Goal: Information Seeking & Learning: Learn about a topic

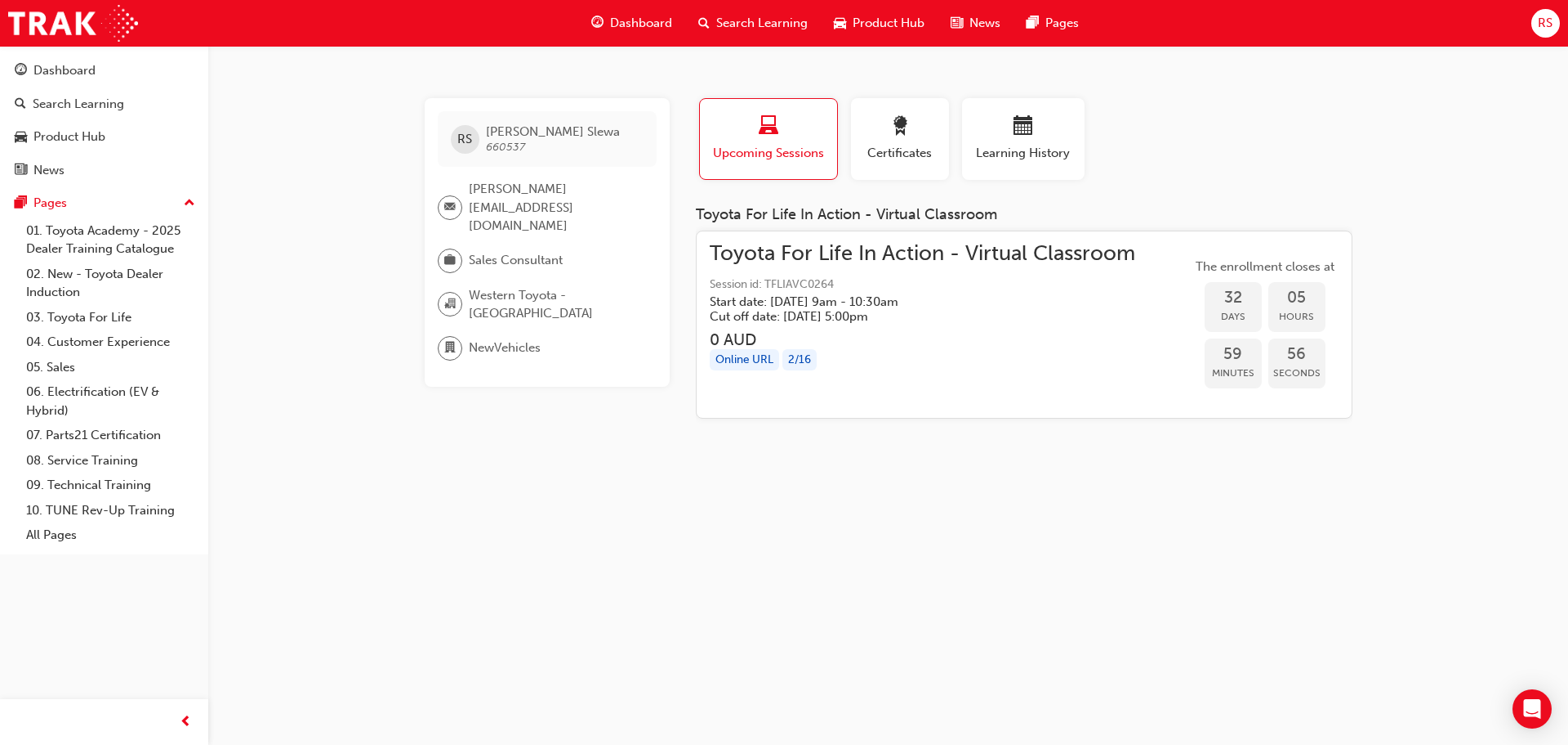
click at [638, 19] on span "Dashboard" at bounding box center [641, 23] width 62 height 19
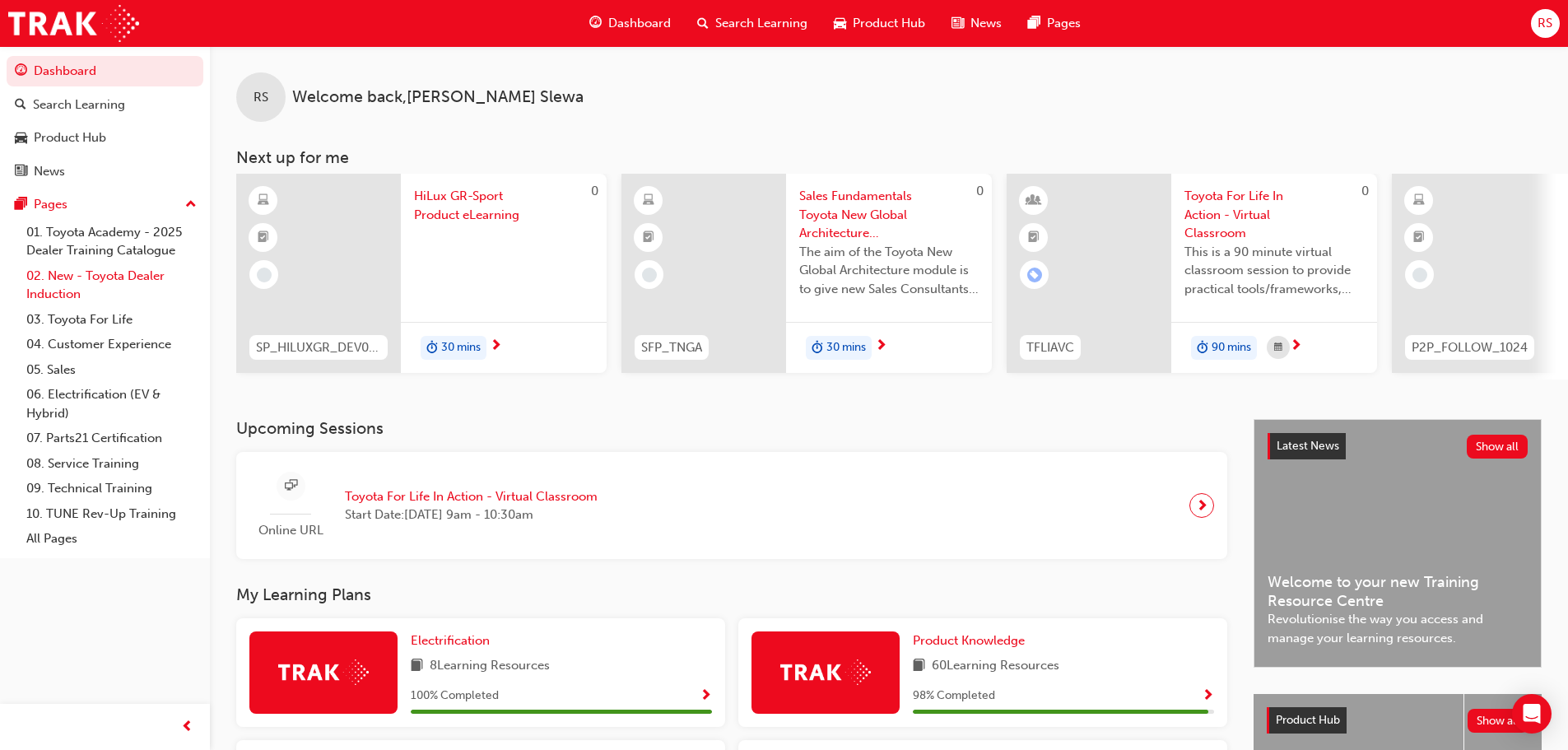
click at [104, 278] on link "02. New - Toyota Dealer Induction" at bounding box center [112, 285] width 184 height 44
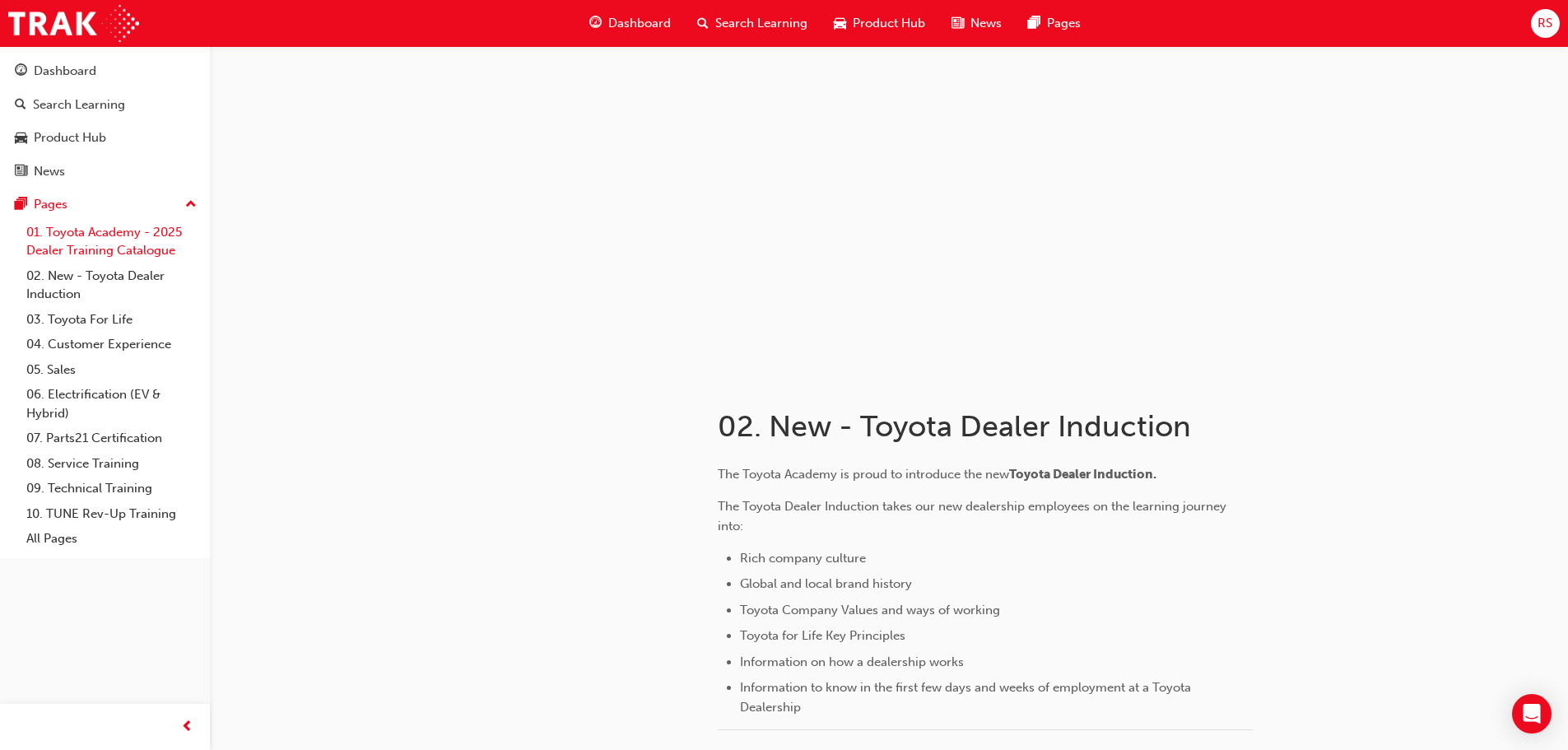
click at [104, 233] on link "01. Toyota Academy - 2025 Dealer Training Catalogue" at bounding box center [112, 241] width 184 height 44
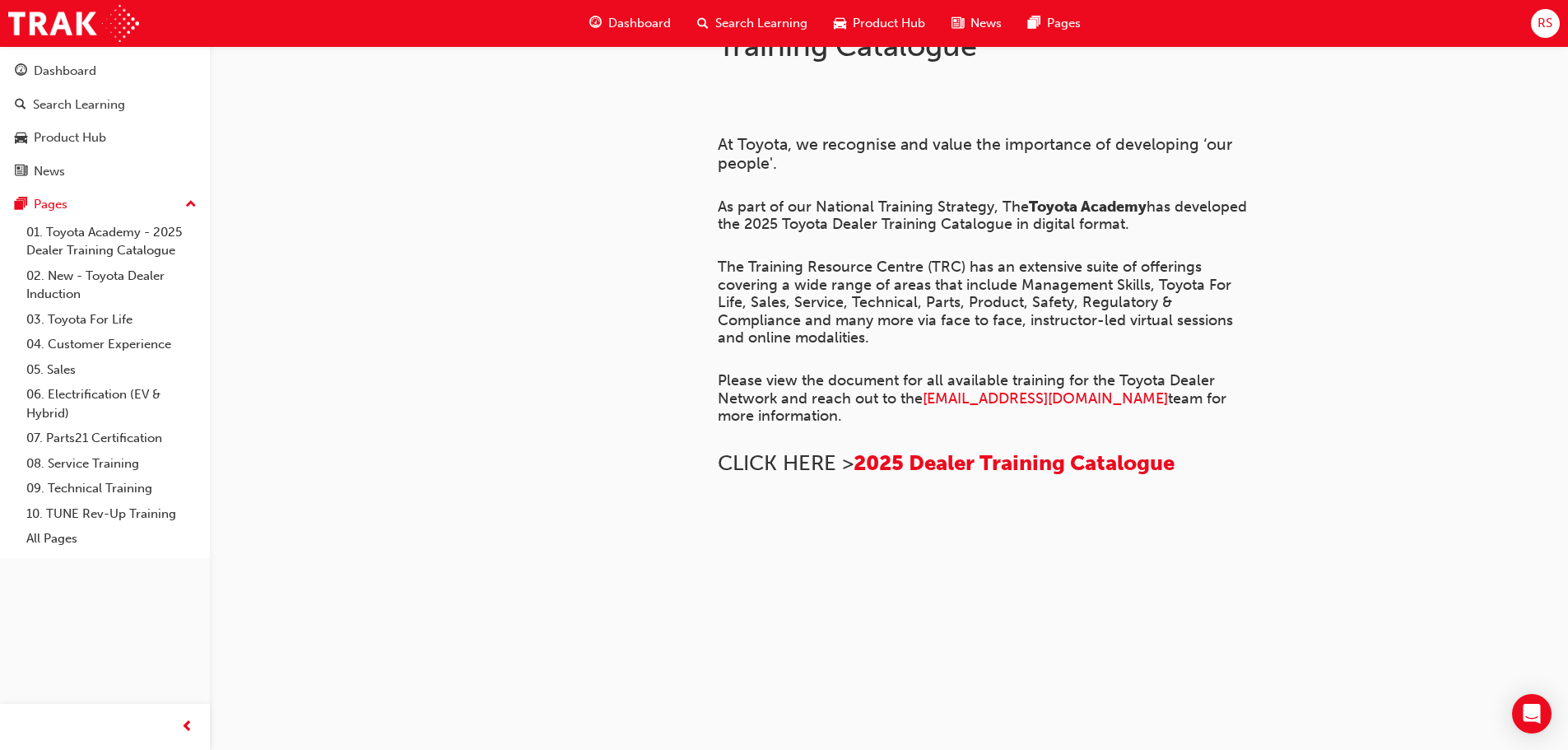
scroll to position [1126, 0]
click at [146, 283] on link "02. New - Toyota Dealer Induction" at bounding box center [112, 285] width 184 height 44
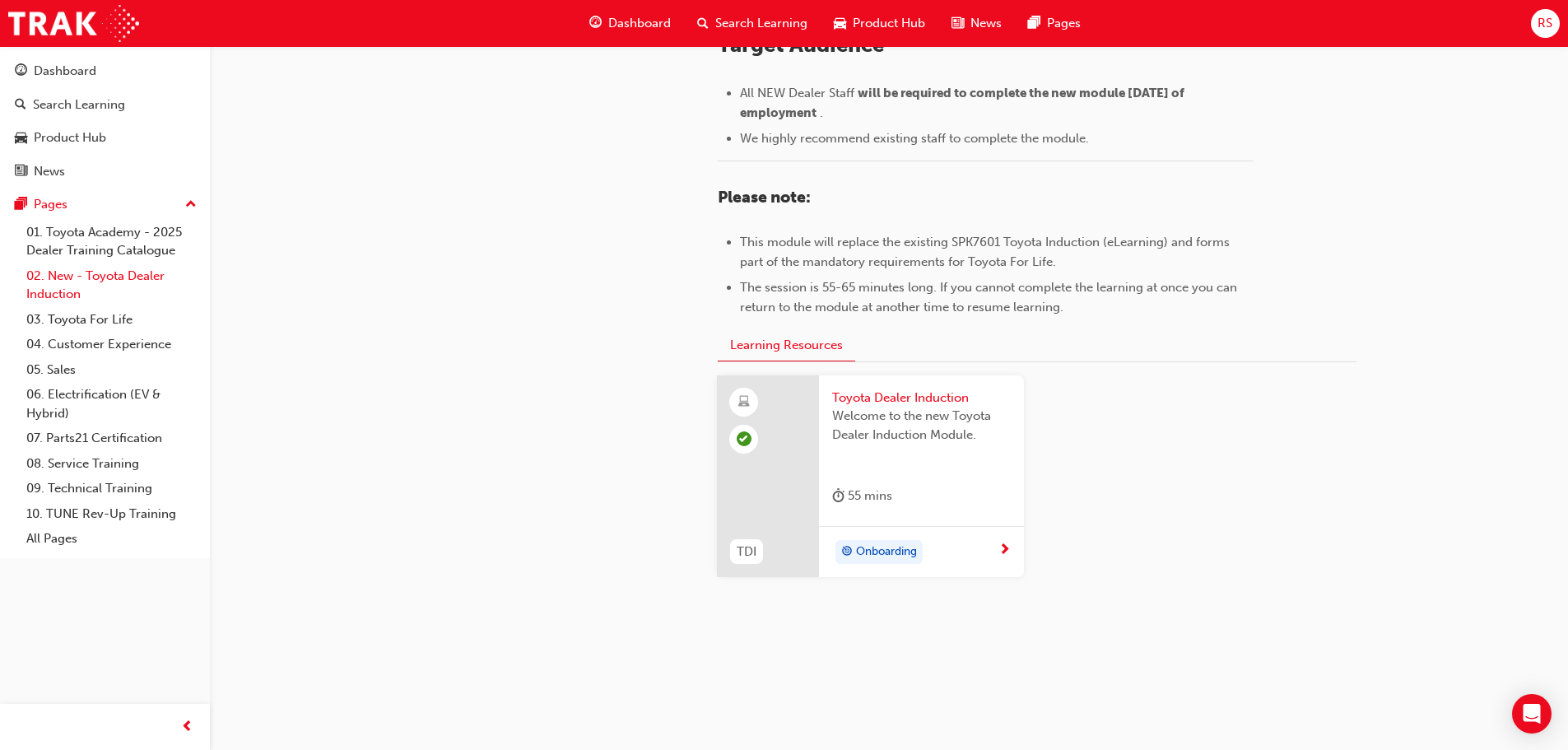
scroll to position [724, 0]
click at [994, 546] on div "Onboarding" at bounding box center [915, 553] width 166 height 25
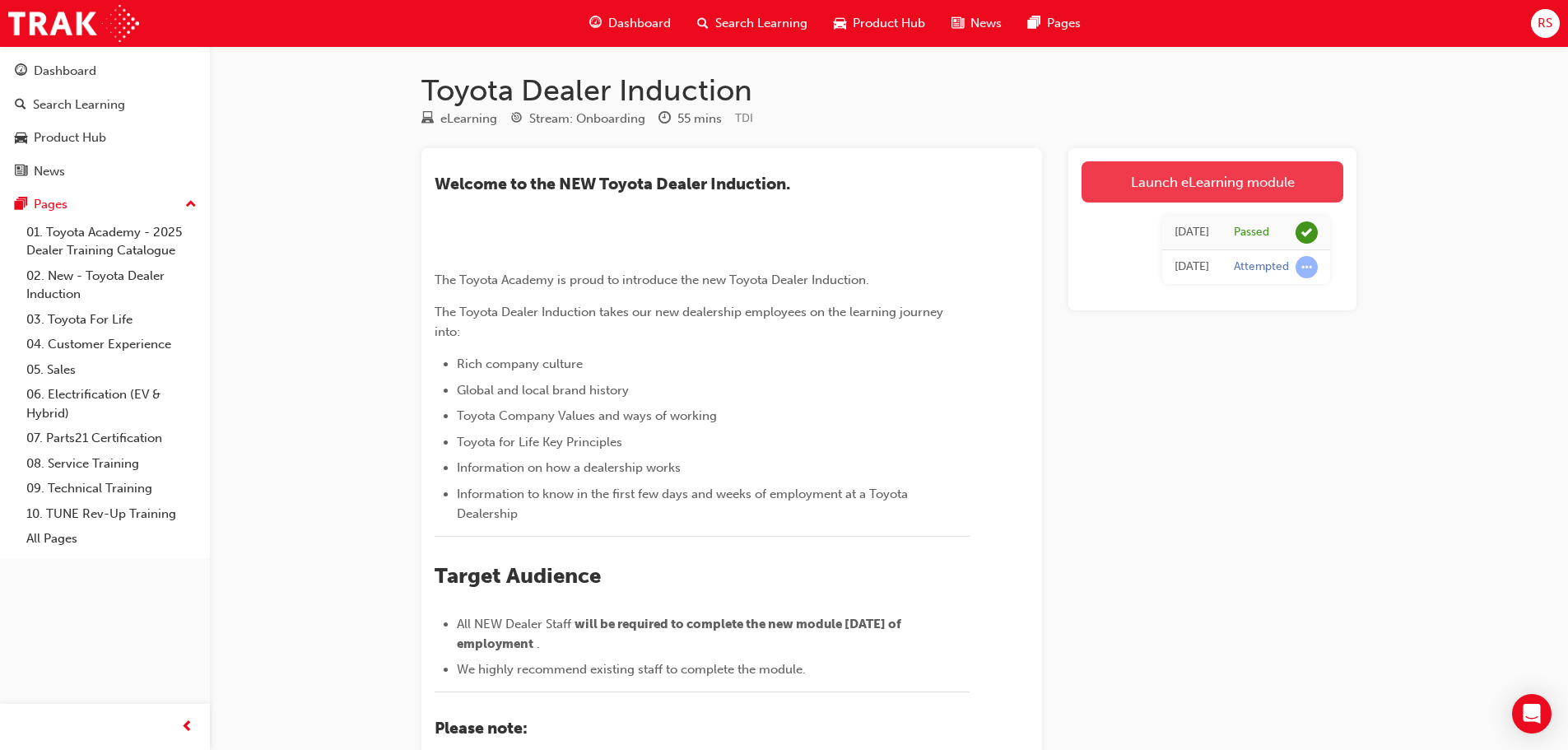
click at [1219, 177] on link "Launch eLearning module" at bounding box center [1212, 182] width 262 height 41
click at [1248, 179] on link "Launch eLearning module" at bounding box center [1212, 182] width 262 height 41
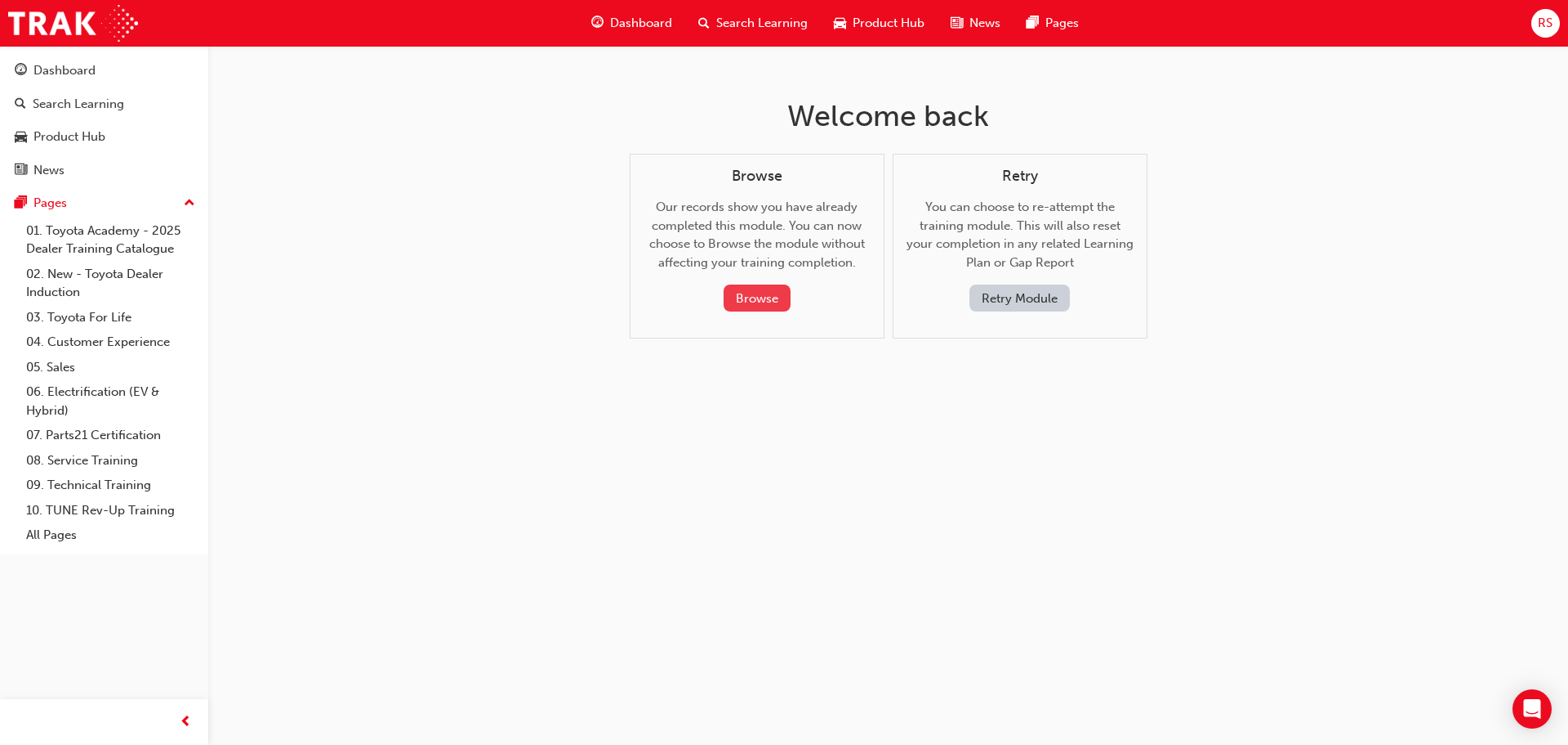
click at [761, 304] on button "Browse" at bounding box center [758, 298] width 67 height 27
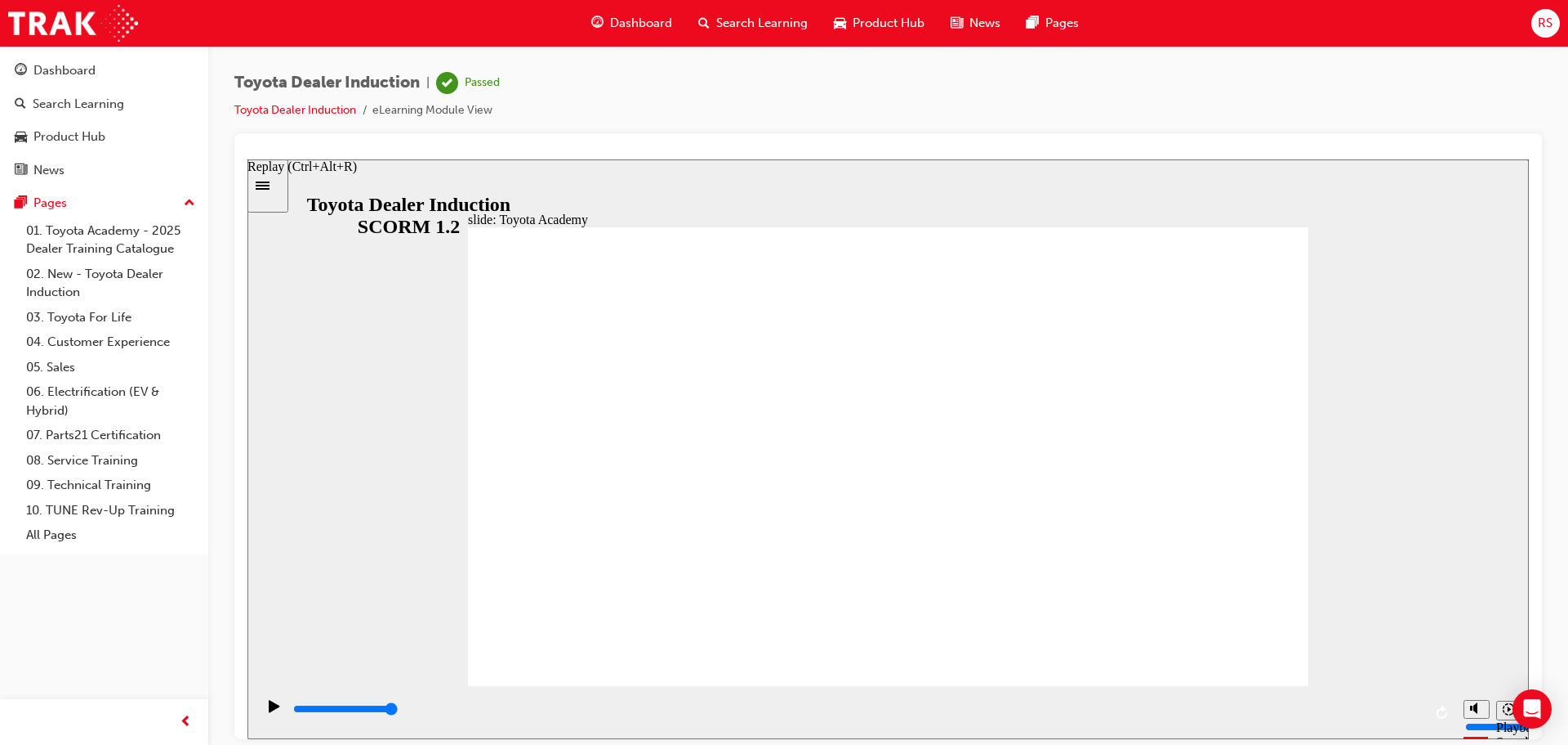
drag, startPoint x: 1037, startPoint y: 714, endPoint x: 1443, endPoint y: 702, distance: 406.2
click at [1439, 706] on div "playback controls" at bounding box center [855, 711] width 1200 height 53
type input "9900"
click at [644, 17] on span "Dashboard" at bounding box center [641, 23] width 62 height 19
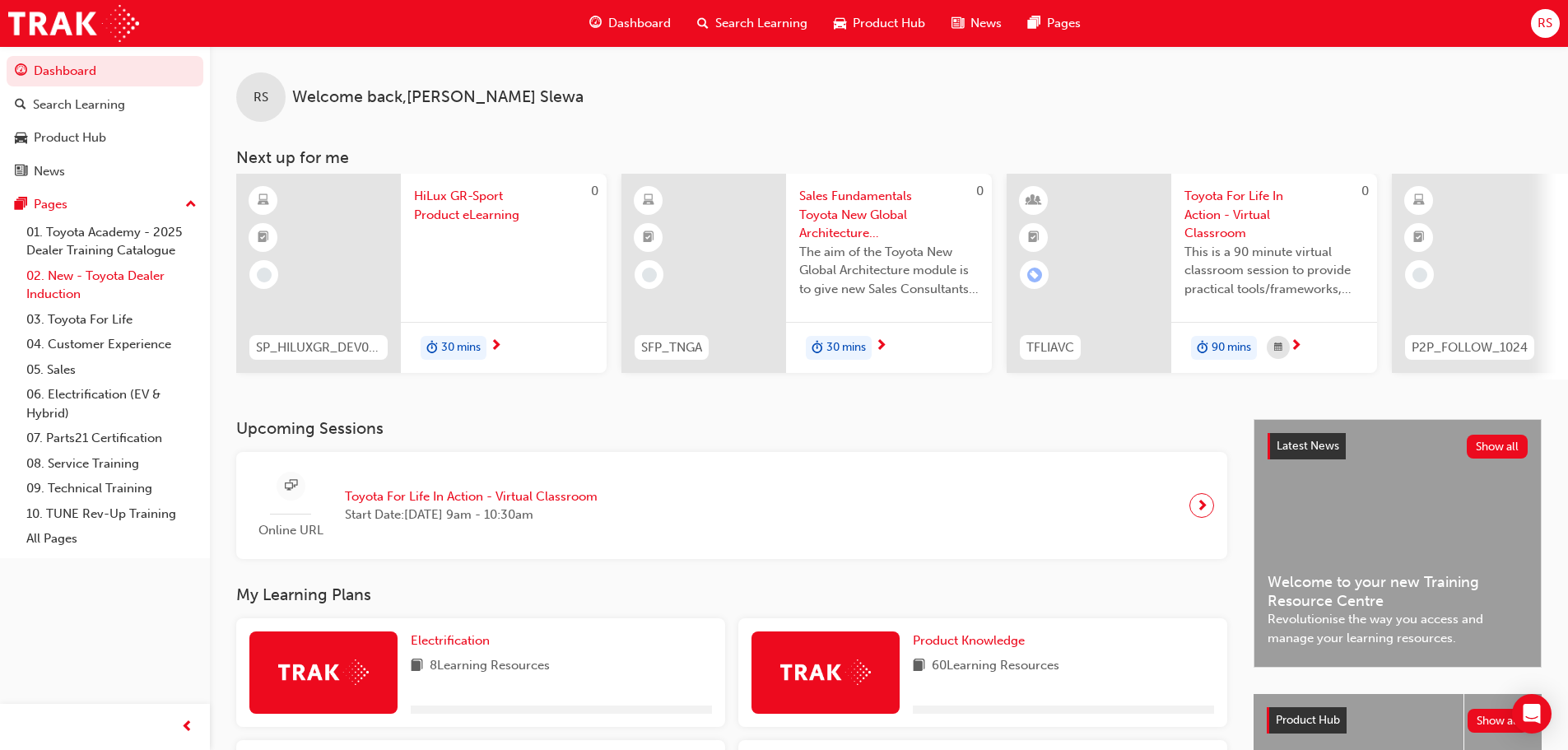
click at [121, 280] on link "02. New - Toyota Dealer Induction" at bounding box center [112, 285] width 184 height 44
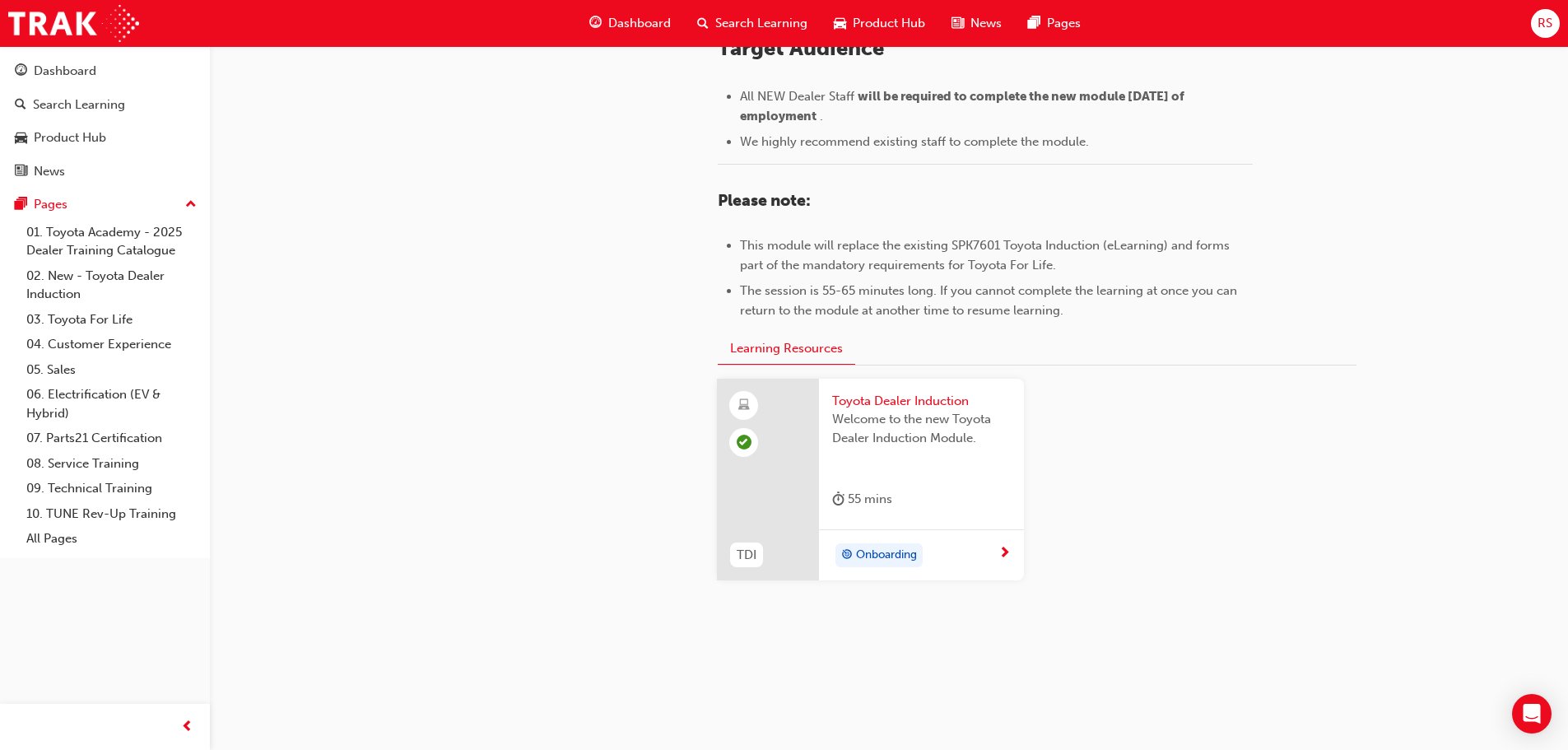
scroll to position [724, 0]
click at [894, 398] on span "Toyota Dealer Induction" at bounding box center [922, 397] width 179 height 19
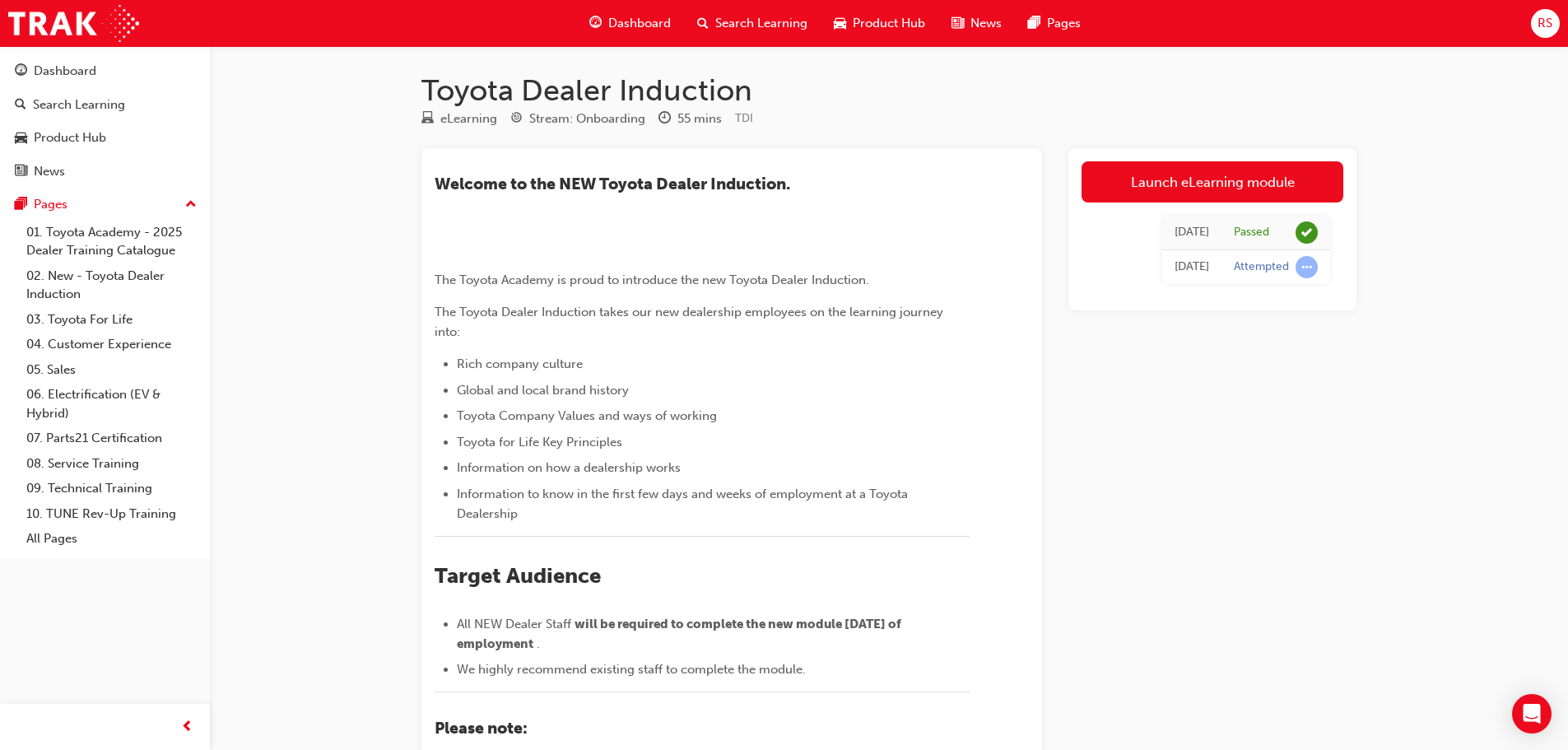
click at [641, 21] on span "Dashboard" at bounding box center [639, 23] width 63 height 19
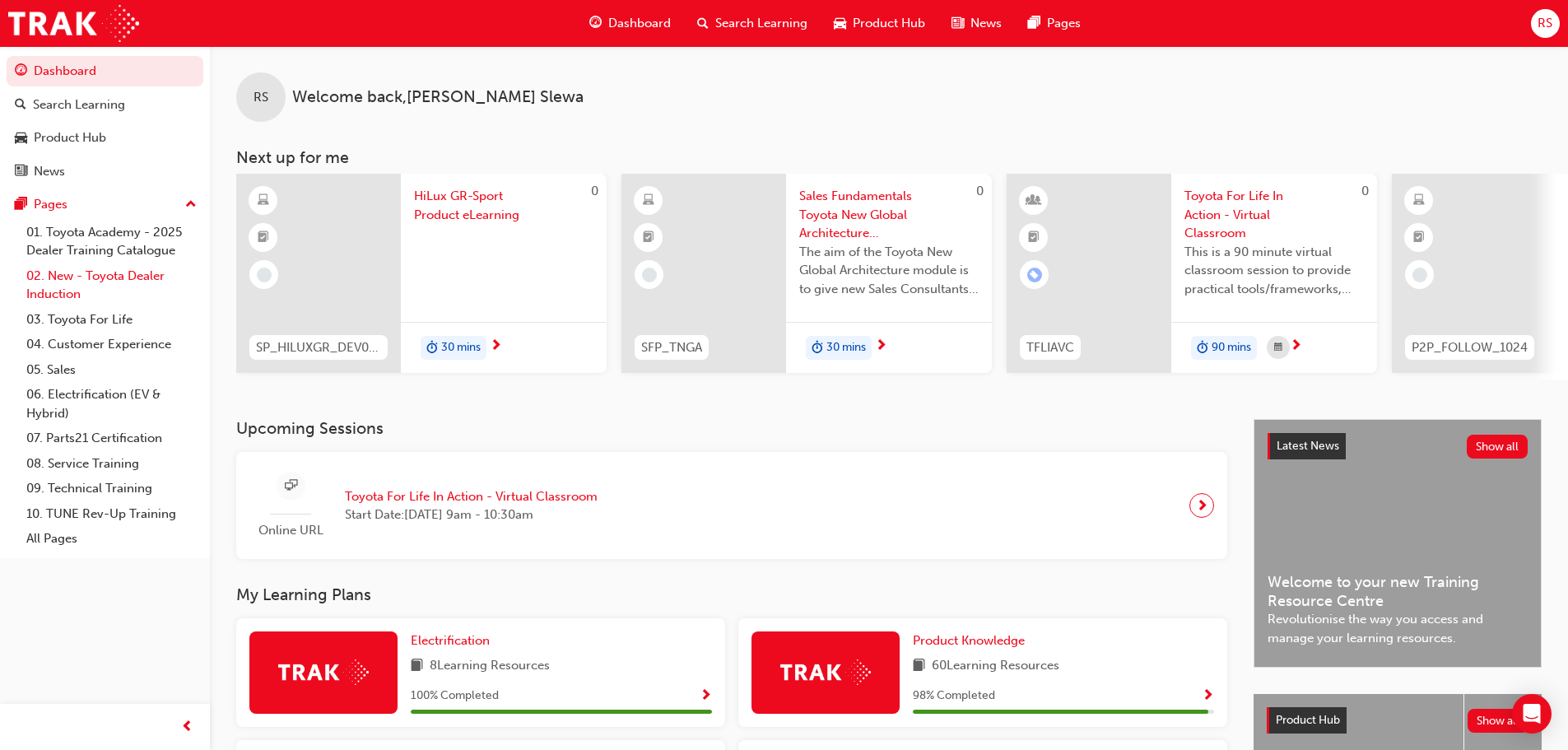
click at [121, 279] on link "02. New - Toyota Dealer Induction" at bounding box center [112, 285] width 184 height 44
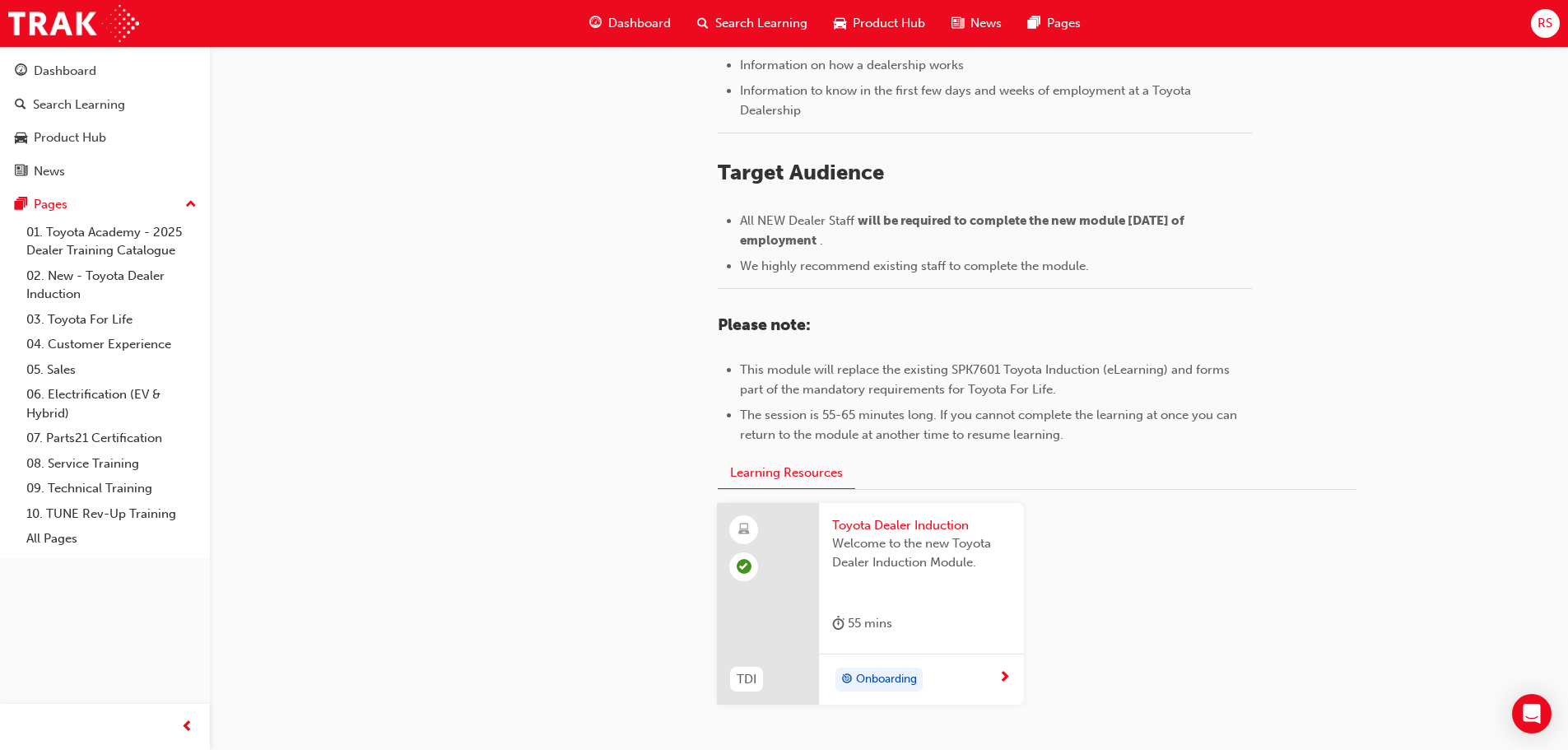
scroll to position [724, 0]
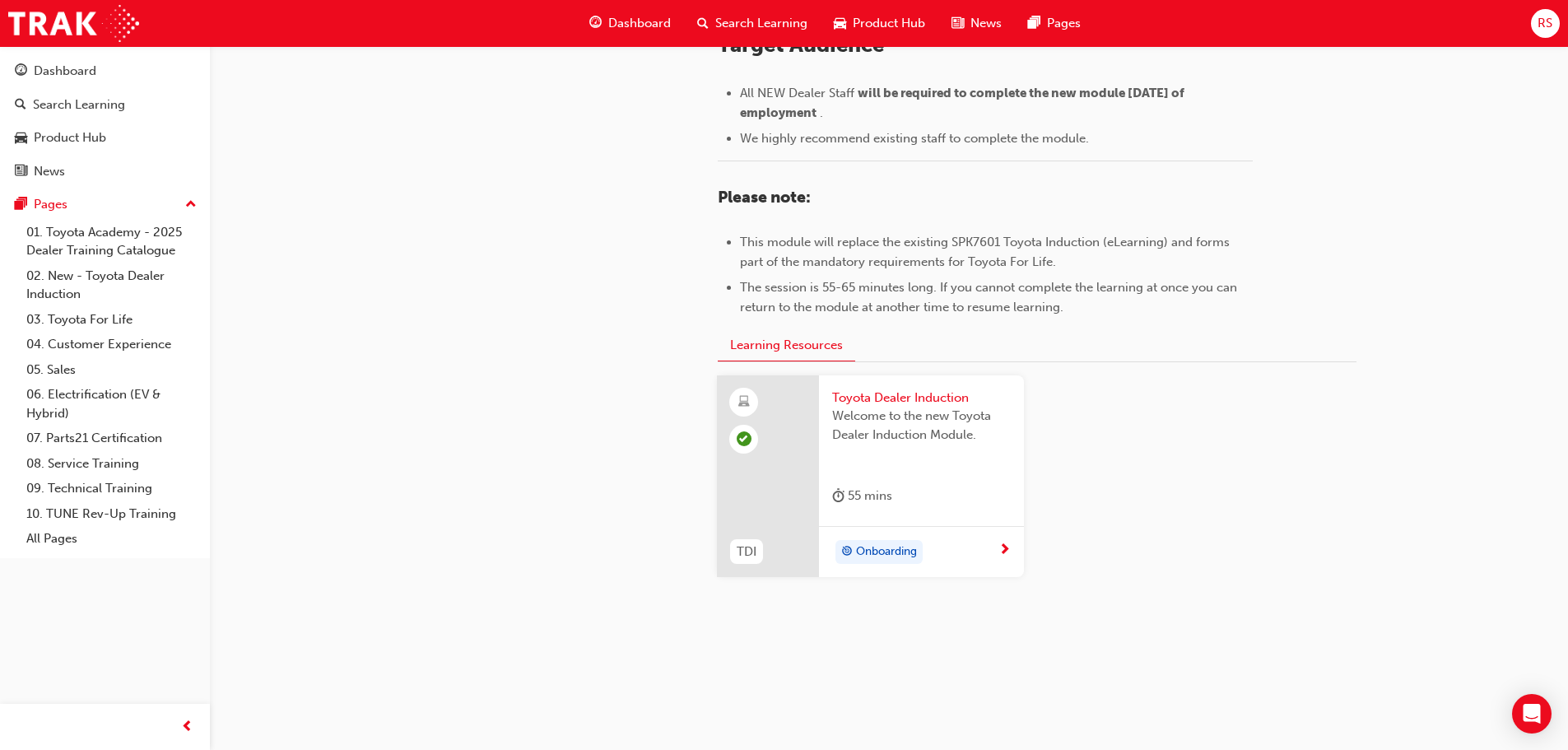
click at [933, 394] on span "Toyota Dealer Induction" at bounding box center [922, 397] width 179 height 19
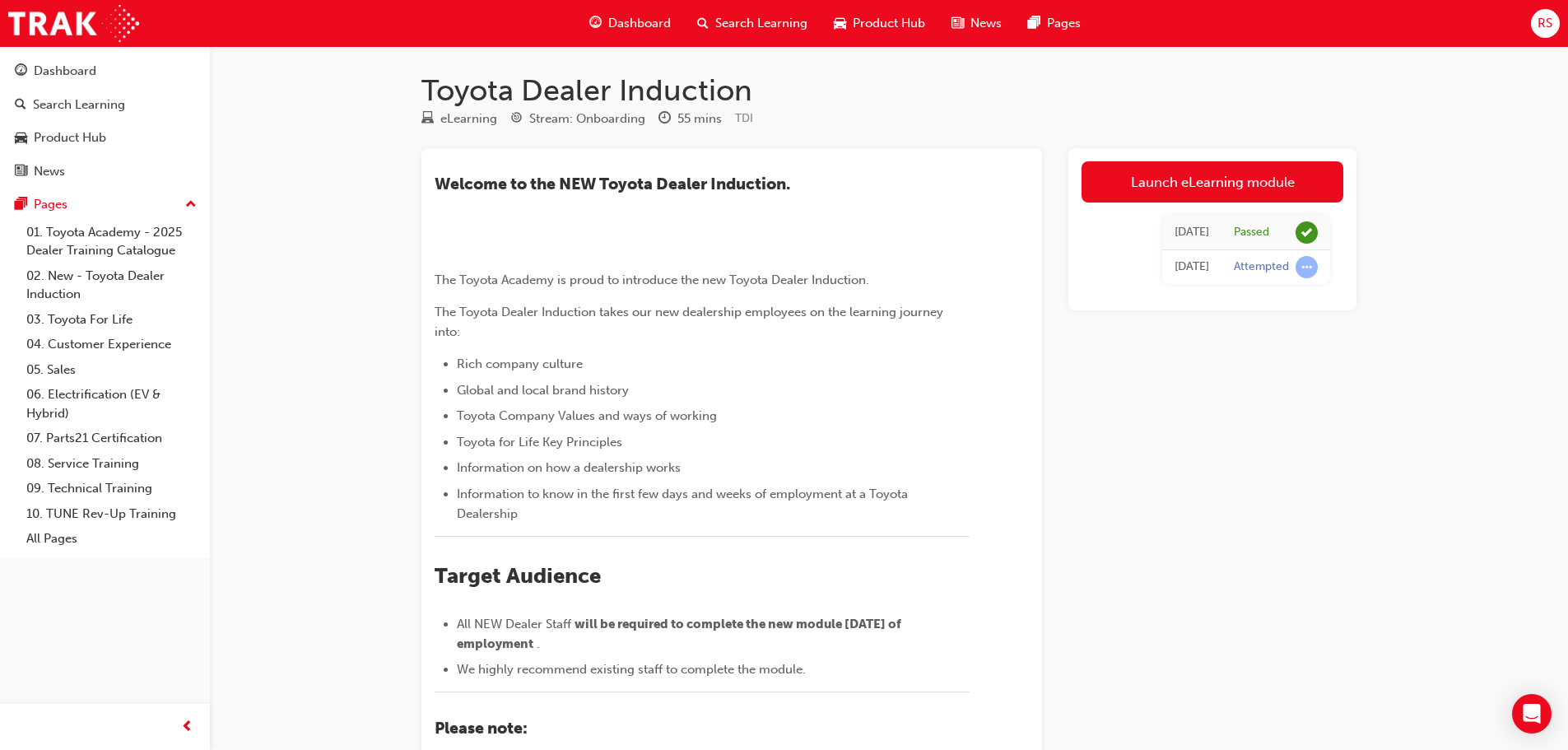
click at [1541, 327] on div "Toyota Dealer Induction eLearning Stream: Onboarding 55 mins TDI ​Welcome to th…" at bounding box center [784, 561] width 1568 height 1122
click at [1476, 371] on div "Toyota Dealer Induction eLearning Stream: Onboarding 55 mins TDI ​Welcome to th…" at bounding box center [784, 561] width 1568 height 1122
click at [656, 23] on span "Dashboard" at bounding box center [639, 23] width 63 height 19
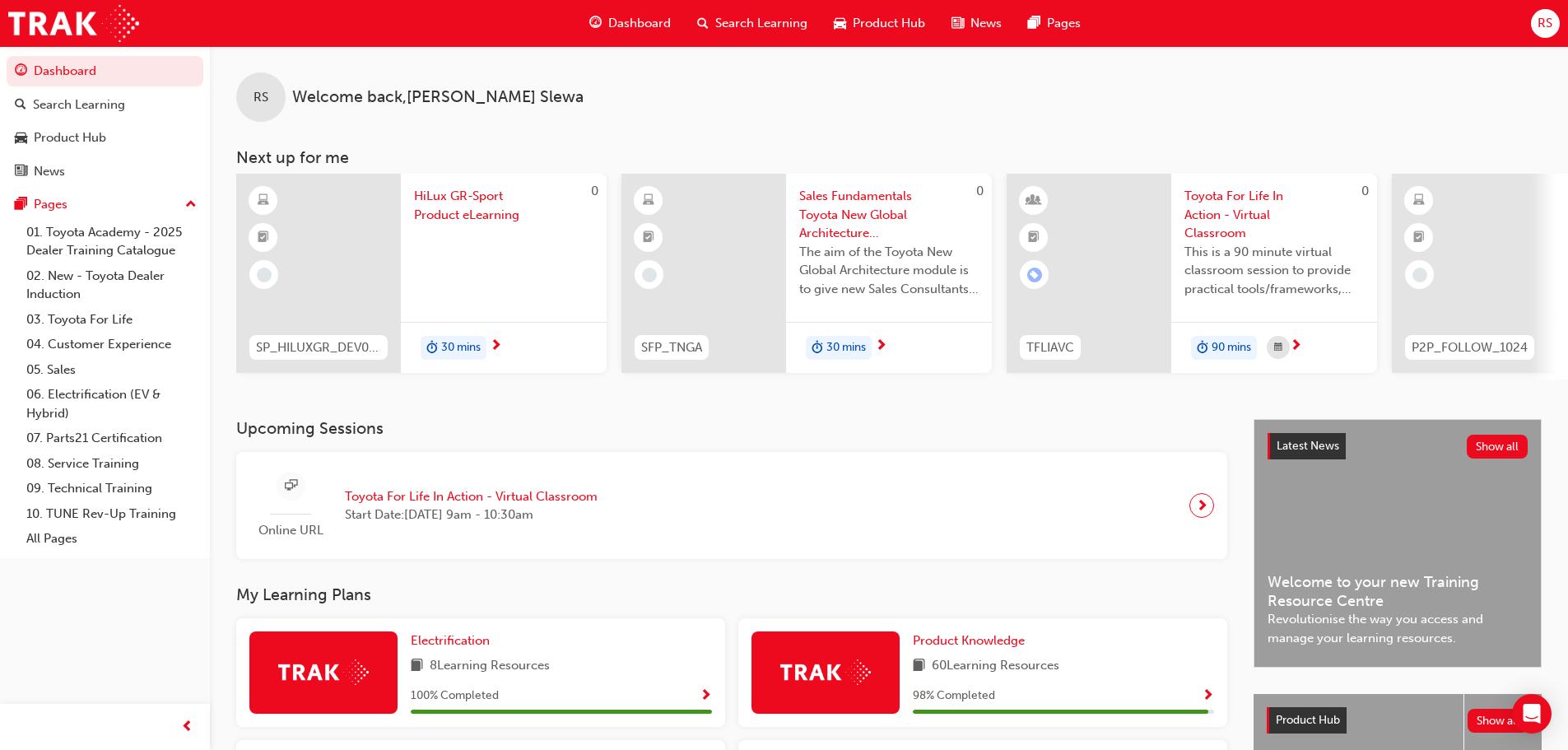
click at [438, 200] on span "HiLux GR-Sport Product eLearning" at bounding box center [504, 204] width 179 height 37
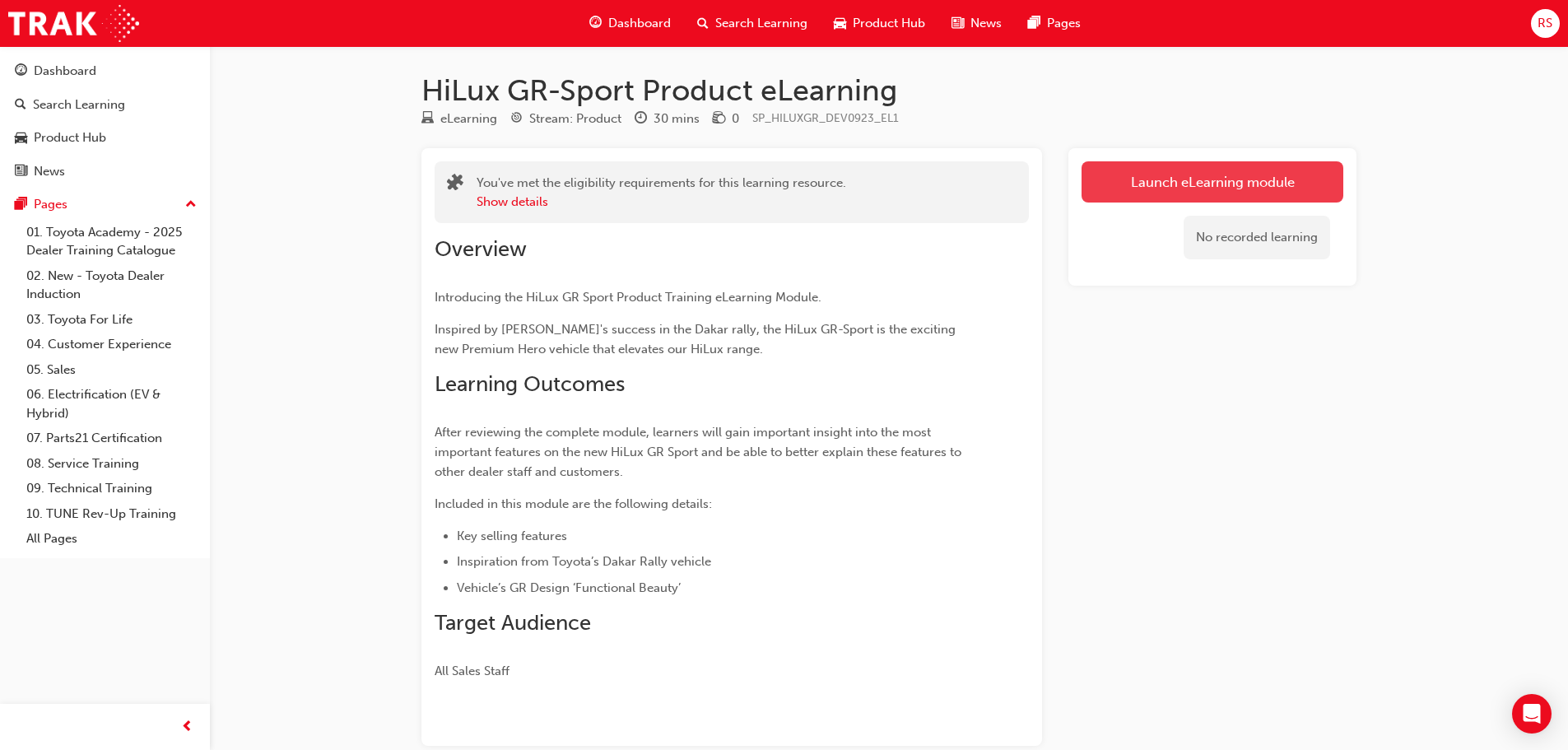
click at [1189, 179] on link "Launch eLearning module" at bounding box center [1212, 182] width 262 height 41
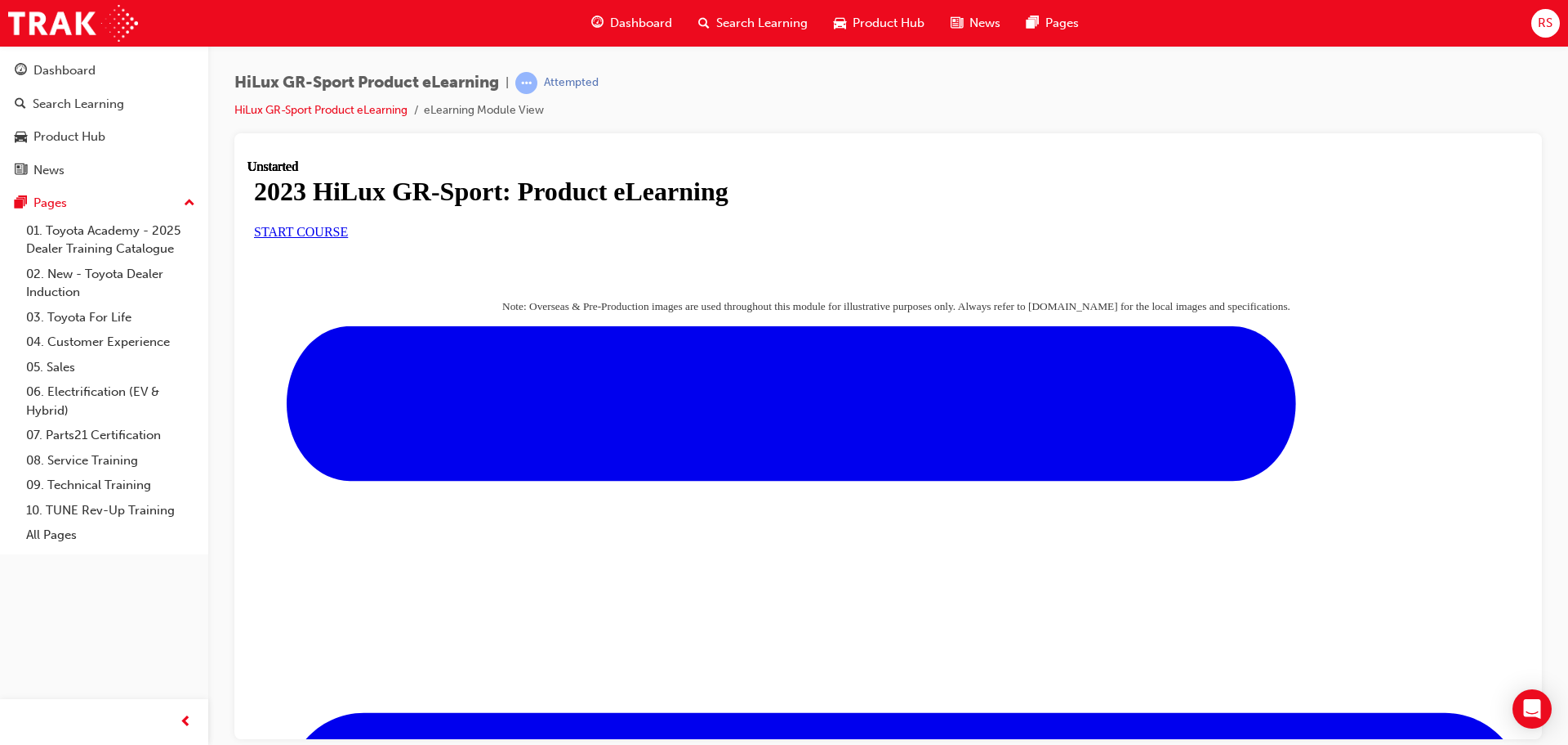
click at [348, 238] on span "START COURSE" at bounding box center [301, 231] width 94 height 14
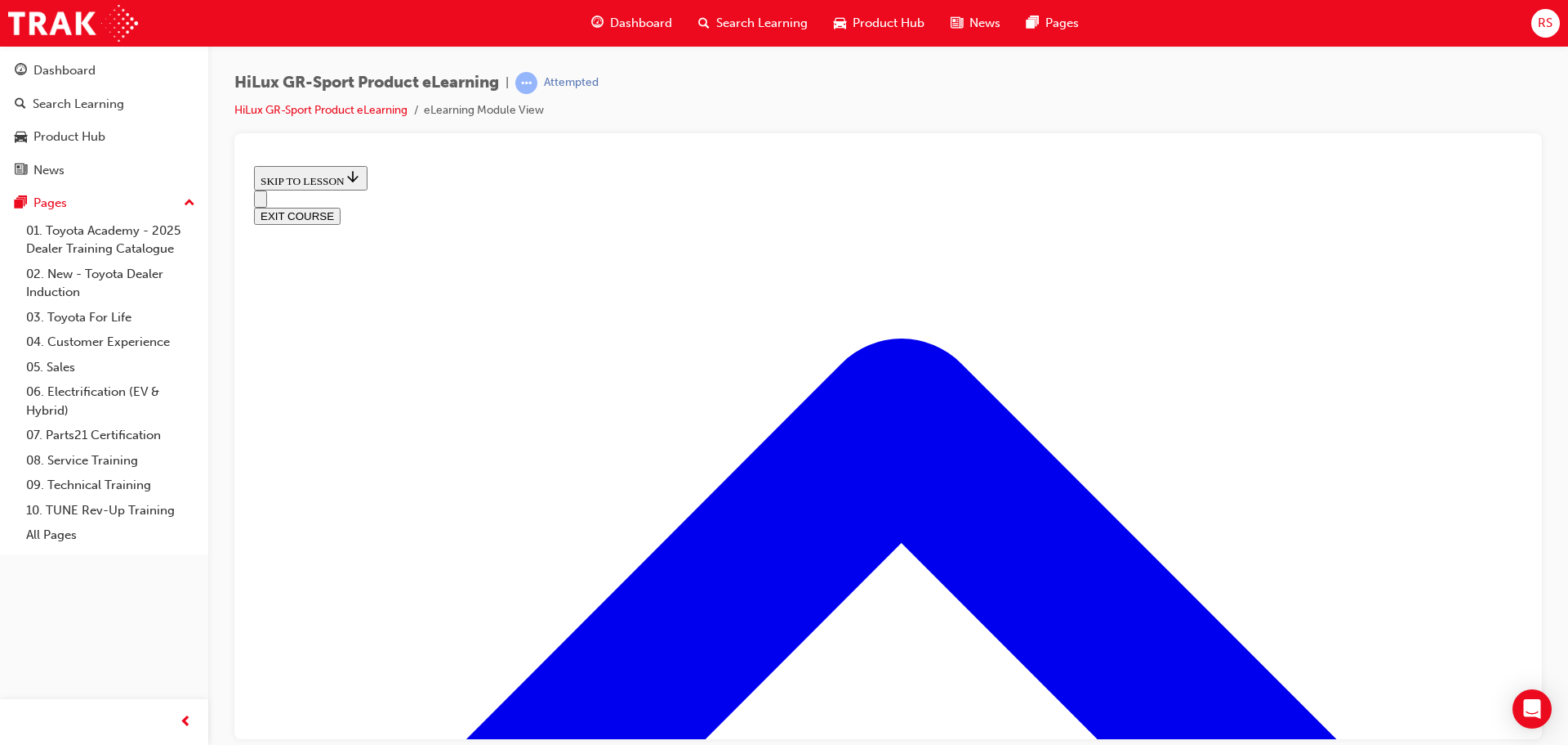
scroll to position [704, 0]
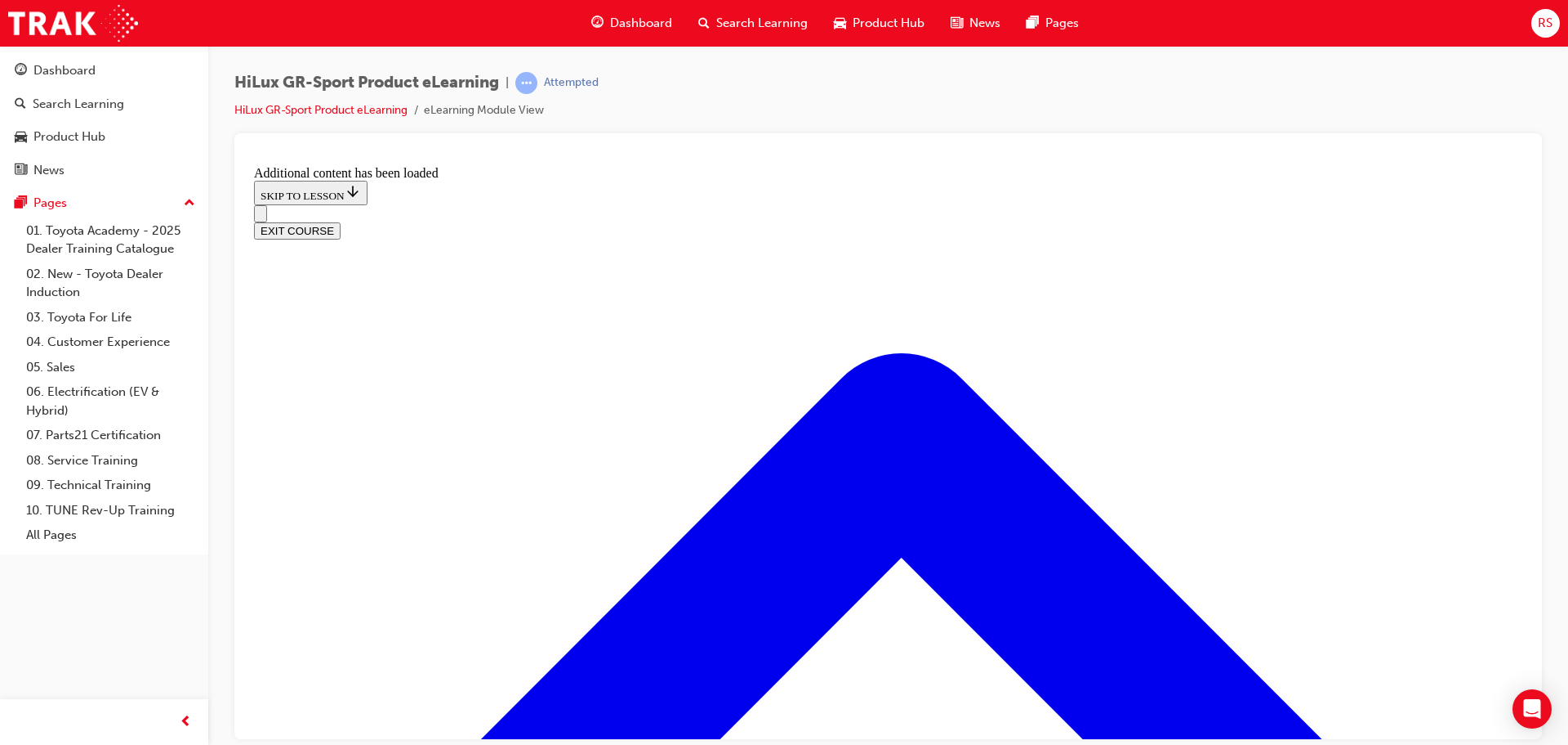
scroll to position [1540, 0]
drag, startPoint x: 878, startPoint y: 526, endPoint x: 903, endPoint y: 527, distance: 25.0
drag, startPoint x: 810, startPoint y: 431, endPoint x: 936, endPoint y: 605, distance: 214.8
drag, startPoint x: 815, startPoint y: 445, endPoint x: 905, endPoint y: 449, distance: 90.1
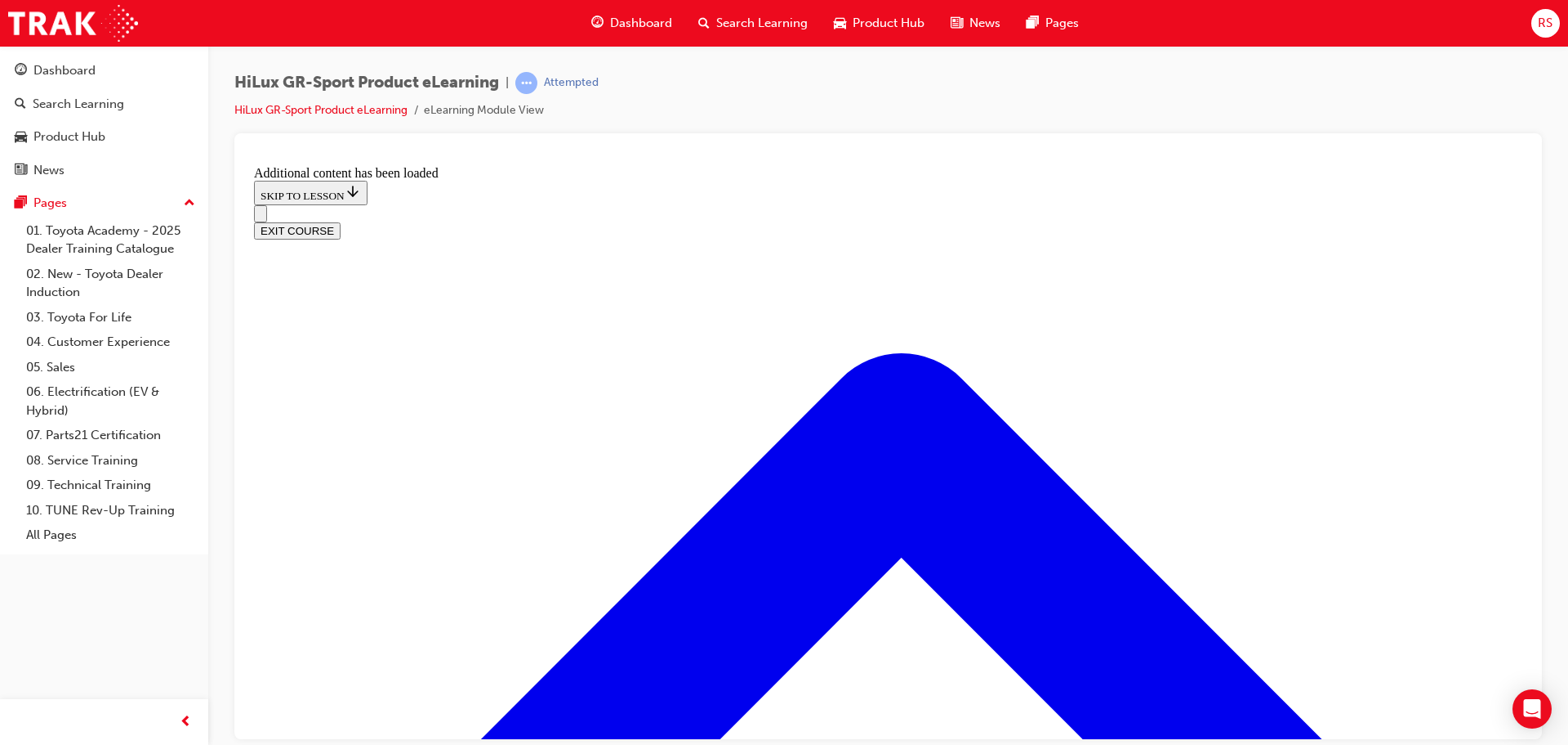
drag, startPoint x: 847, startPoint y: 607, endPoint x: 889, endPoint y: 449, distance: 163.5
drag, startPoint x: 818, startPoint y: 598, endPoint x: 917, endPoint y: 601, distance: 99.0
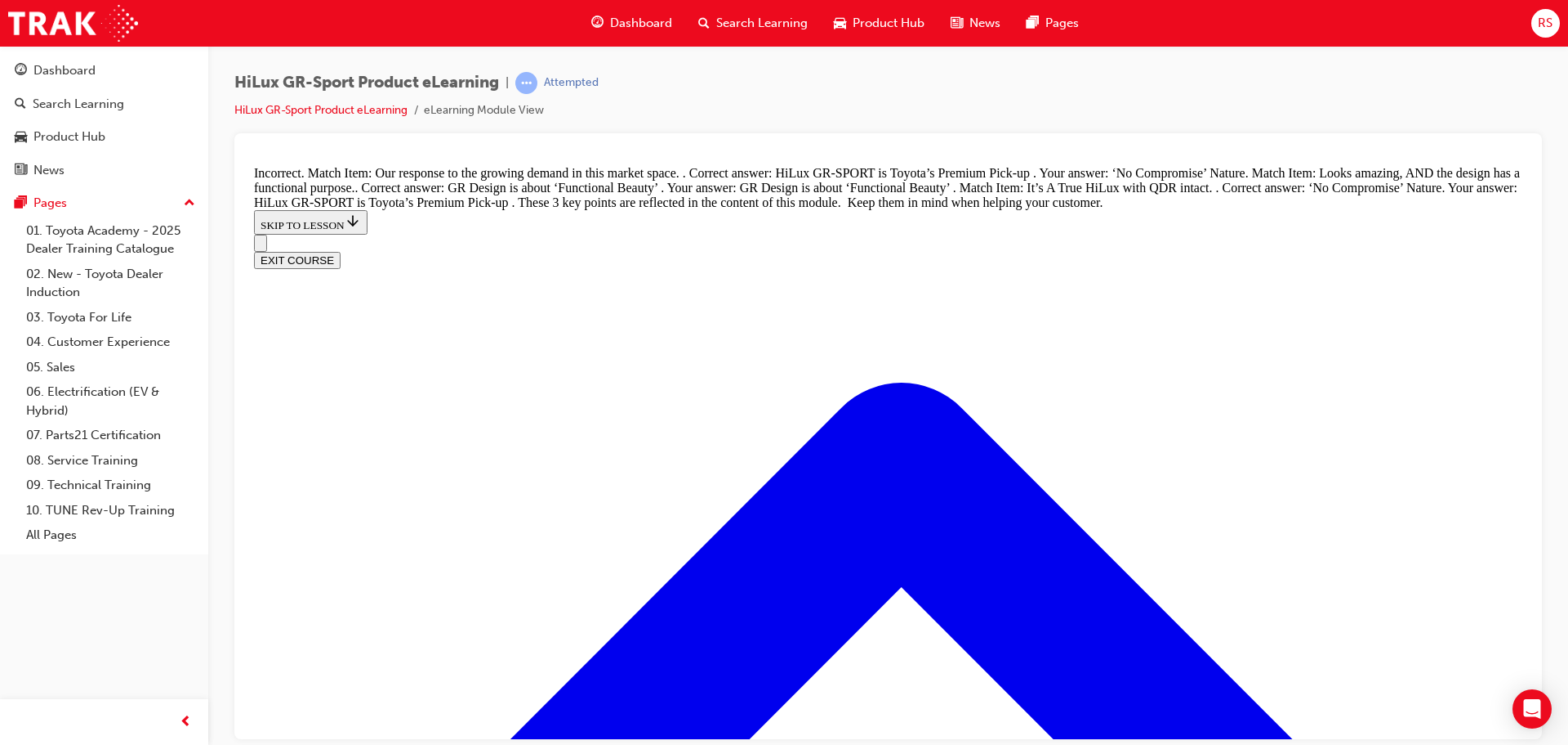
scroll to position [1932, 0]
drag, startPoint x: 807, startPoint y: 629, endPoint x: 868, endPoint y: 459, distance: 180.6
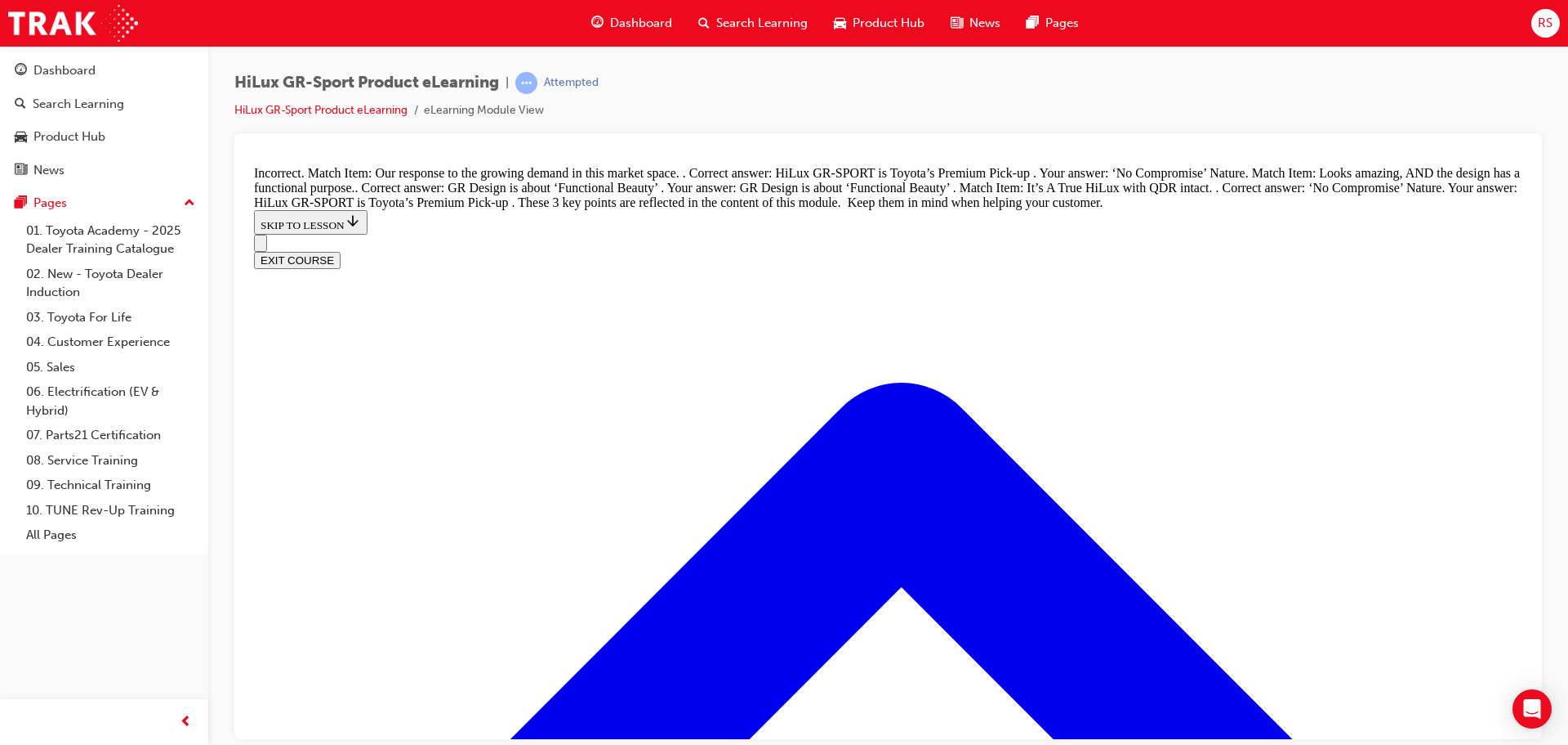
drag, startPoint x: 798, startPoint y: 465, endPoint x: 847, endPoint y: 632, distance: 174.0
drag, startPoint x: 782, startPoint y: 474, endPoint x: 880, endPoint y: 476, distance: 98.0
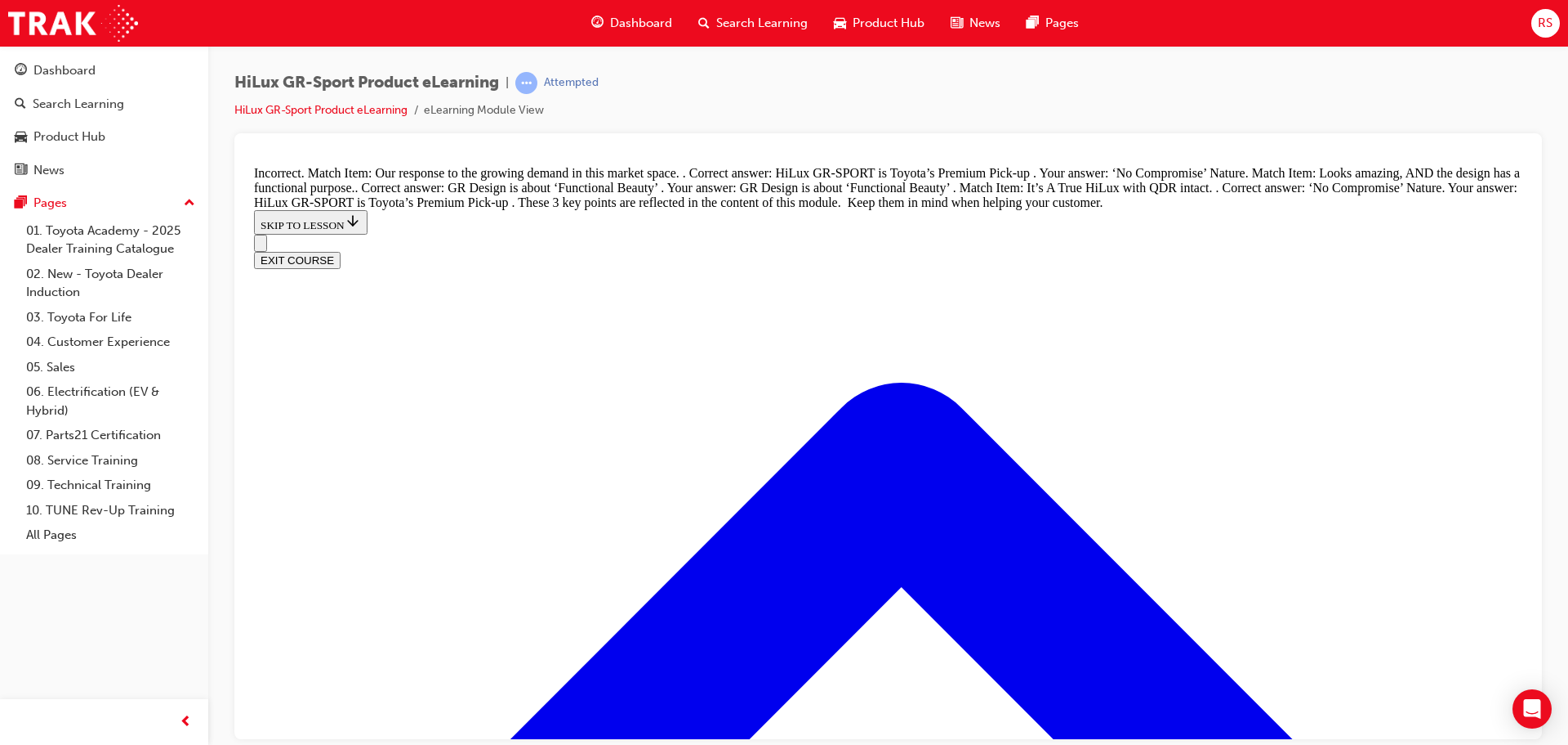
scroll to position [1596, 0]
drag, startPoint x: 815, startPoint y: 471, endPoint x: 815, endPoint y: 390, distance: 81.0
drag, startPoint x: 820, startPoint y: 465, endPoint x: 902, endPoint y: 468, distance: 82.1
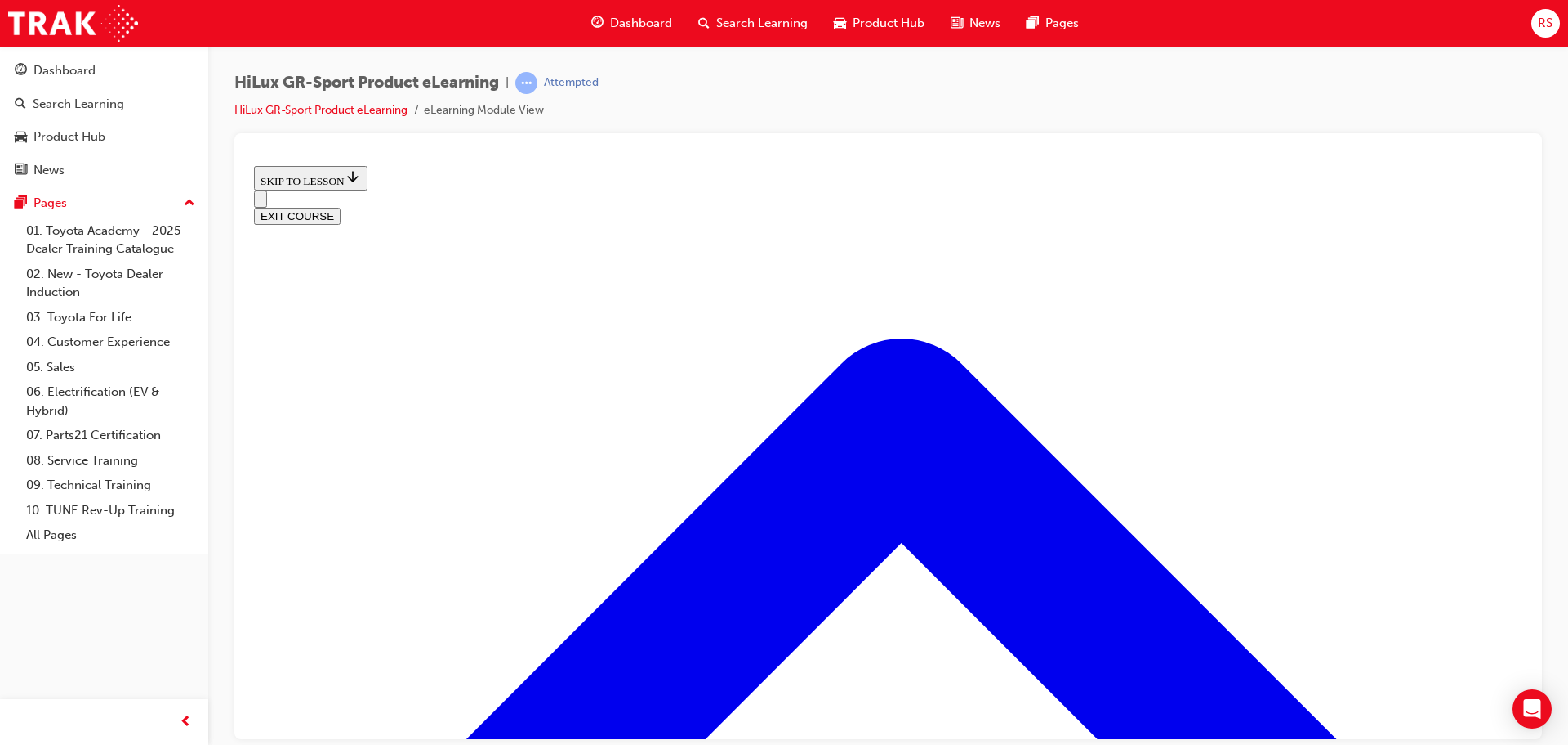
scroll to position [620, 0]
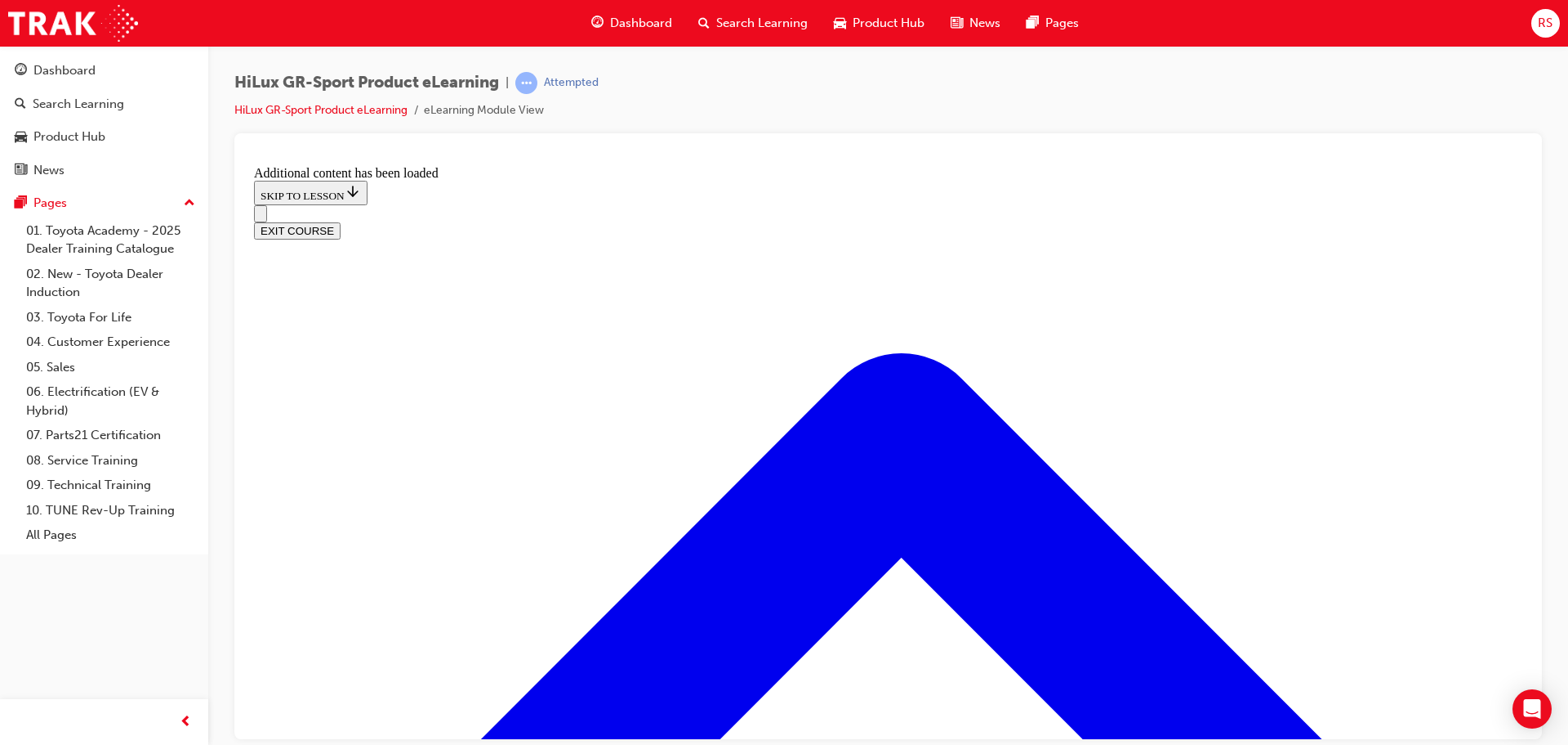
scroll to position [1368, 0]
radio input "true"
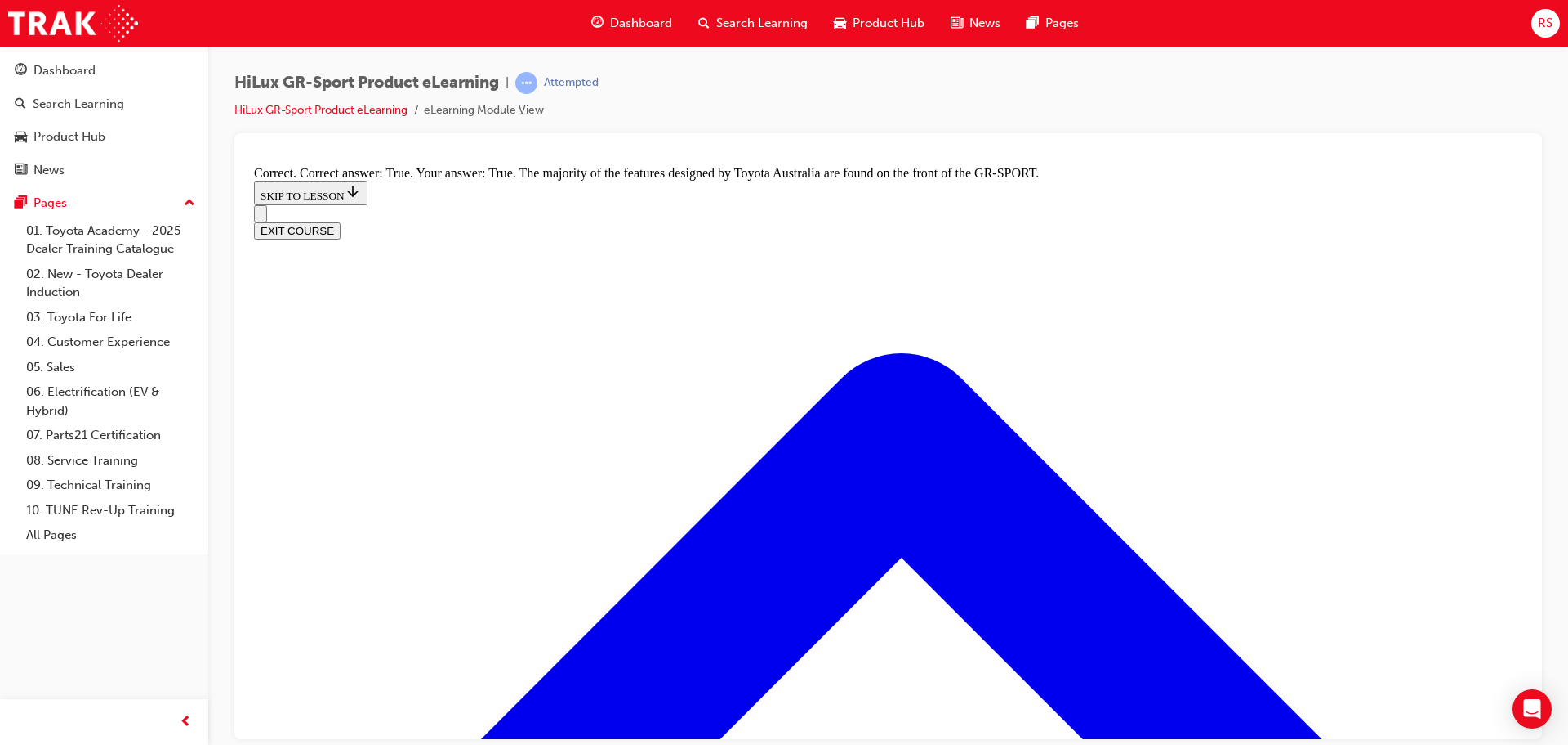
scroll to position [2021, 0]
radio input "true"
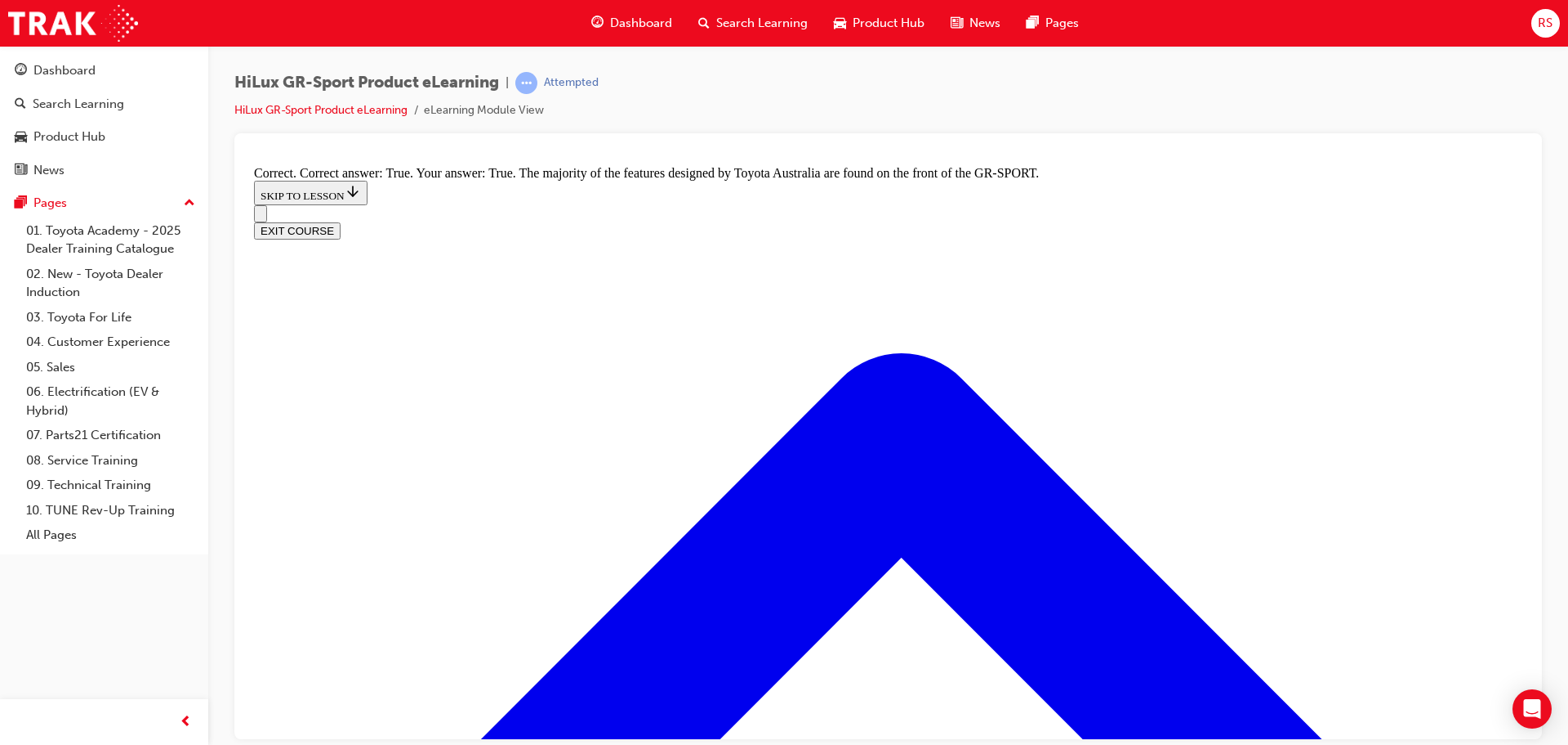
radio input "true"
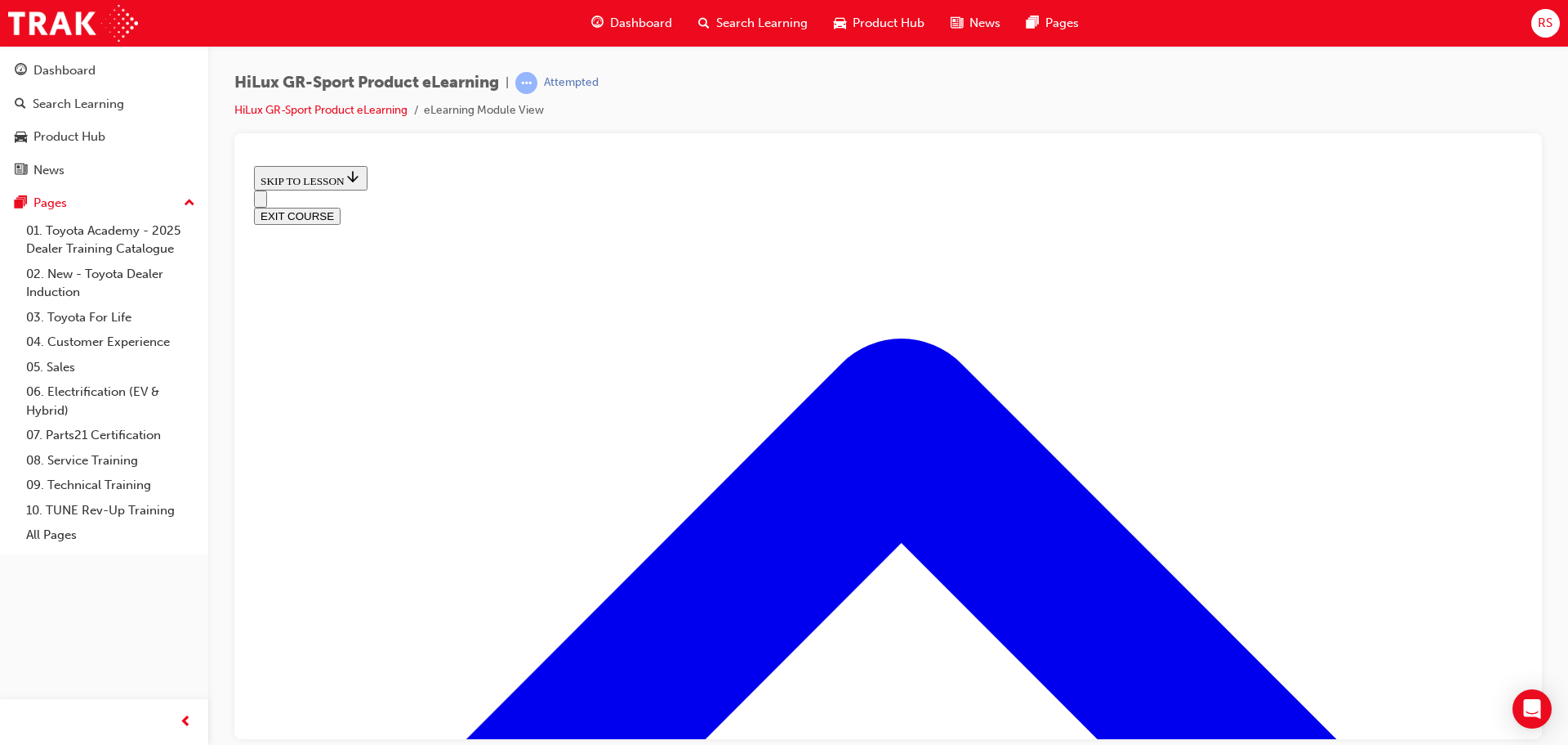
scroll to position [214, 0]
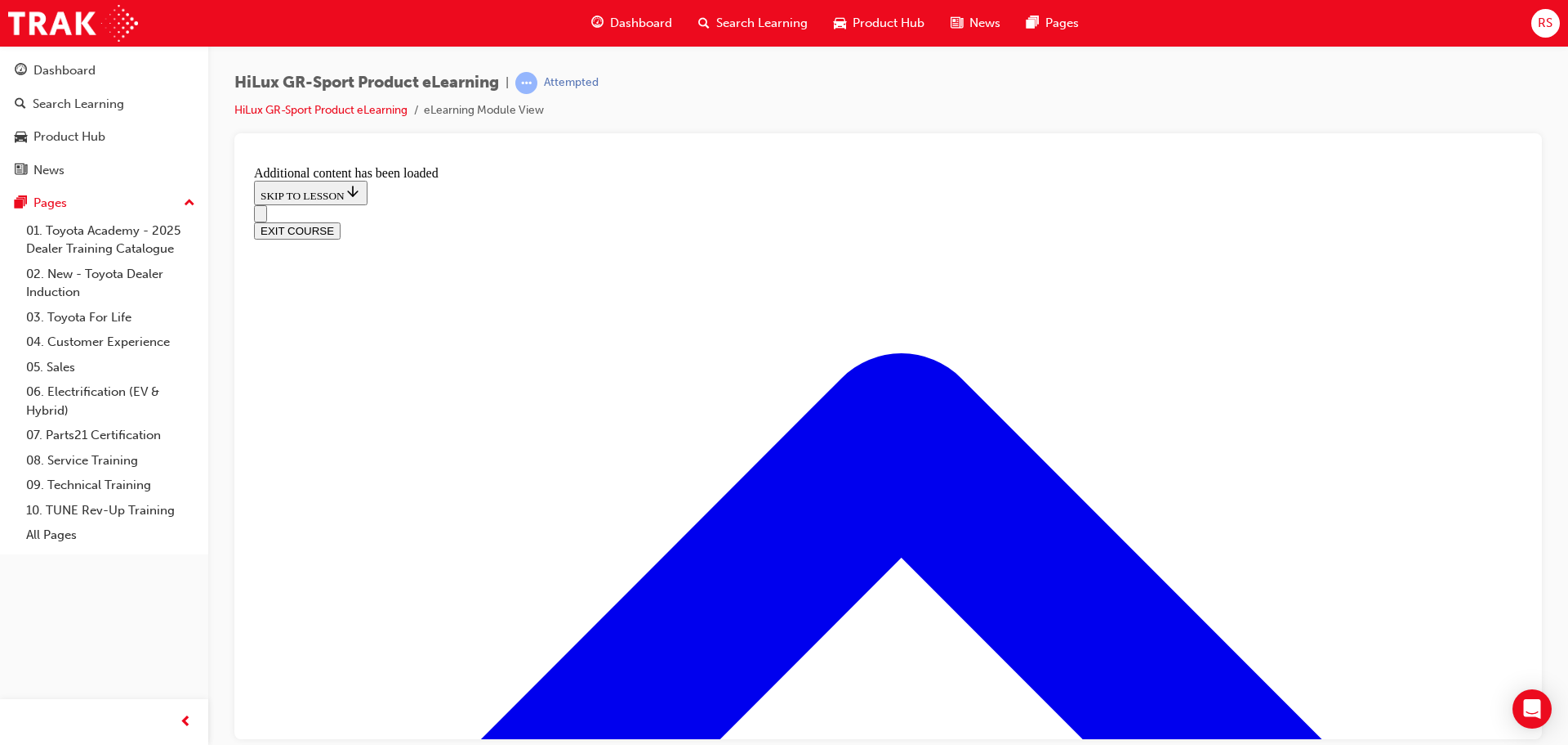
scroll to position [875, 0]
radio input "true"
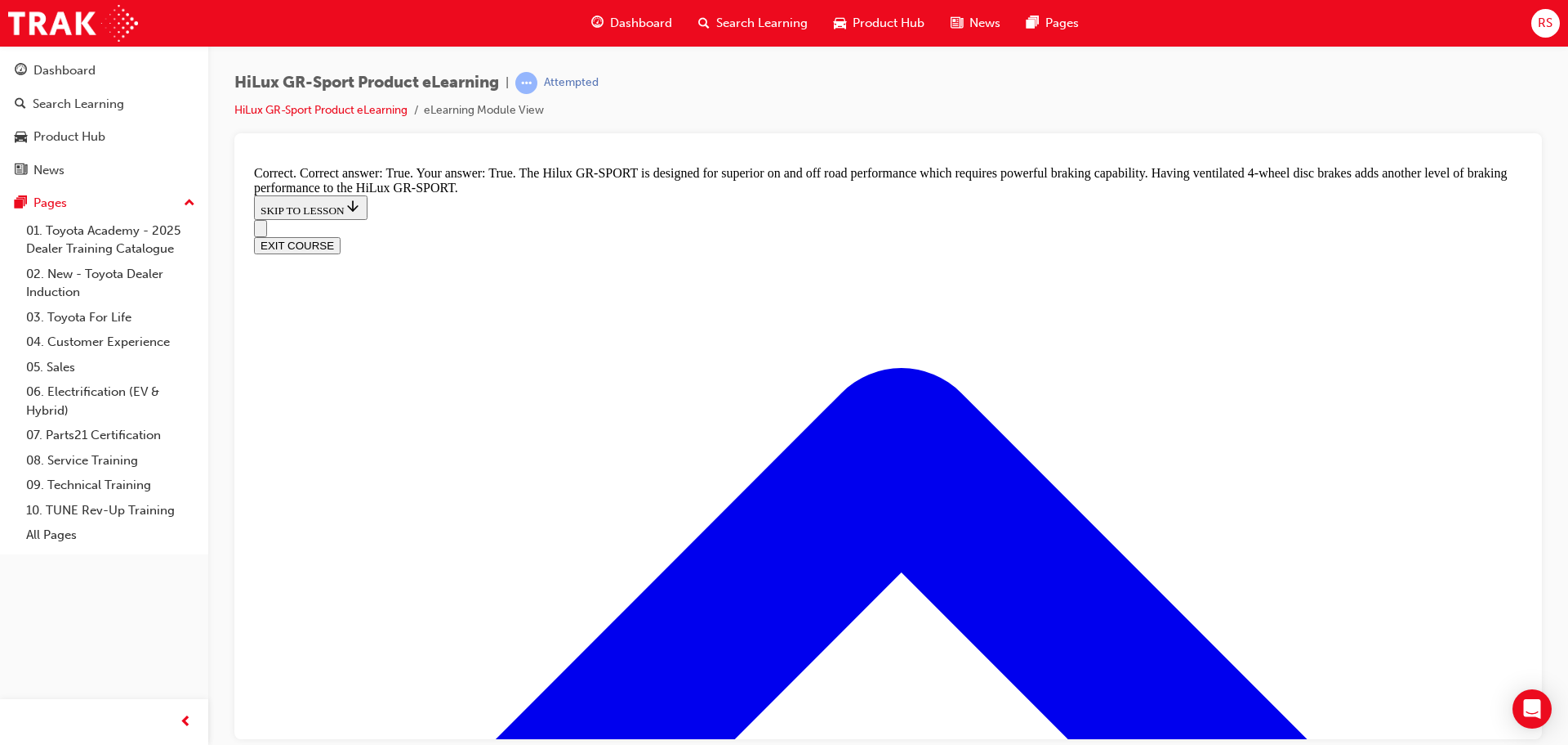
scroll to position [1239, 0]
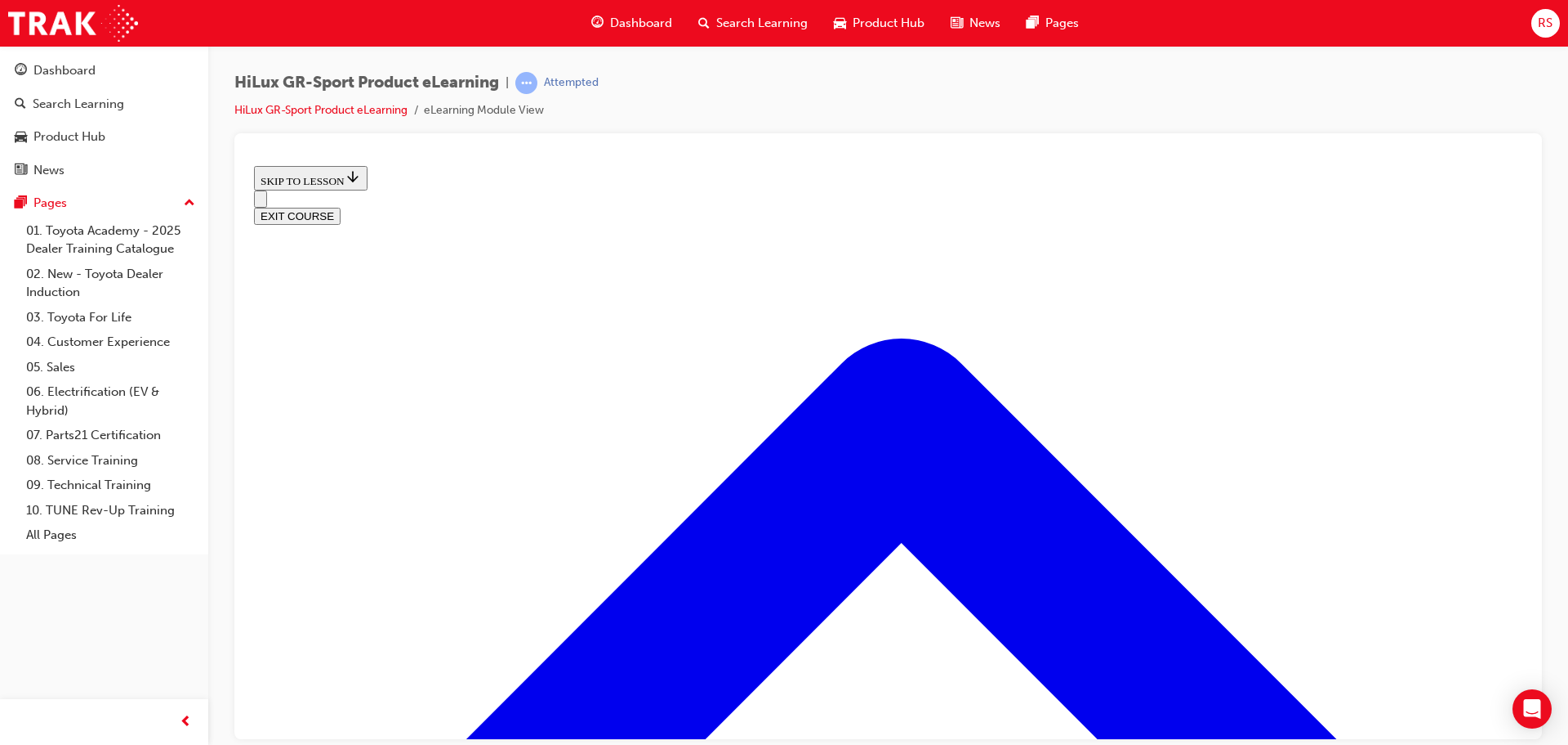
scroll to position [1542, 0]
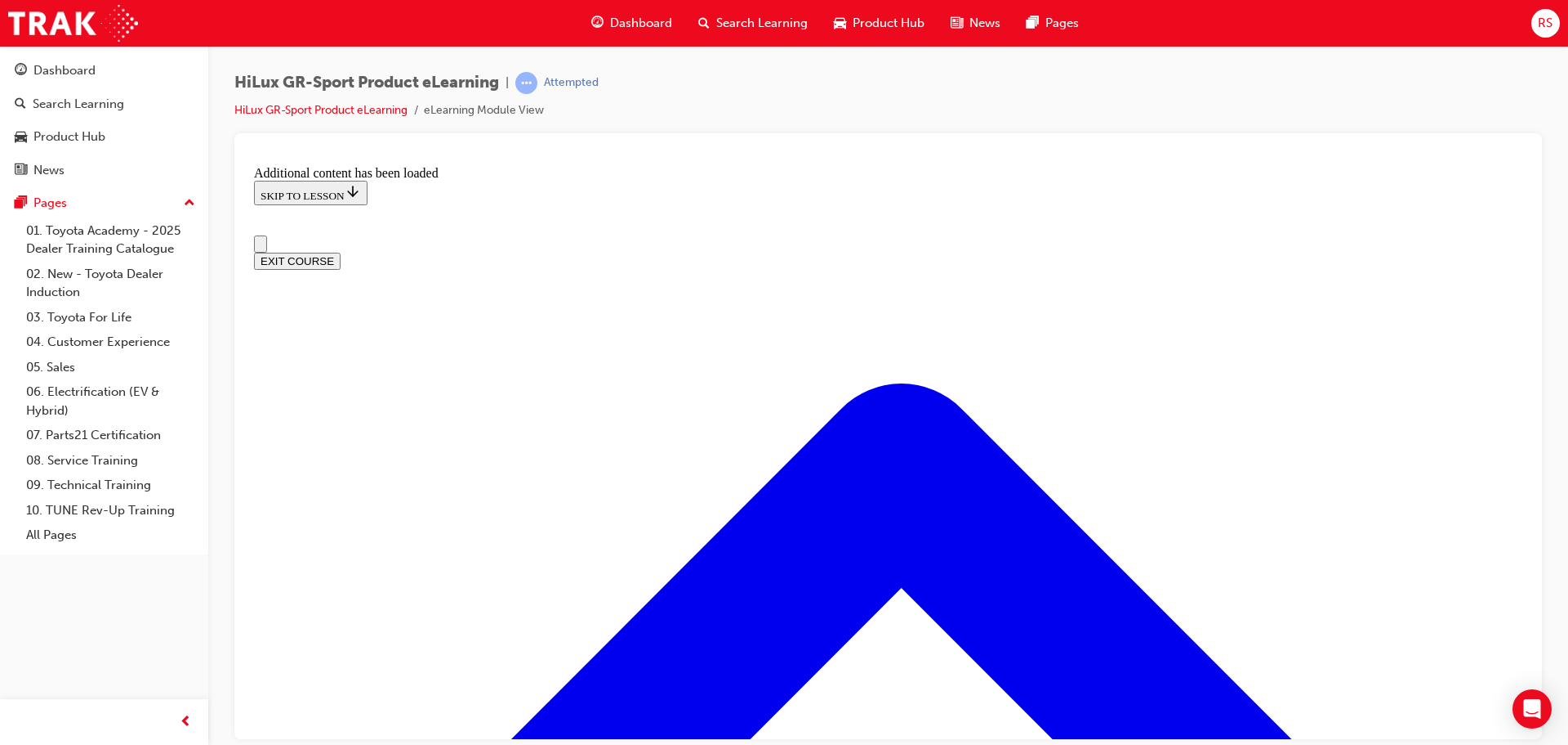
scroll to position [0, 0]
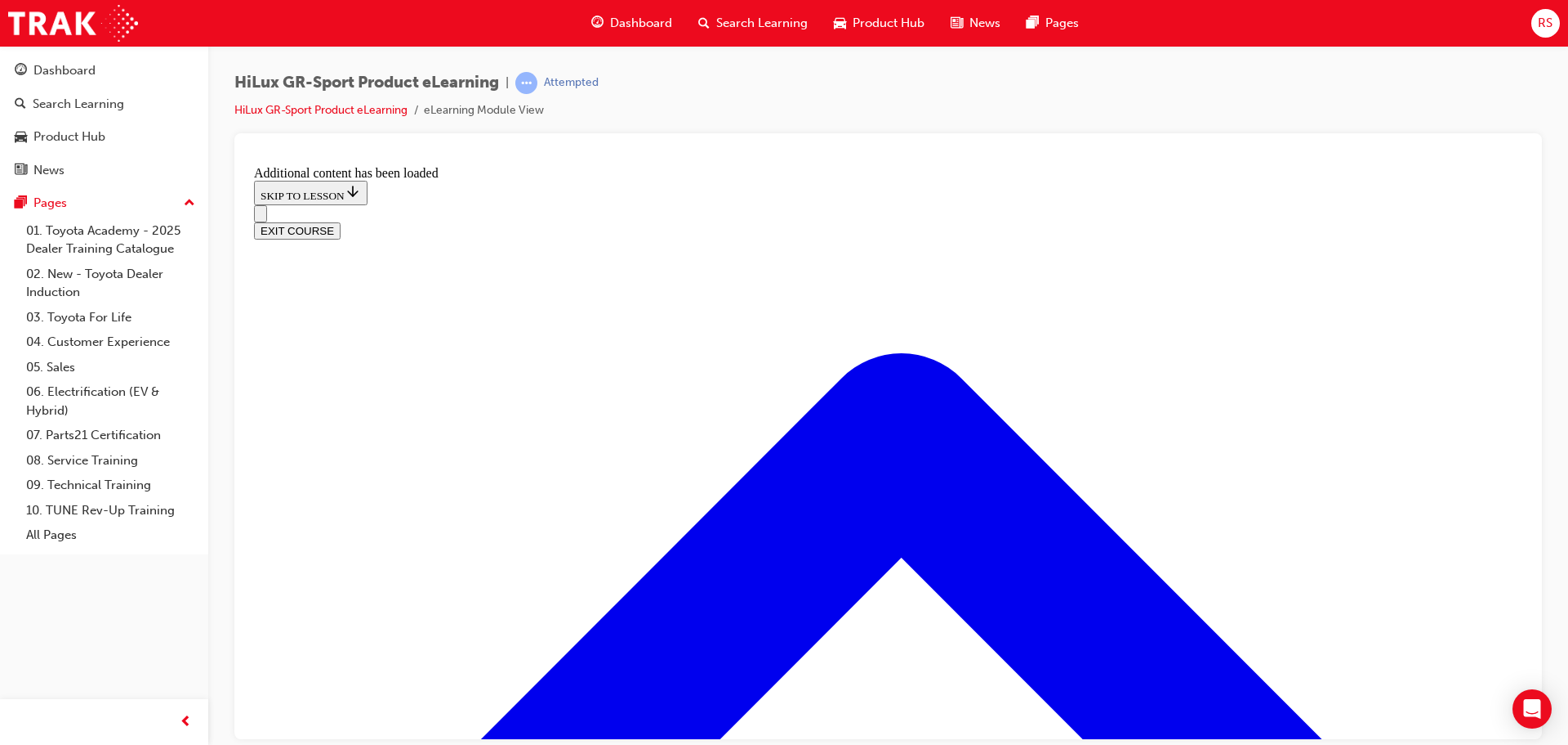
checkbox input "true"
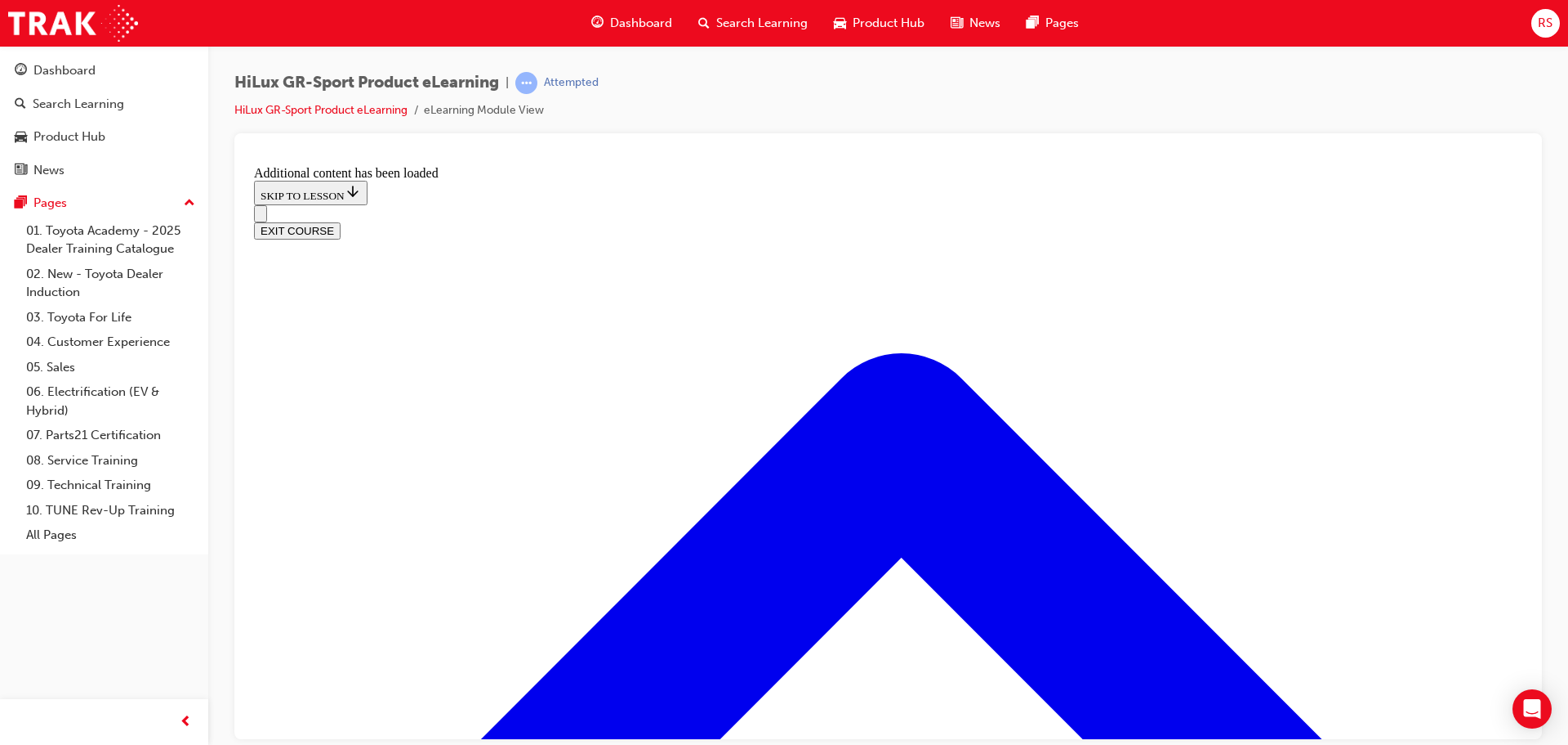
checkbox input "true"
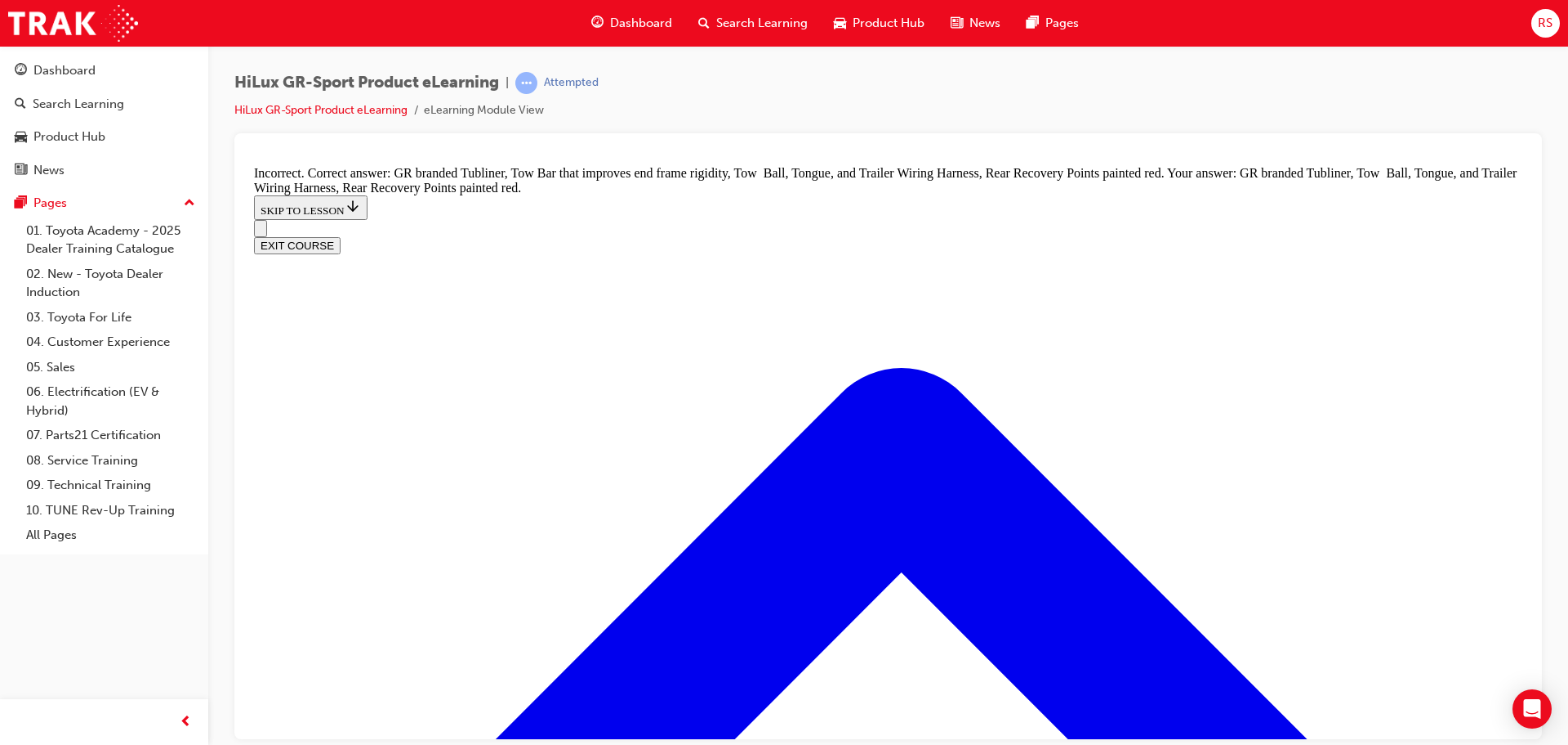
scroll to position [2407, 0]
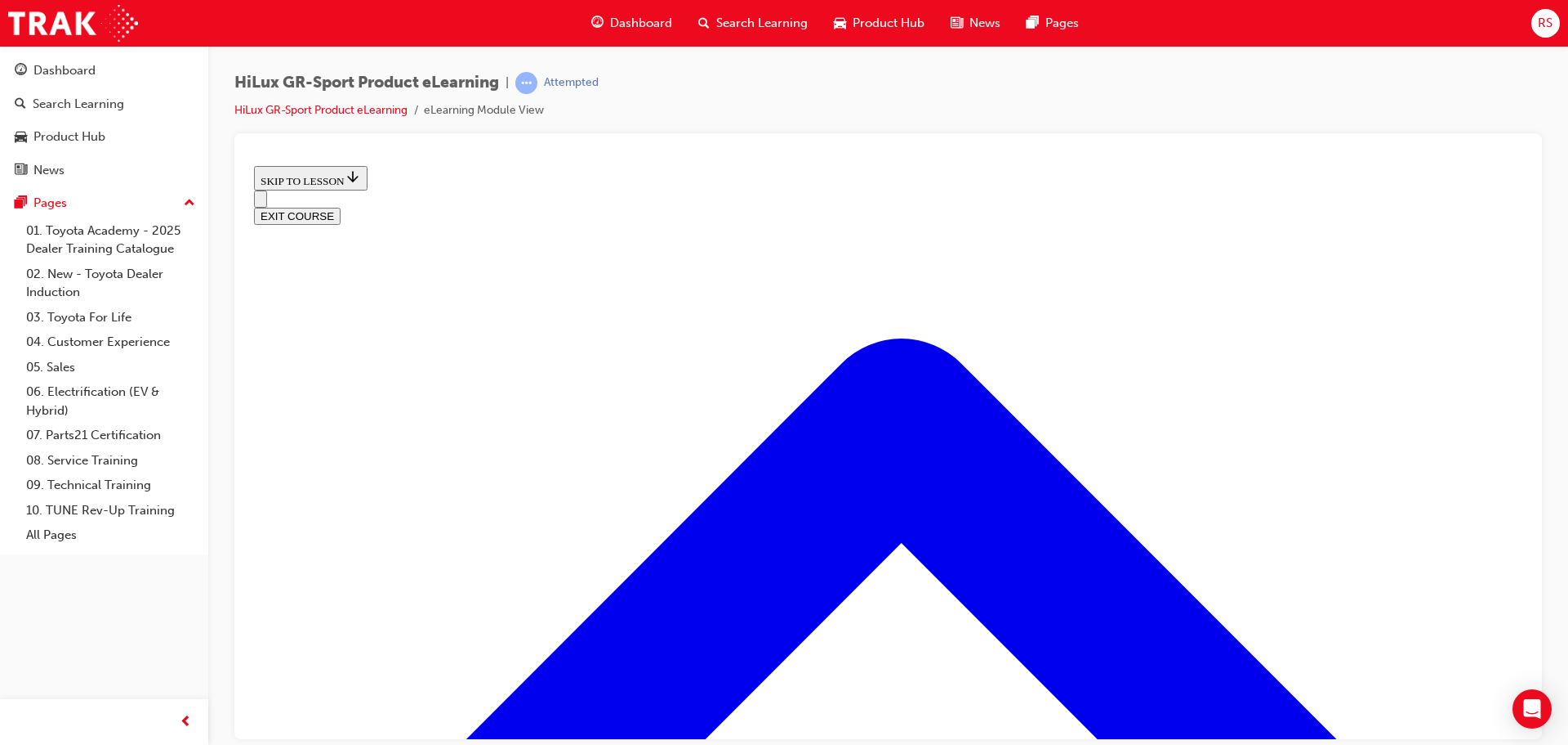
scroll to position [378, 0]
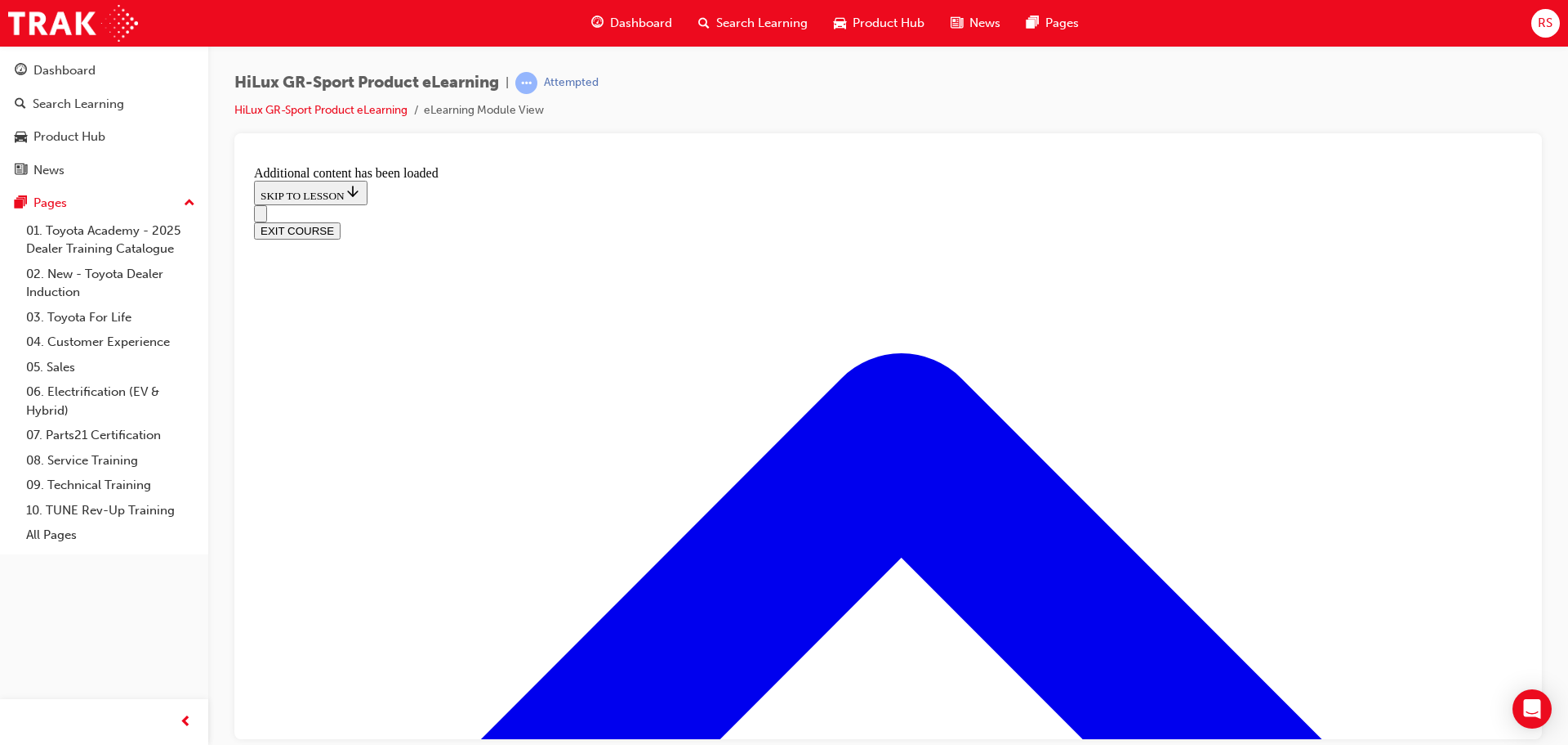
scroll to position [1471, 0]
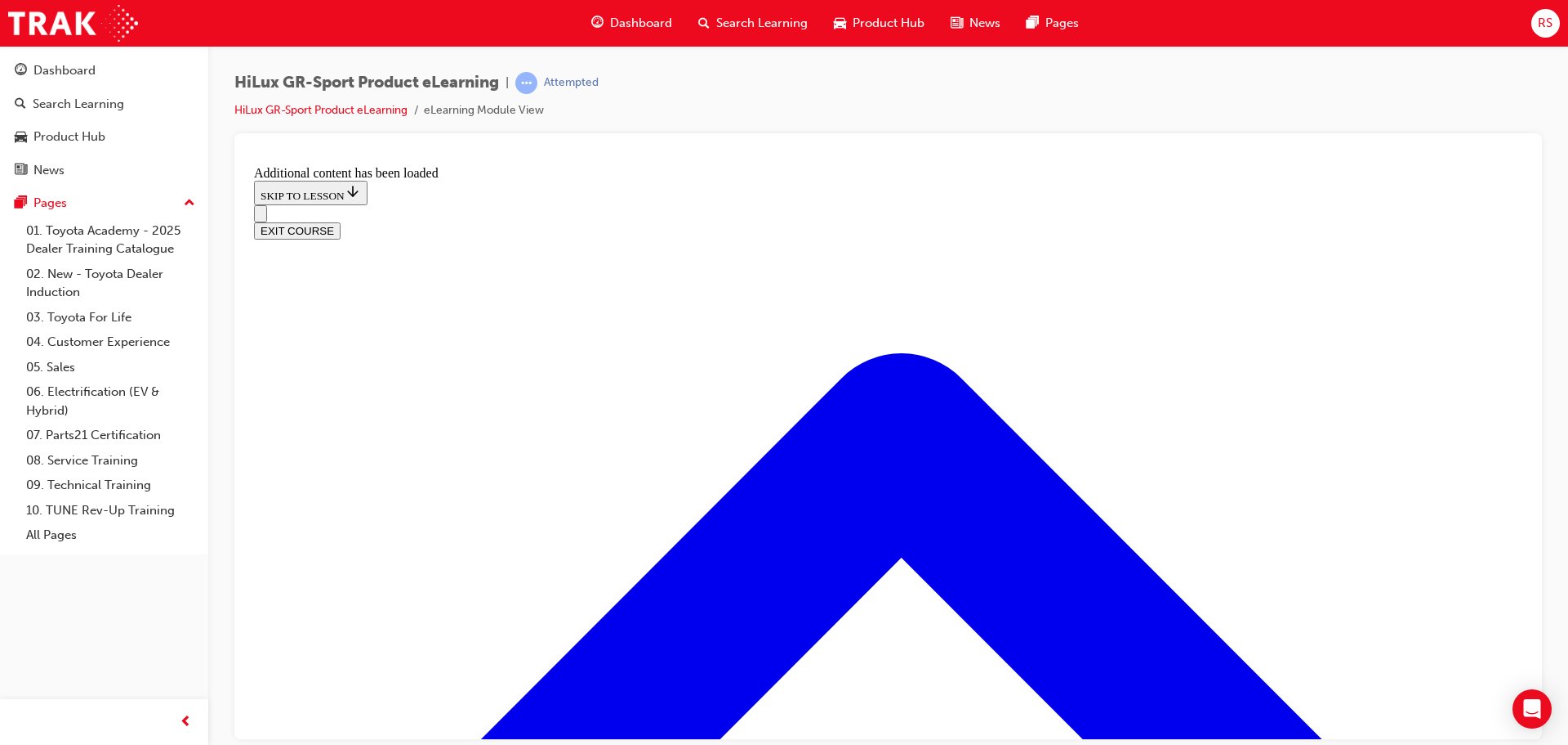
checkbox input "false"
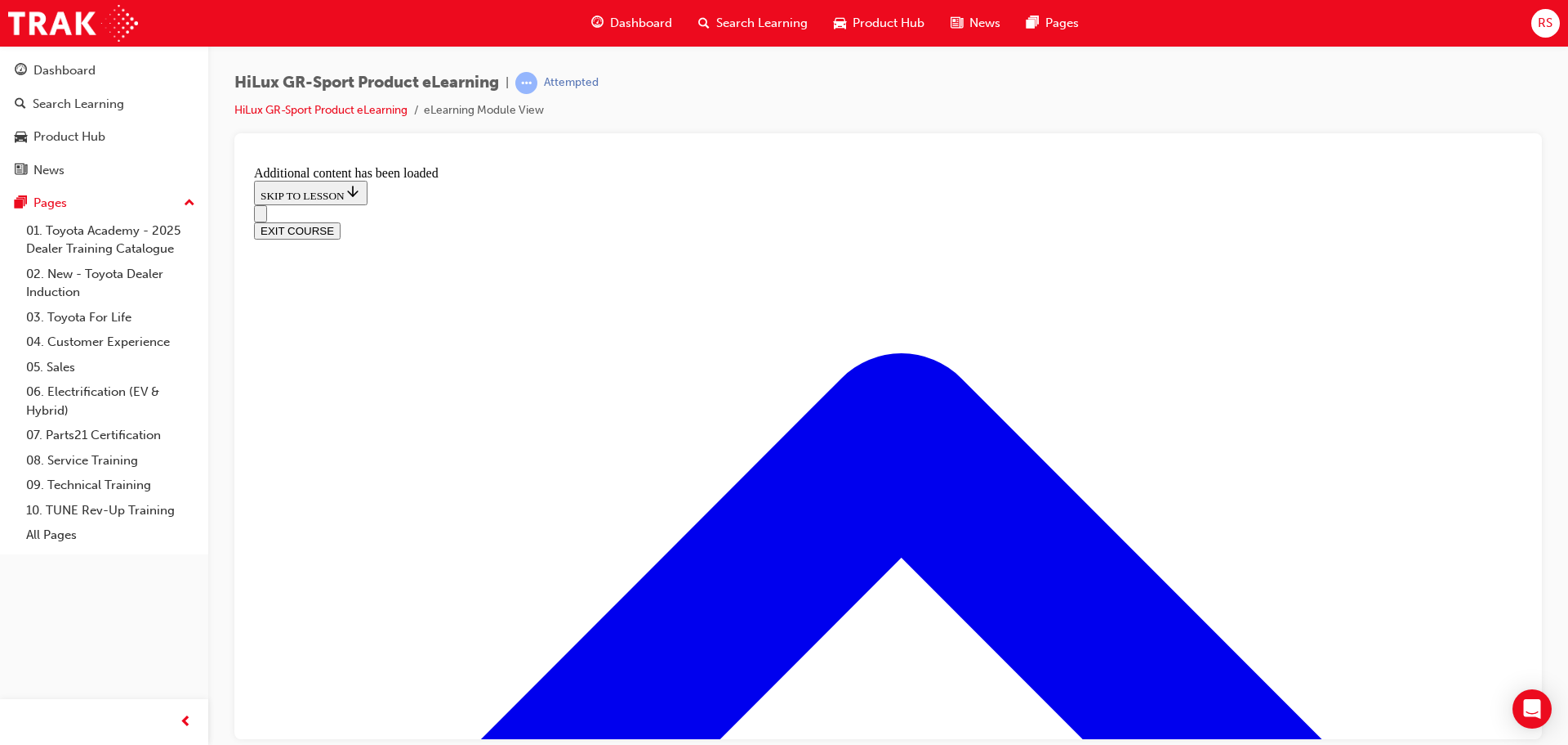
checkbox input "true"
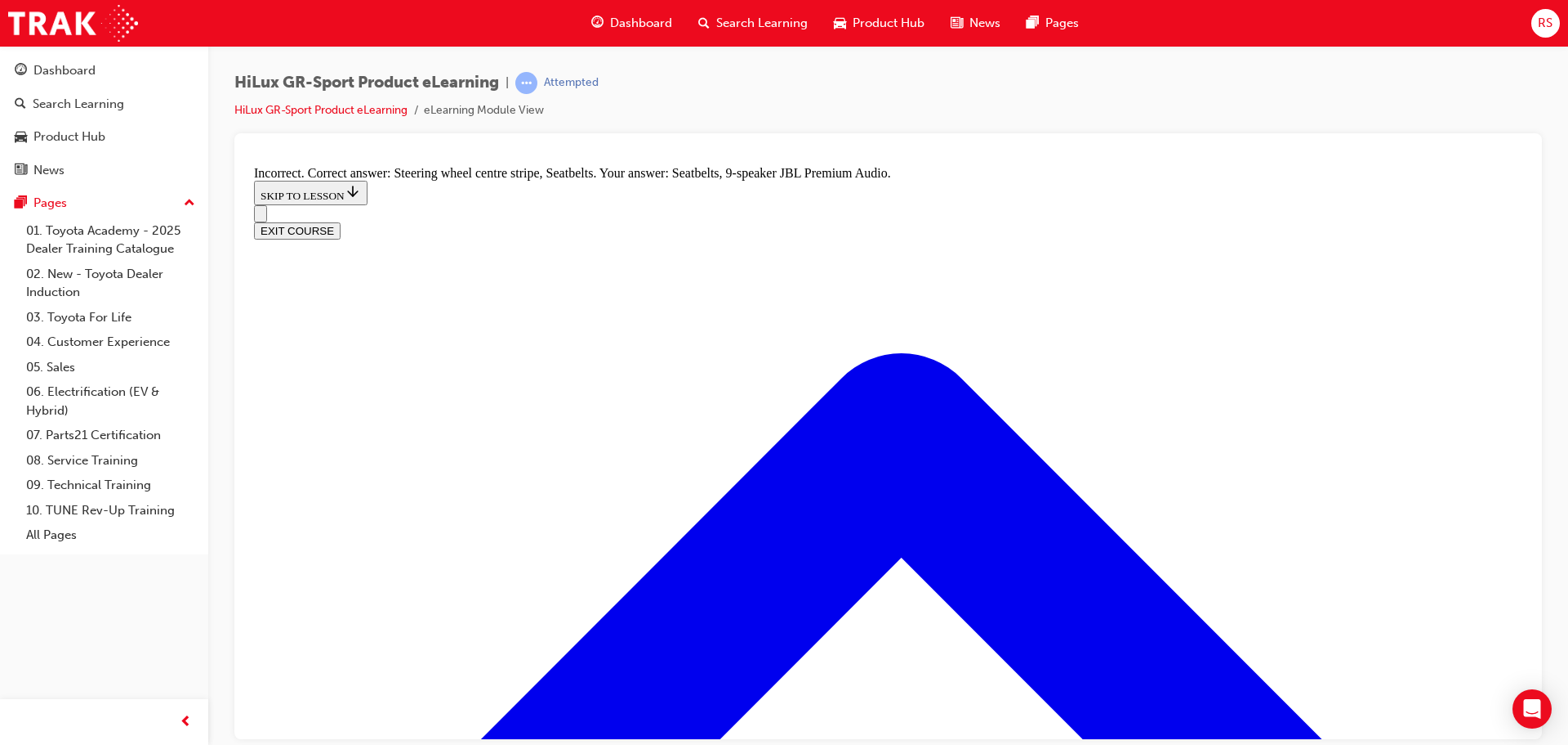
checkbox input "false"
checkbox input "true"
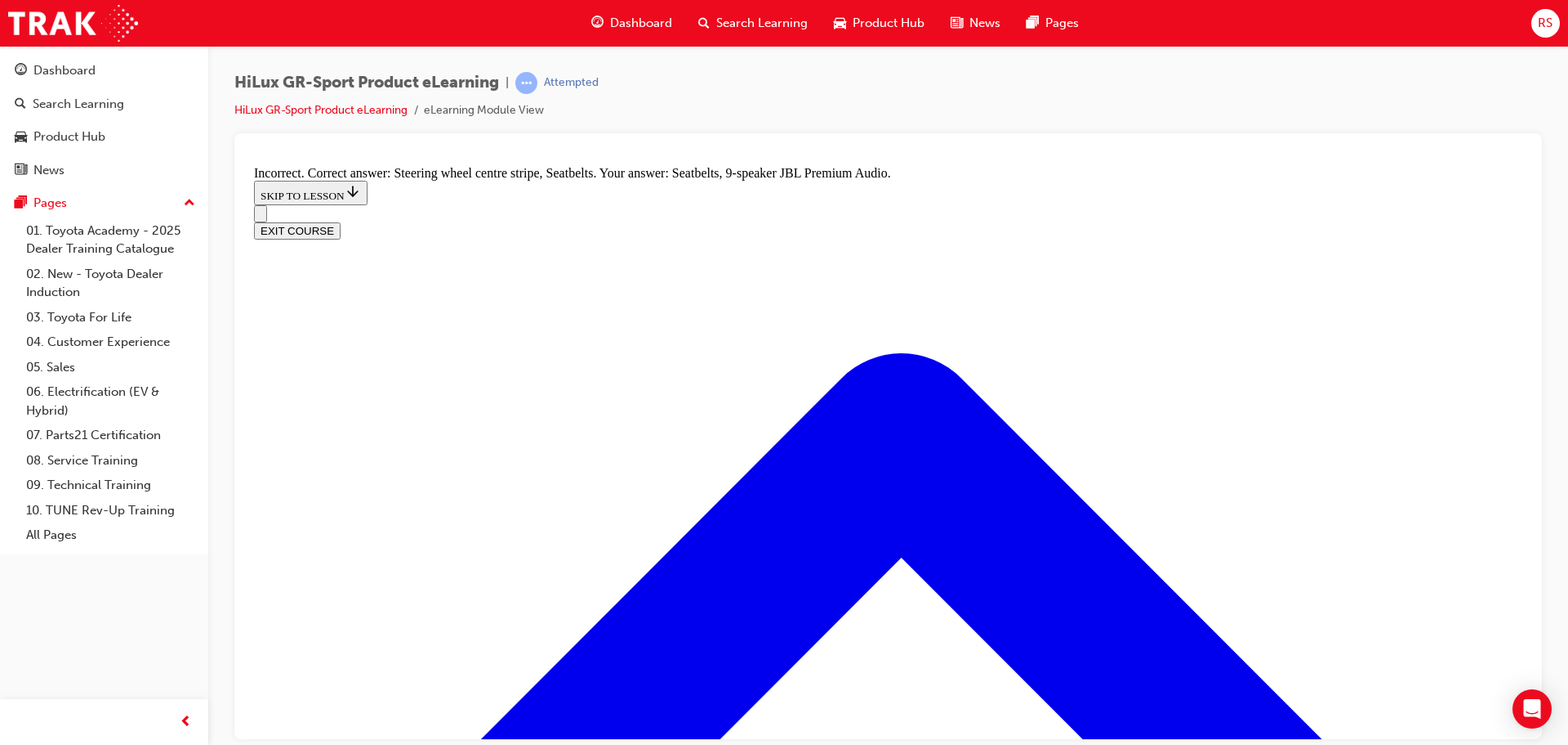
scroll to position [2193, 0]
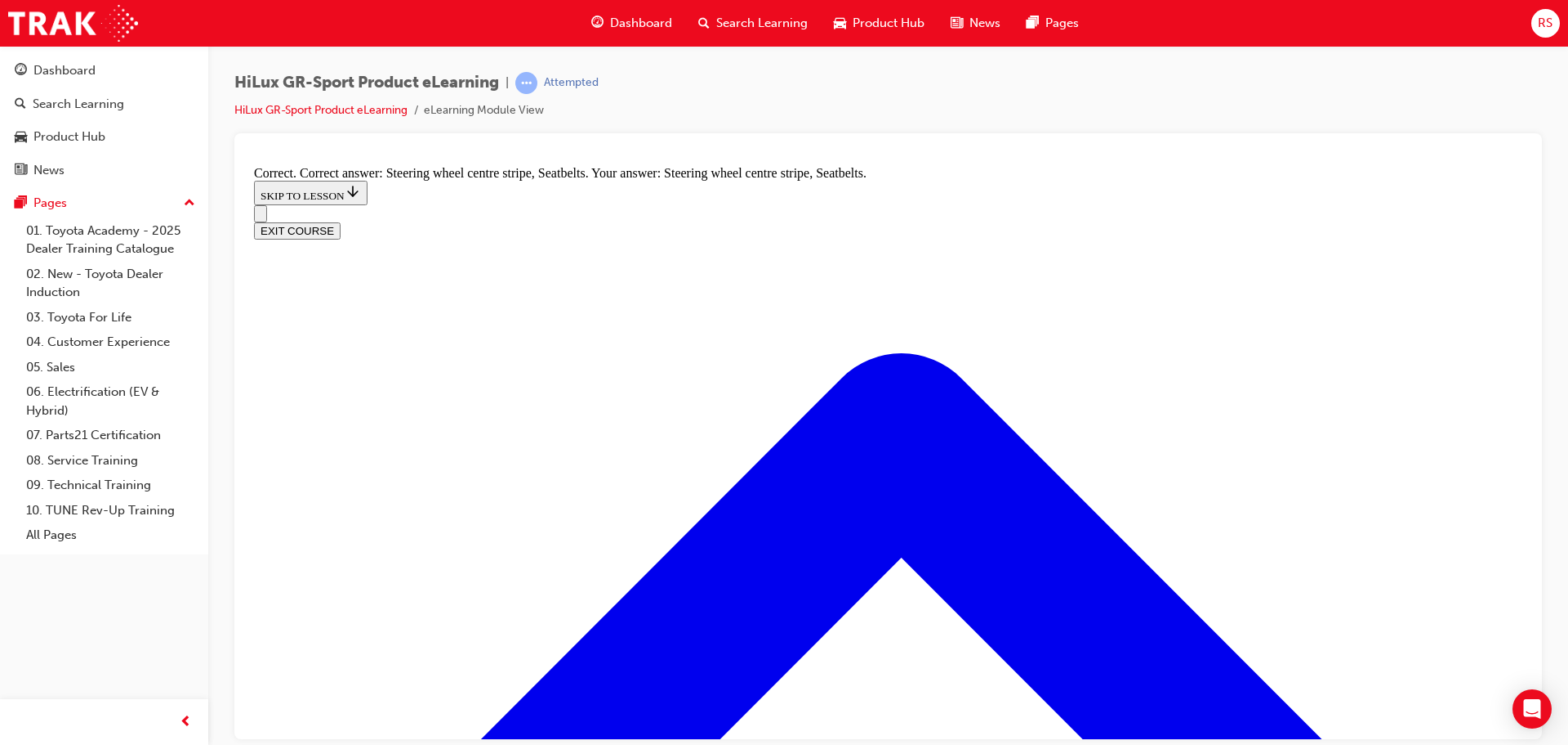
radio input "true"
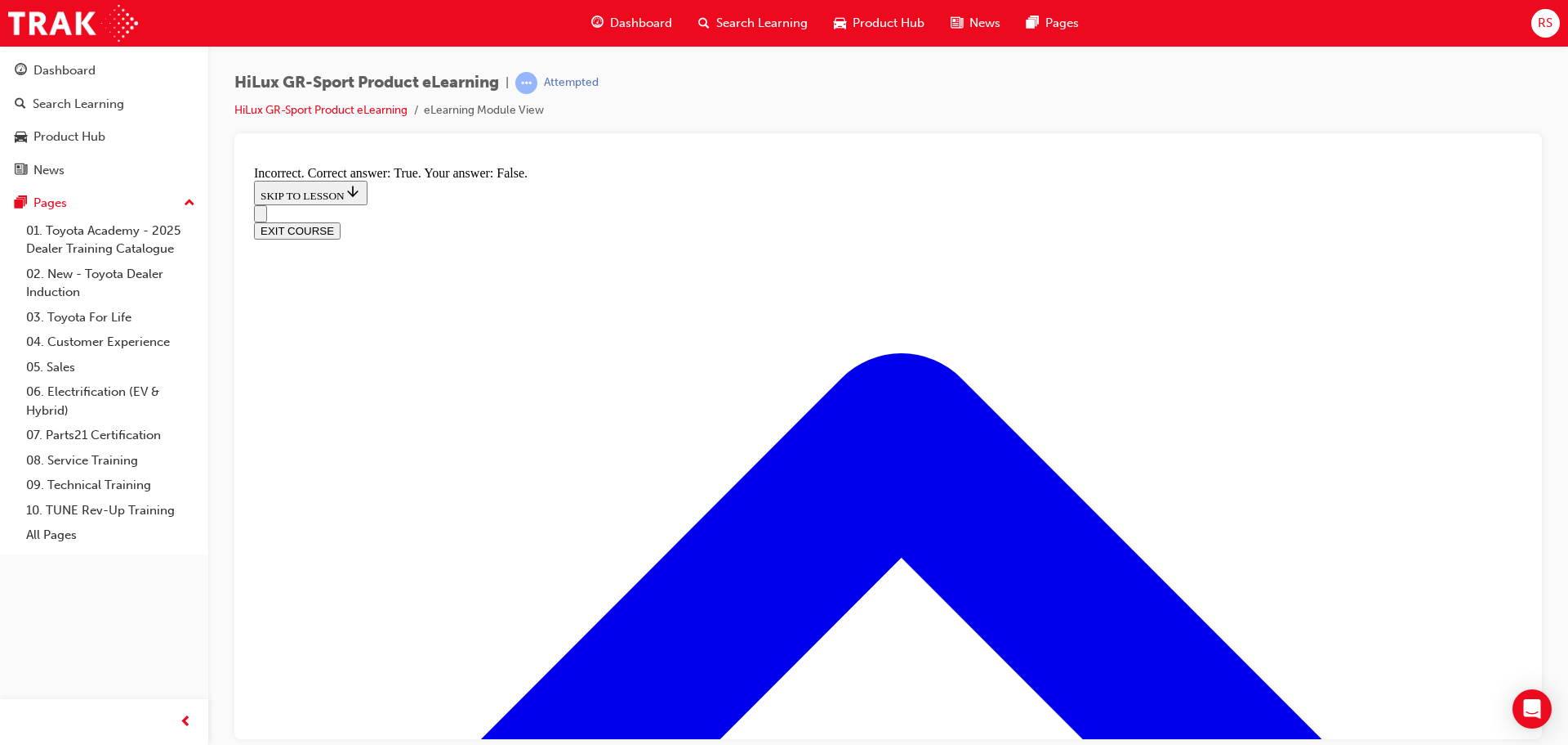
radio input "true"
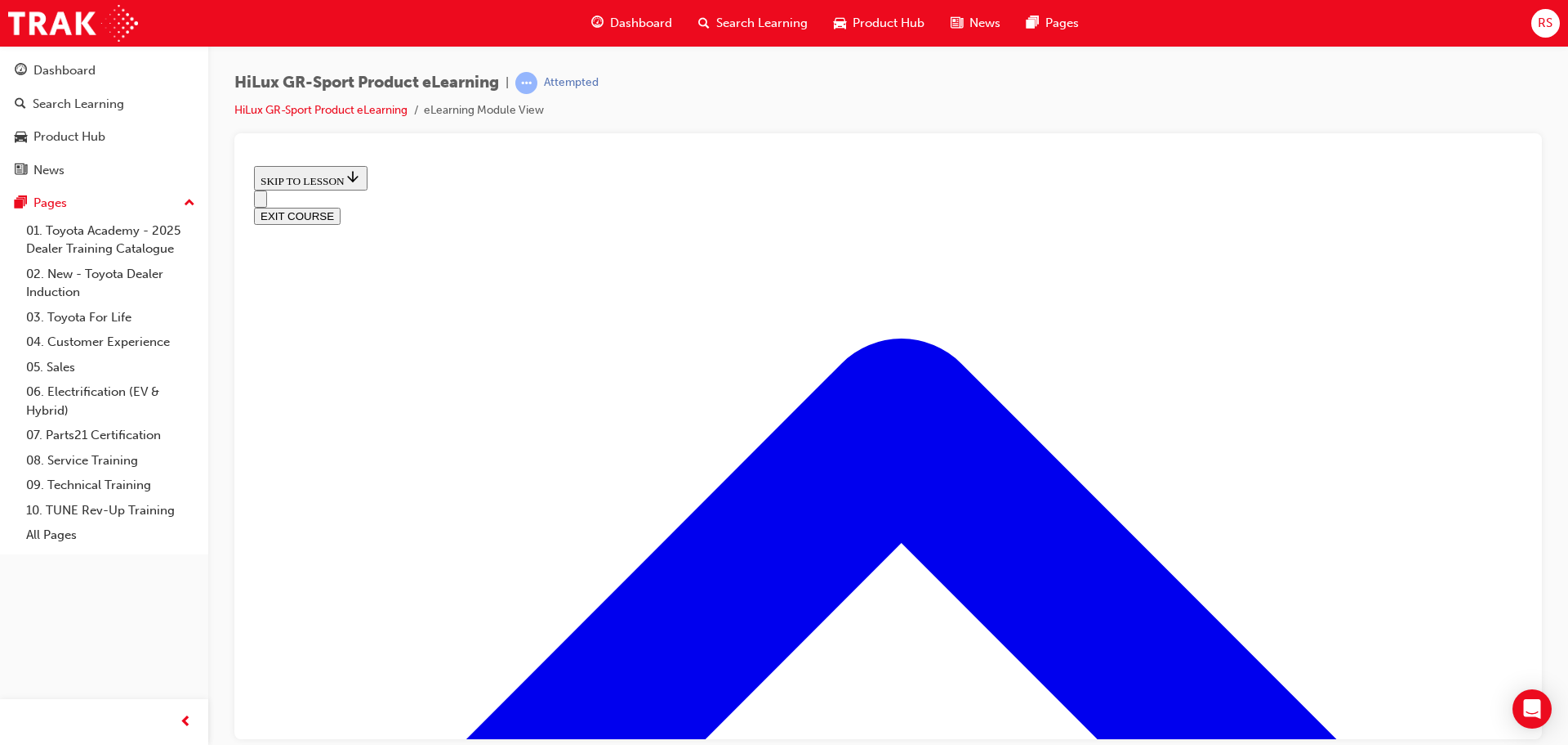
scroll to position [51, 0]
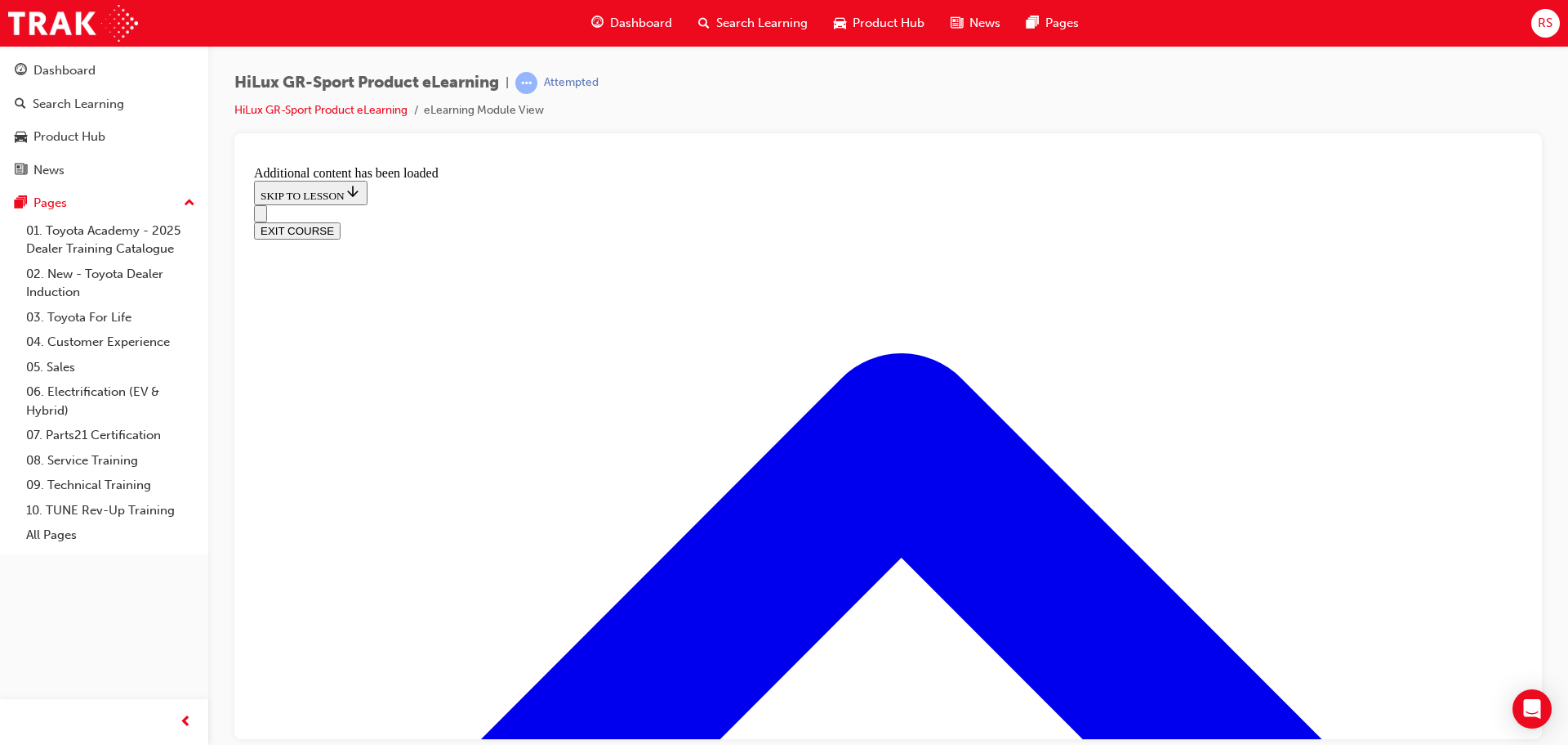
scroll to position [1112, 0]
radio input "true"
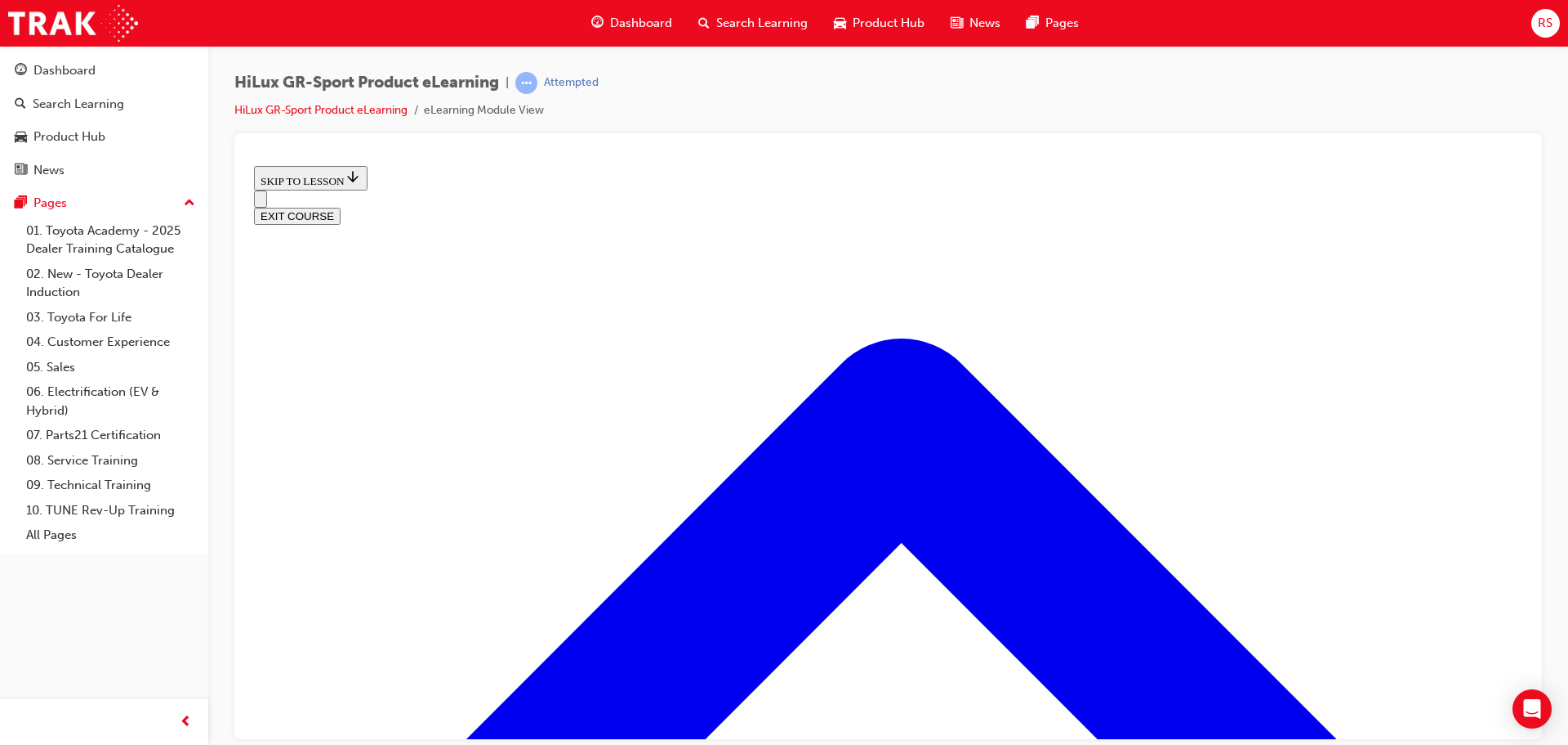
scroll to position [2134, 0]
click at [340, 207] on button "EXIT COURSE" at bounding box center [298, 215] width 87 height 17
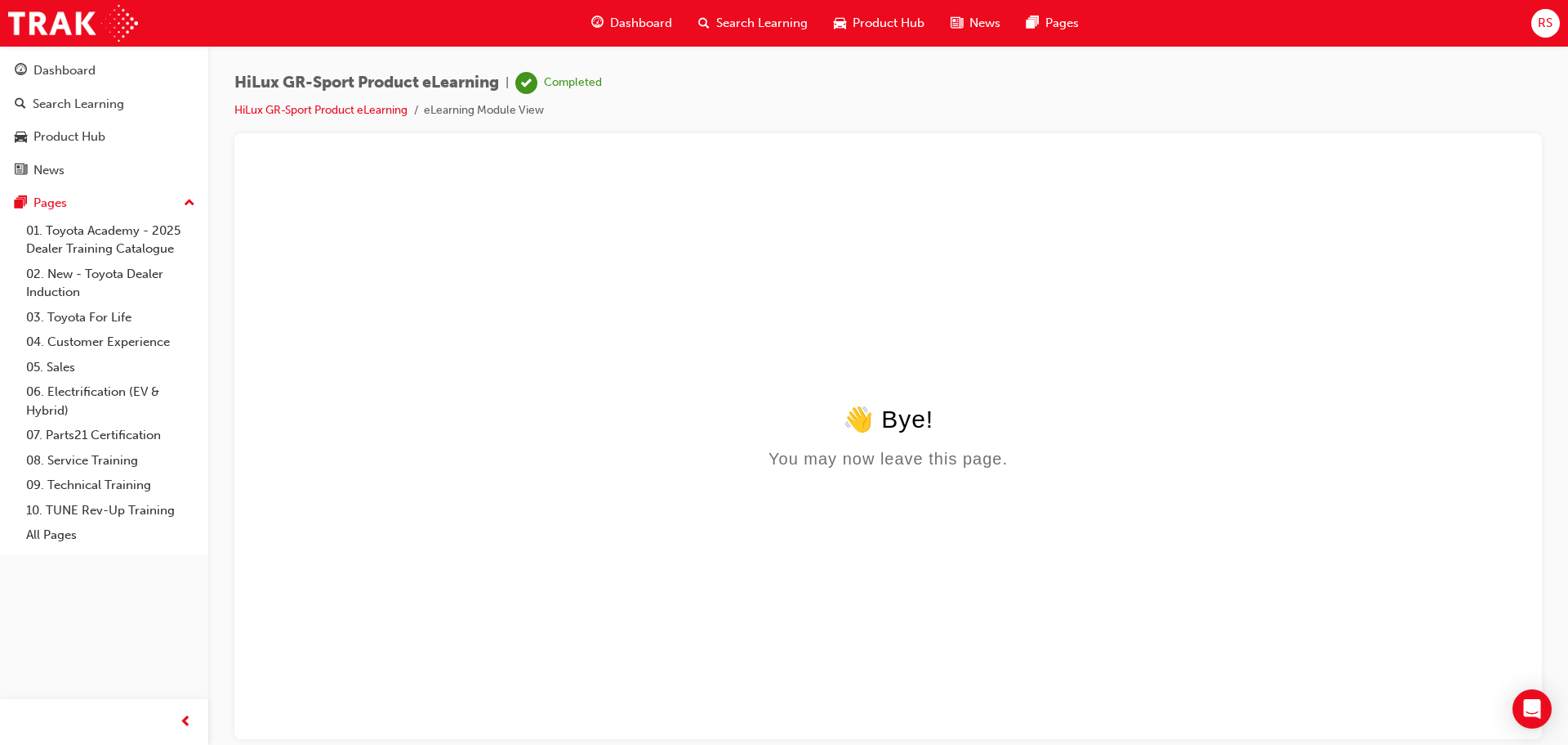
scroll to position [0, 0]
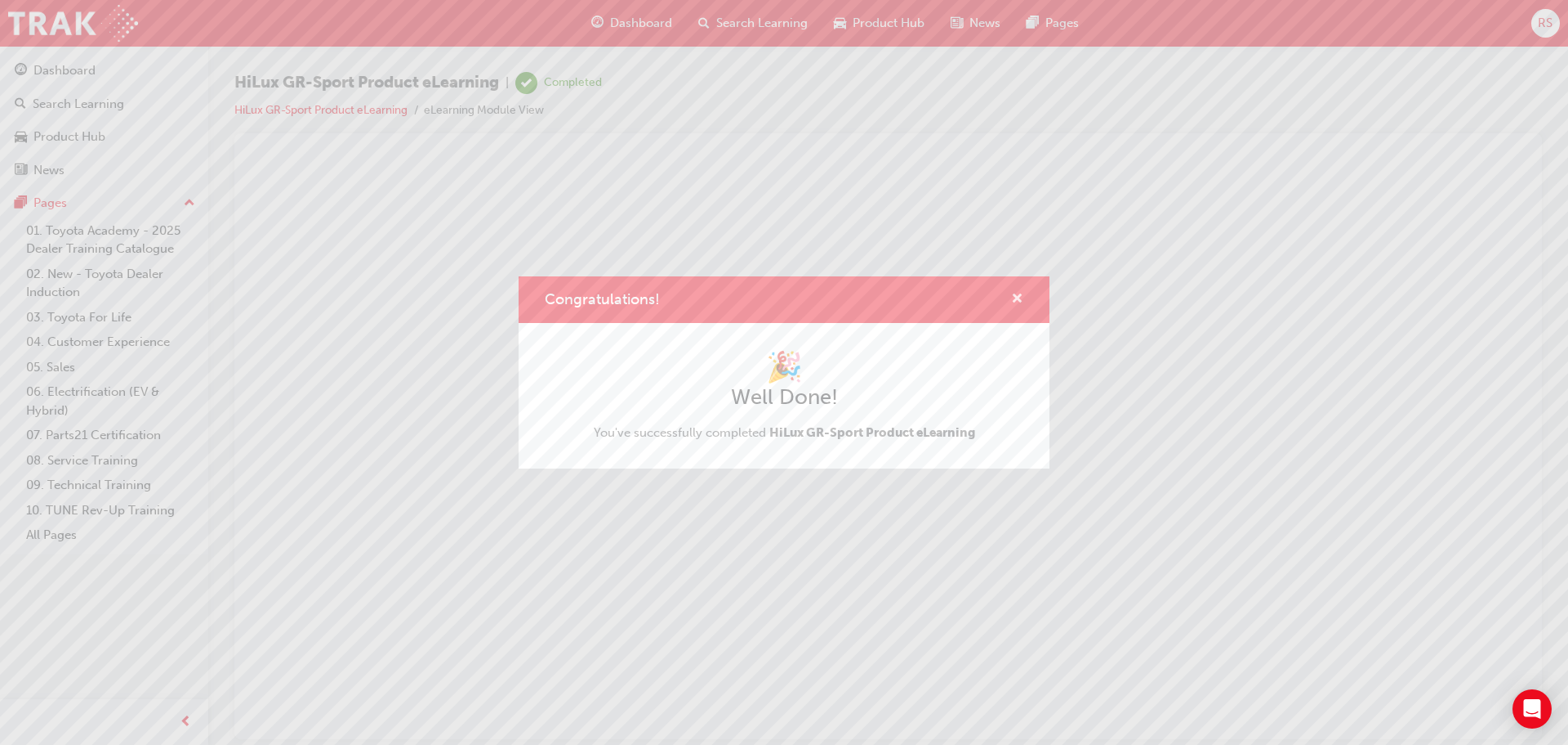
click at [1018, 295] on span "cross-icon" at bounding box center [1018, 300] width 12 height 15
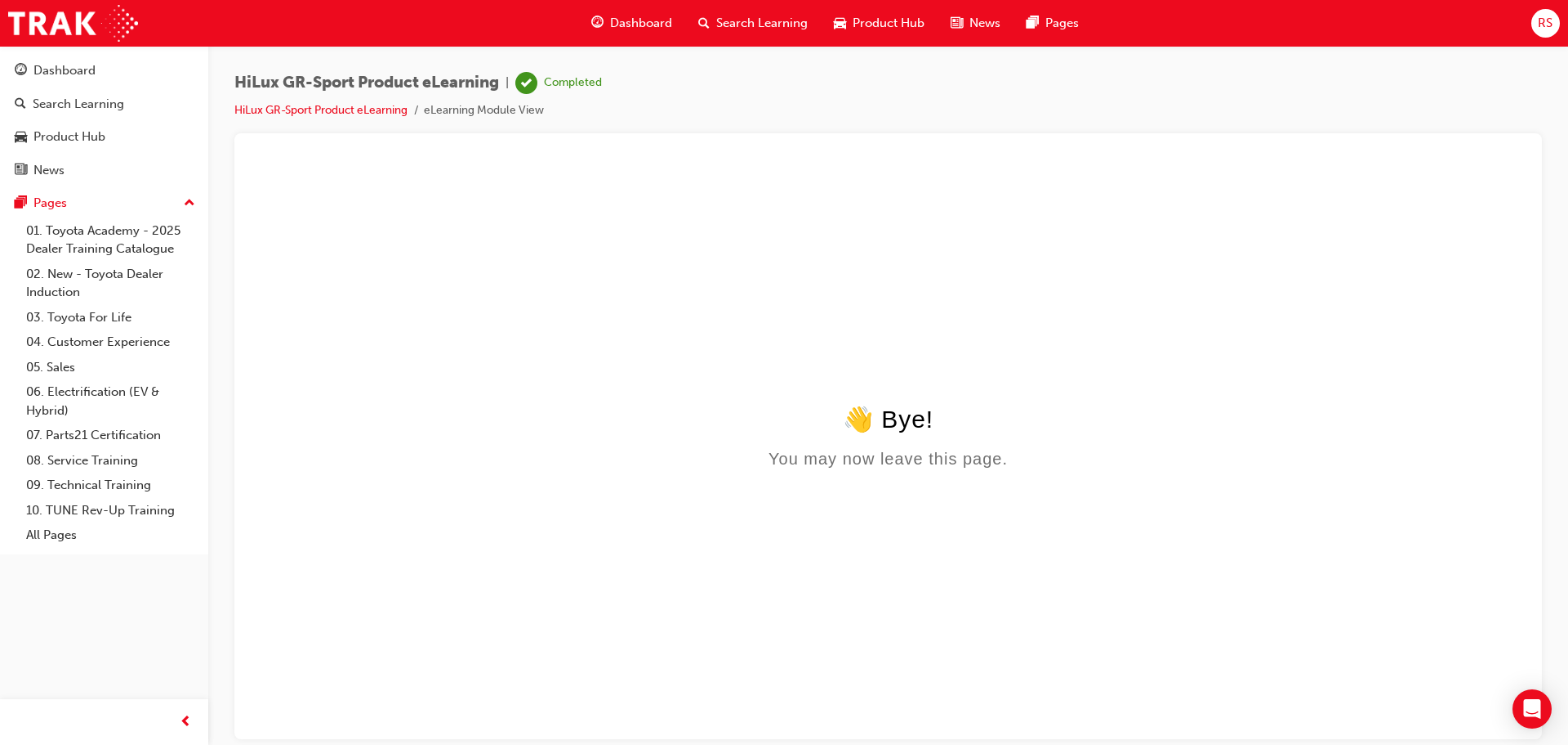
click at [629, 26] on span "Dashboard" at bounding box center [641, 23] width 62 height 19
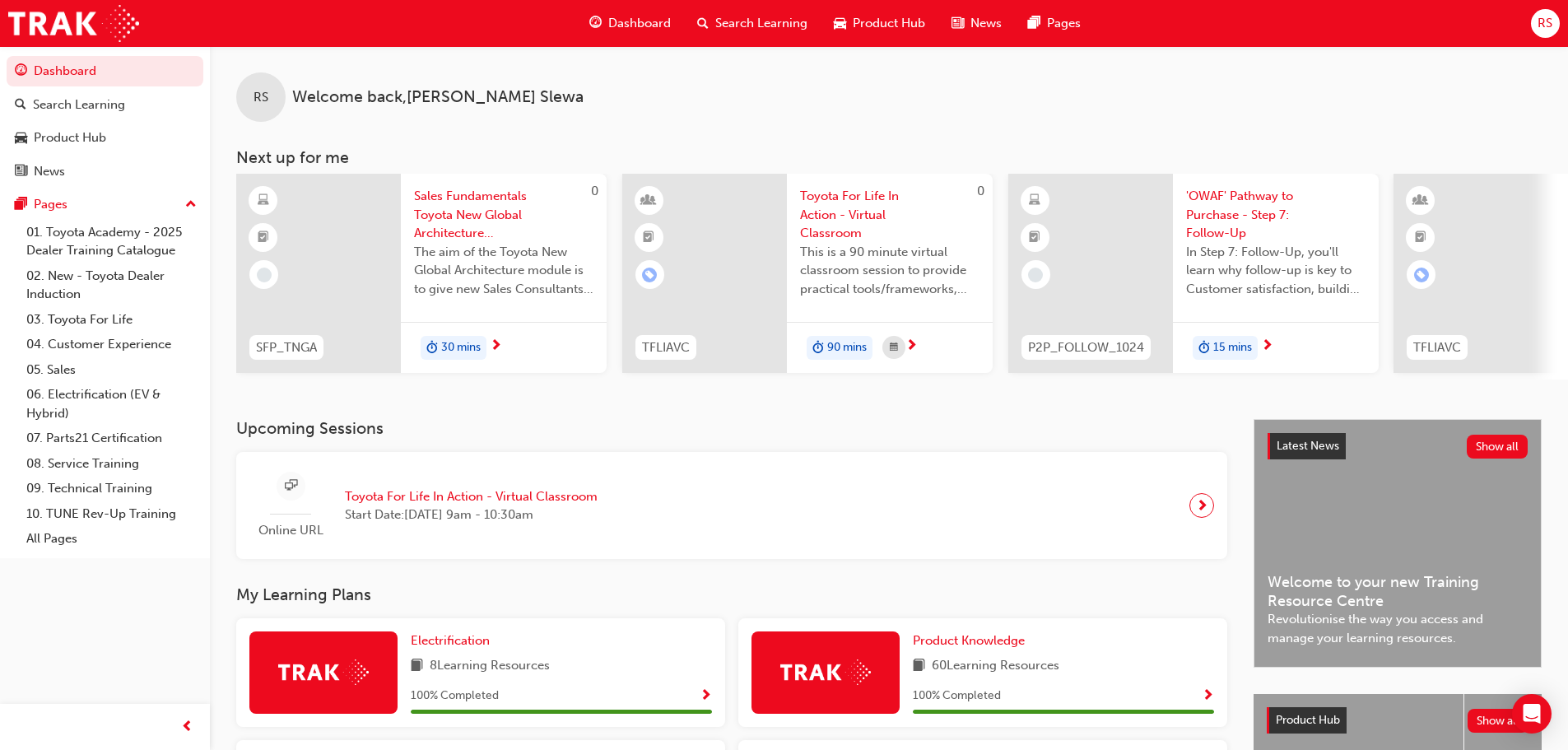
click at [454, 212] on span "Sales Fundamentals Toyota New Global Architecture eLearning Module" at bounding box center [504, 214] width 179 height 56
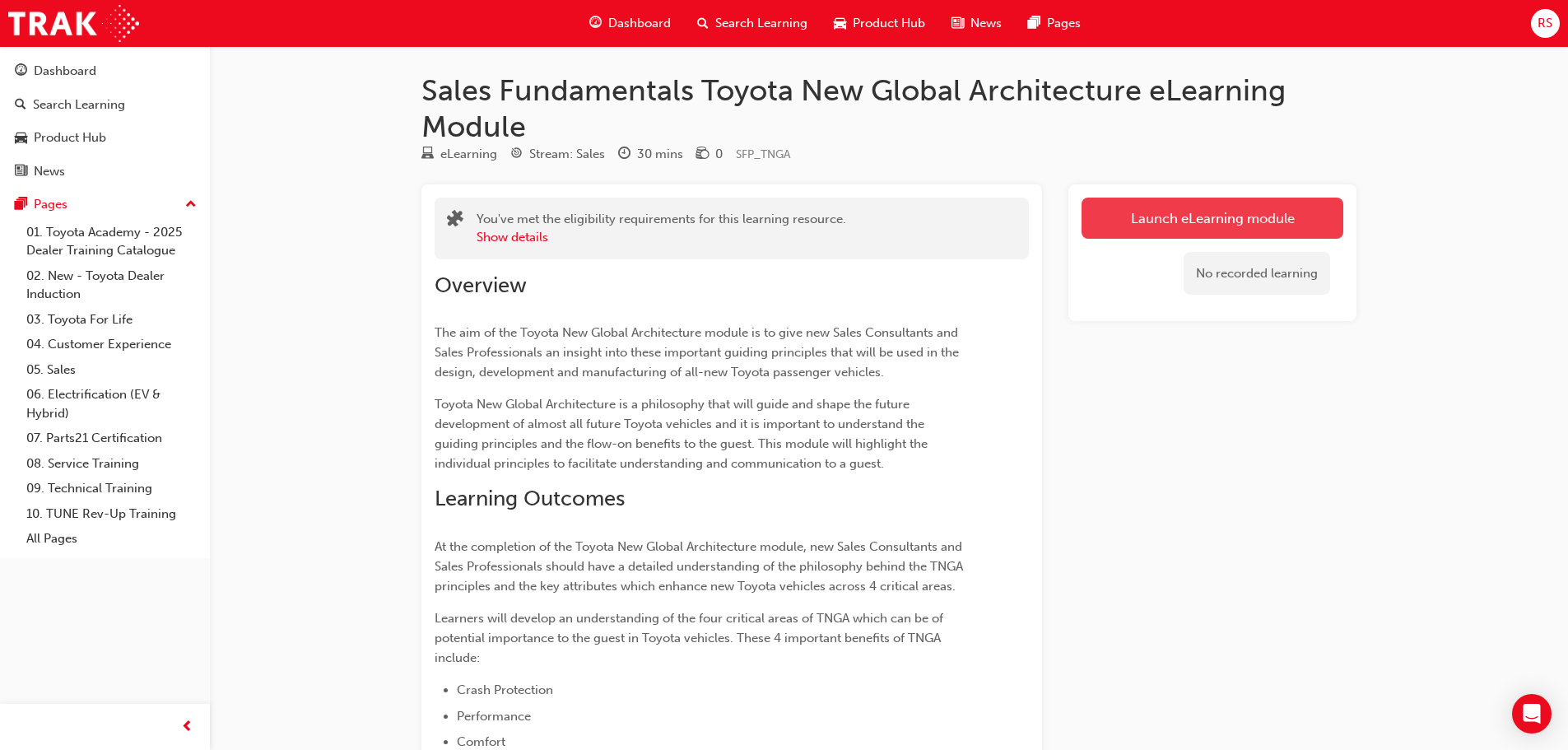
click at [1305, 212] on link "Launch eLearning module" at bounding box center [1212, 218] width 262 height 41
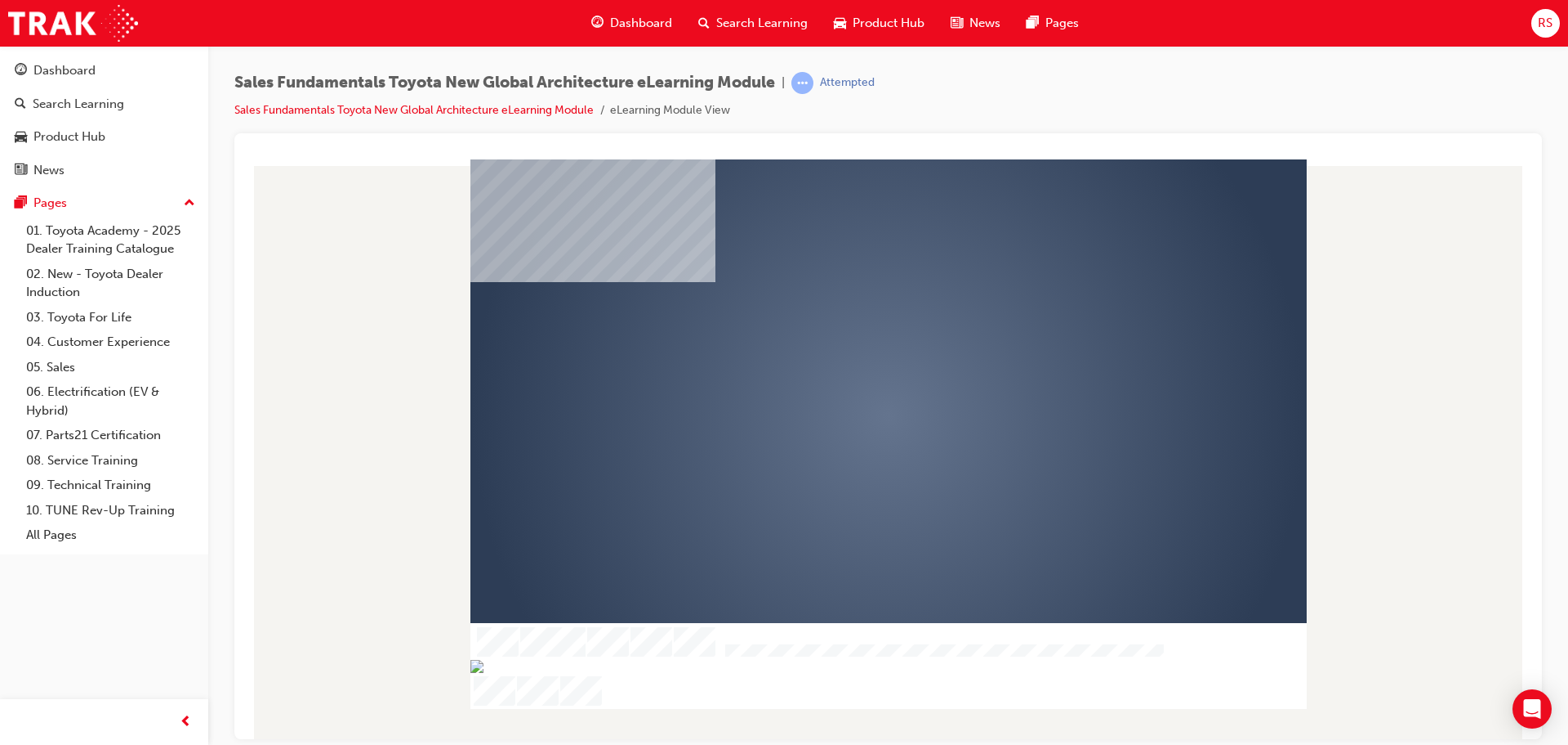
click at [841, 368] on div "play" at bounding box center [841, 368] width 0 height 0
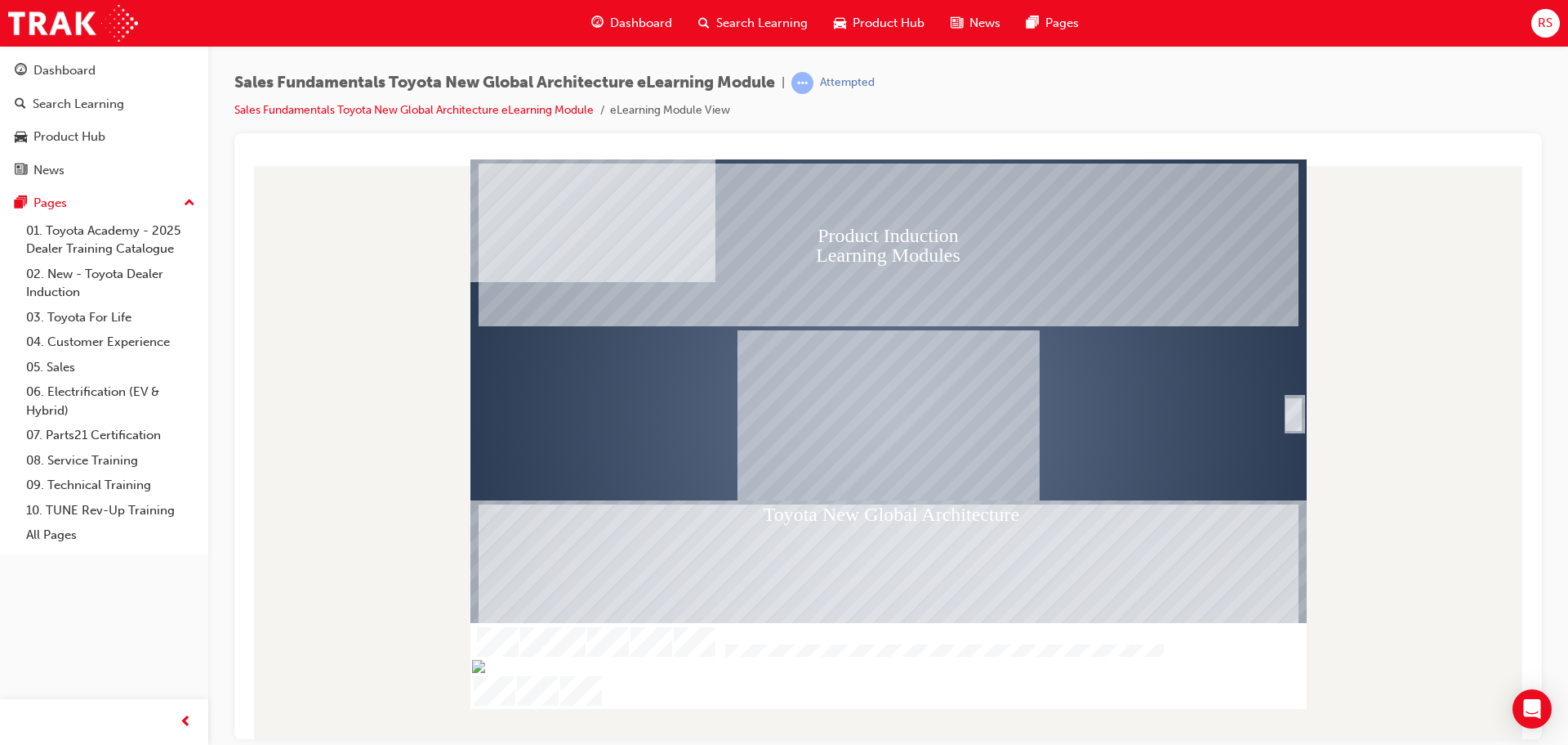
click at [1294, 414] on div "SmartShape" at bounding box center [1294, 432] width 16 height 35
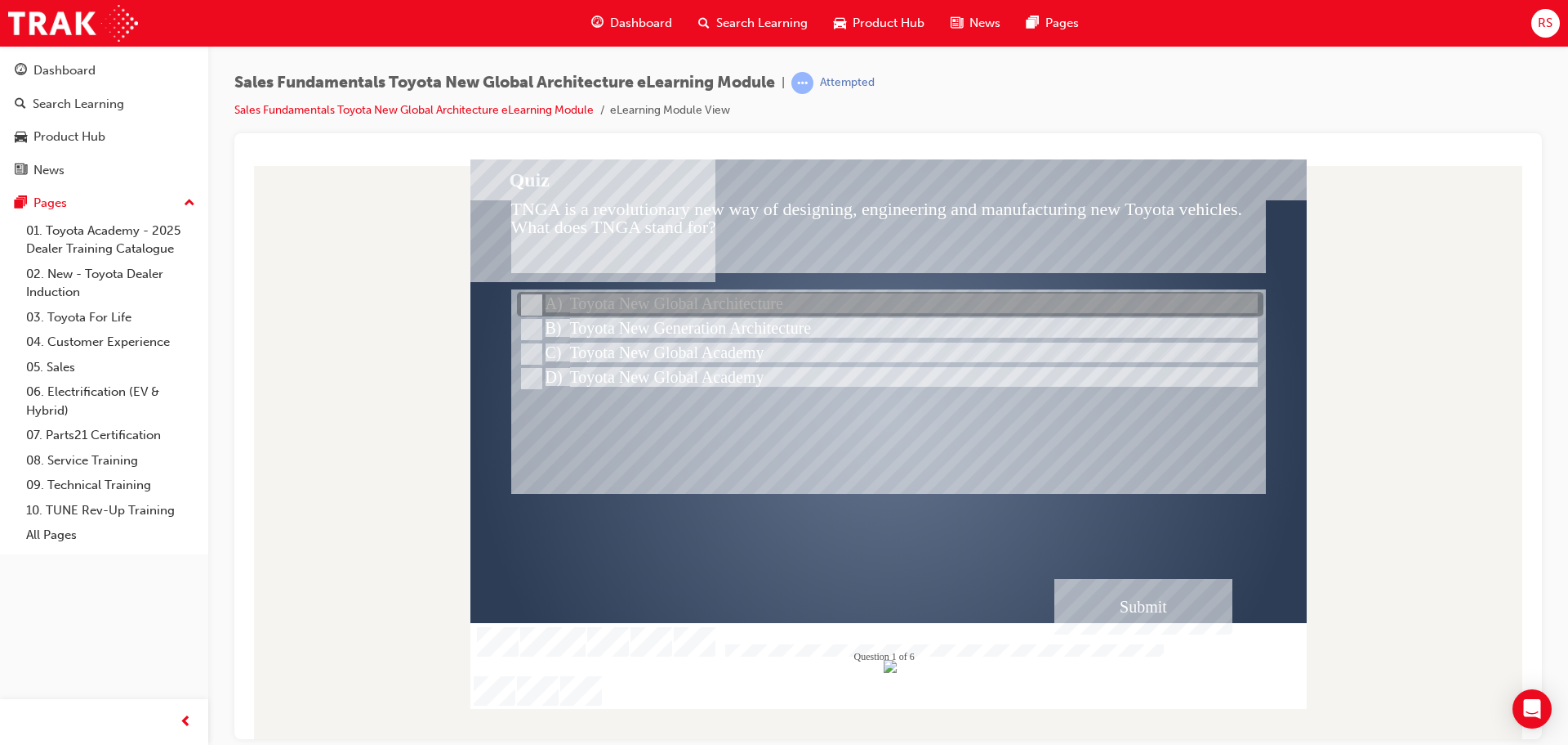
click at [615, 299] on div at bounding box center [890, 305] width 746 height 25
radio input "true"
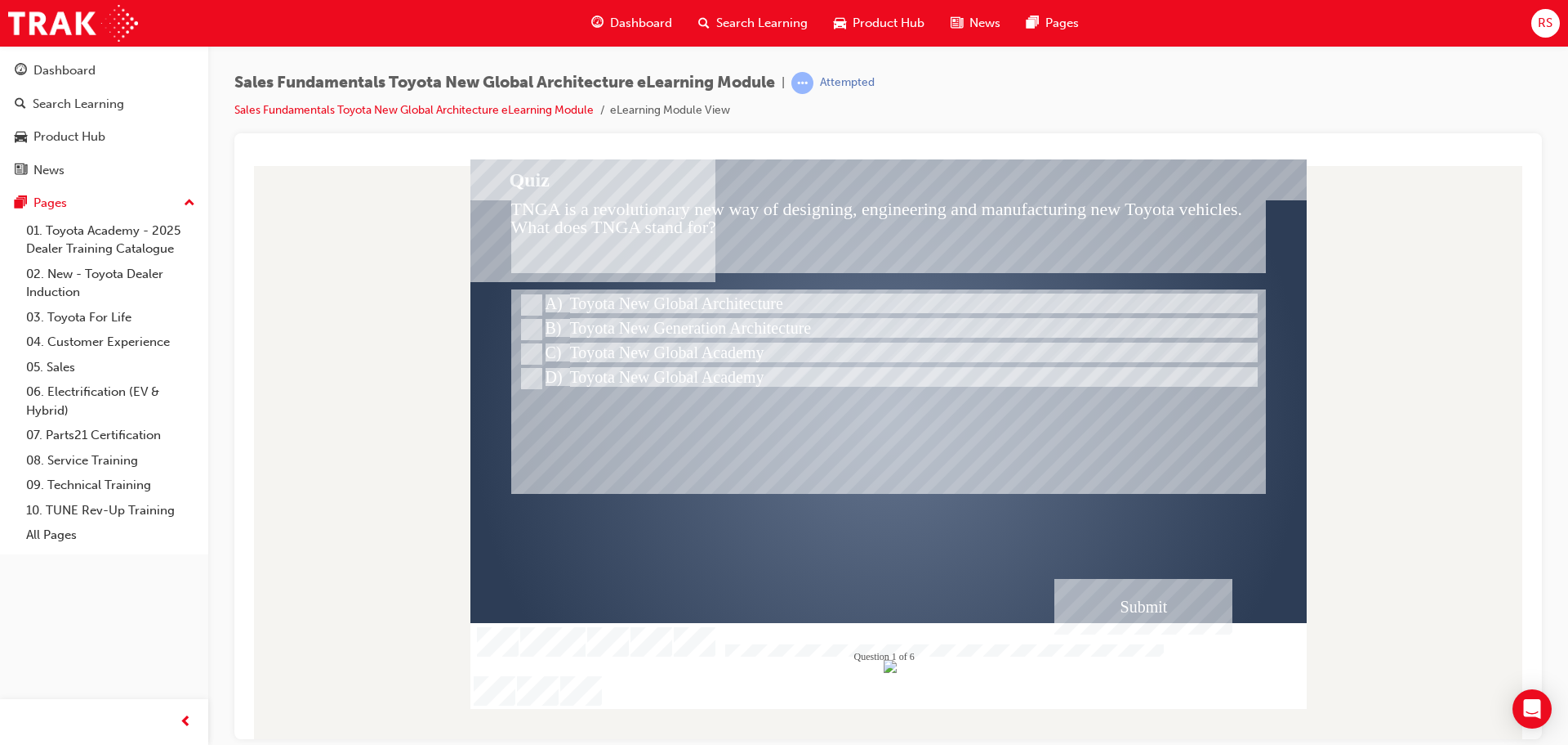
click at [1133, 607] on div "Submit" at bounding box center [1143, 606] width 178 height 56
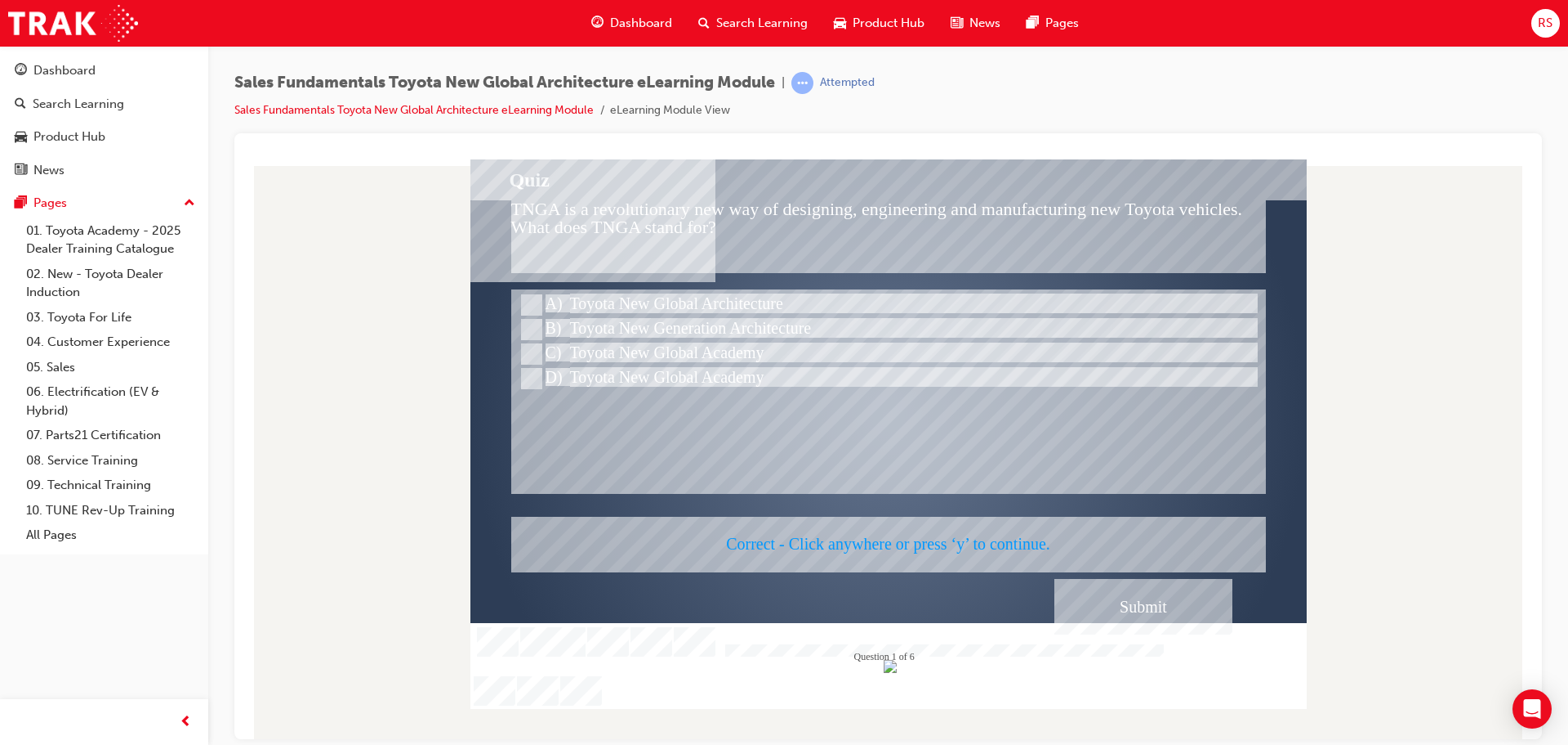
drag, startPoint x: 1191, startPoint y: 601, endPoint x: 1181, endPoint y: 604, distance: 10.4
click at [1190, 602] on div at bounding box center [889, 433] width 837 height 549
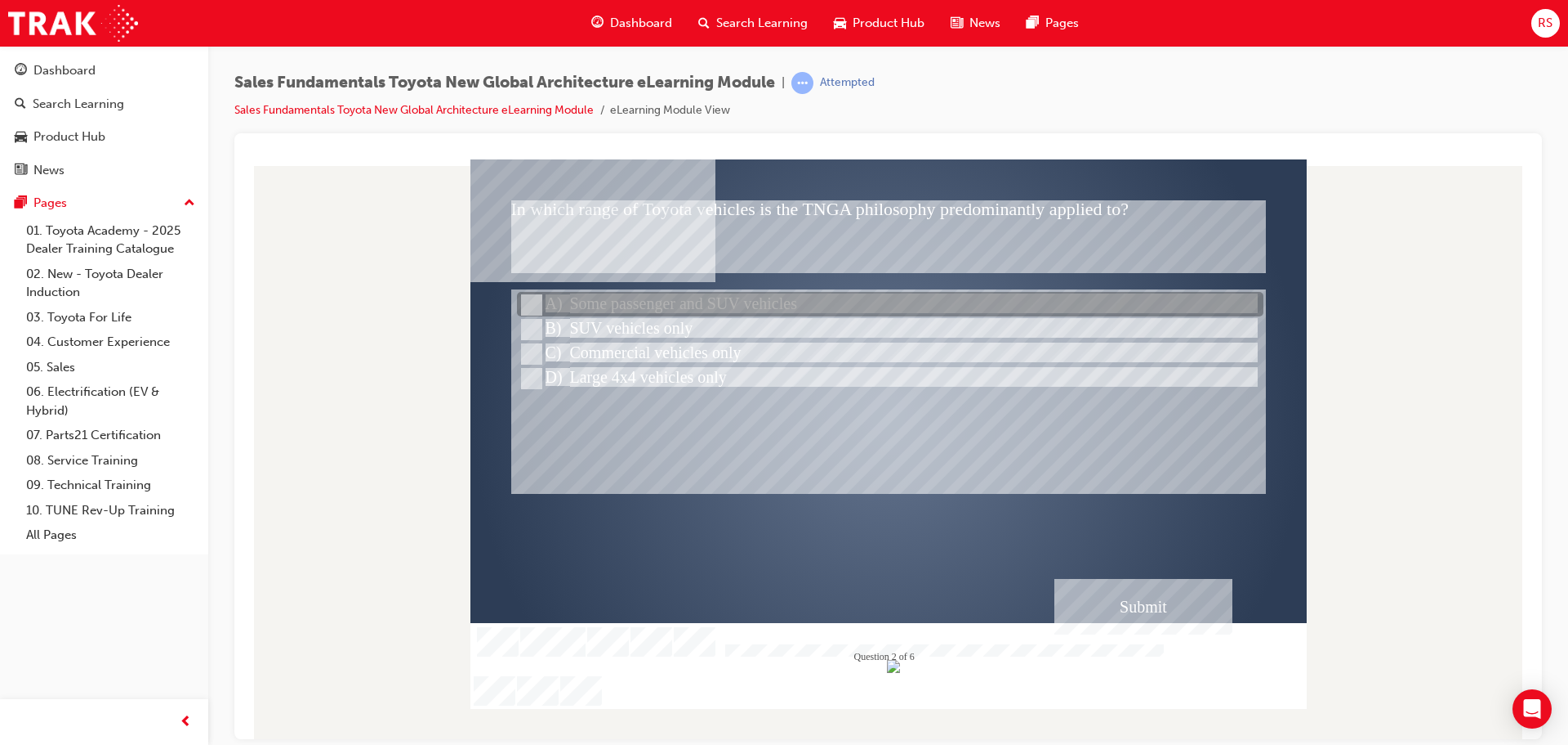
click at [637, 310] on div at bounding box center [890, 305] width 746 height 25
radio input "true"
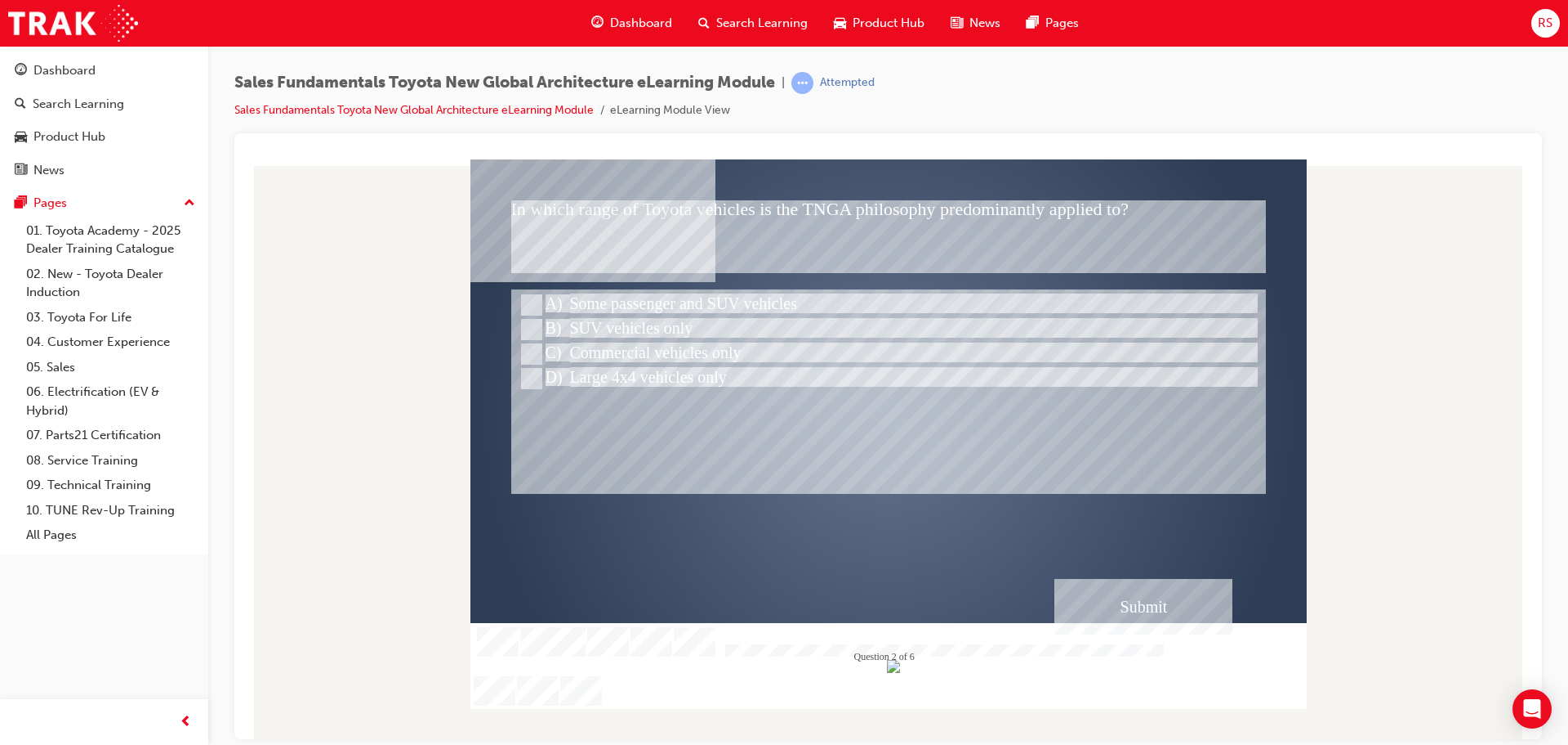
click at [1139, 610] on div "Submit" at bounding box center [1143, 606] width 178 height 56
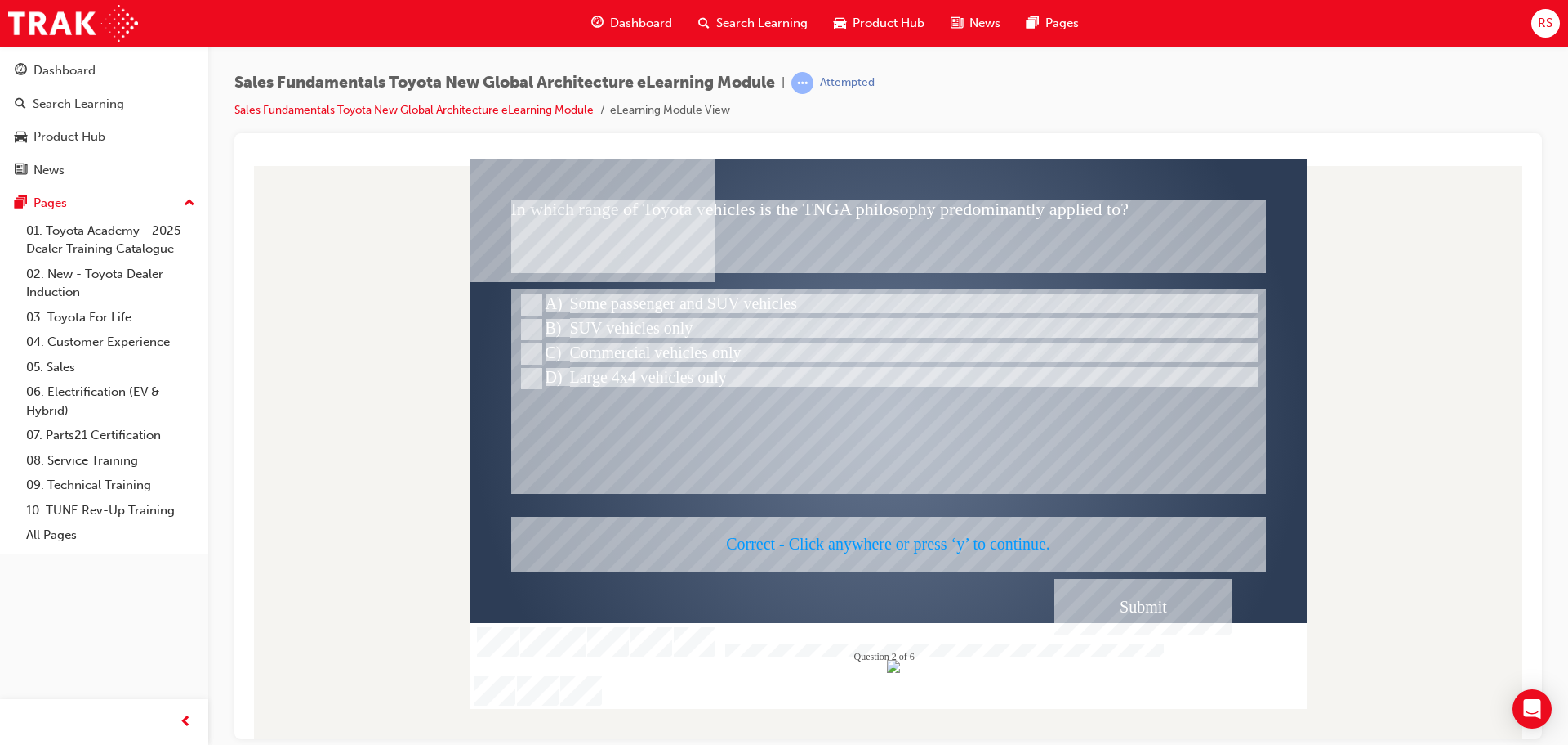
click at [1170, 605] on div at bounding box center [889, 433] width 837 height 549
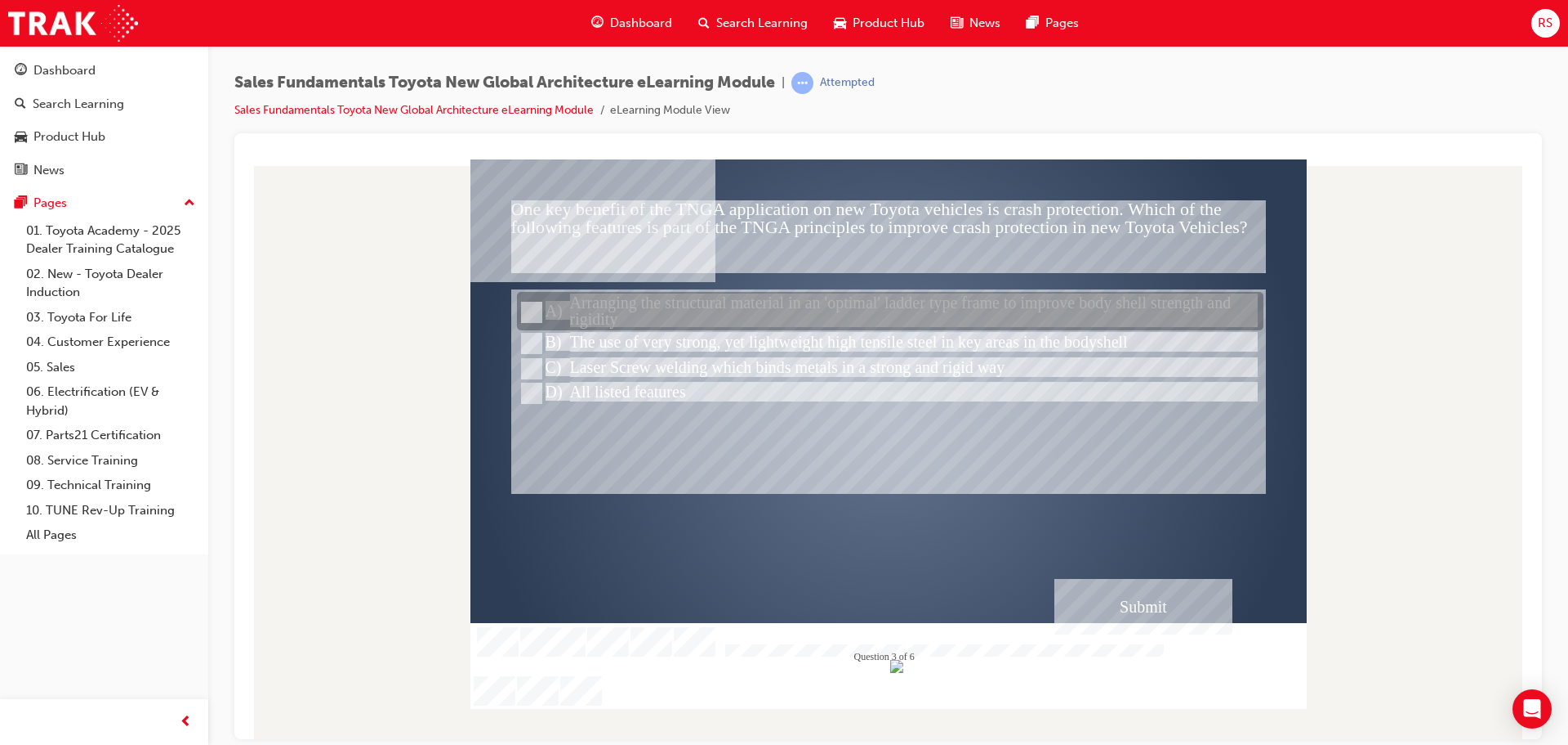
click at [756, 304] on div at bounding box center [890, 311] width 746 height 38
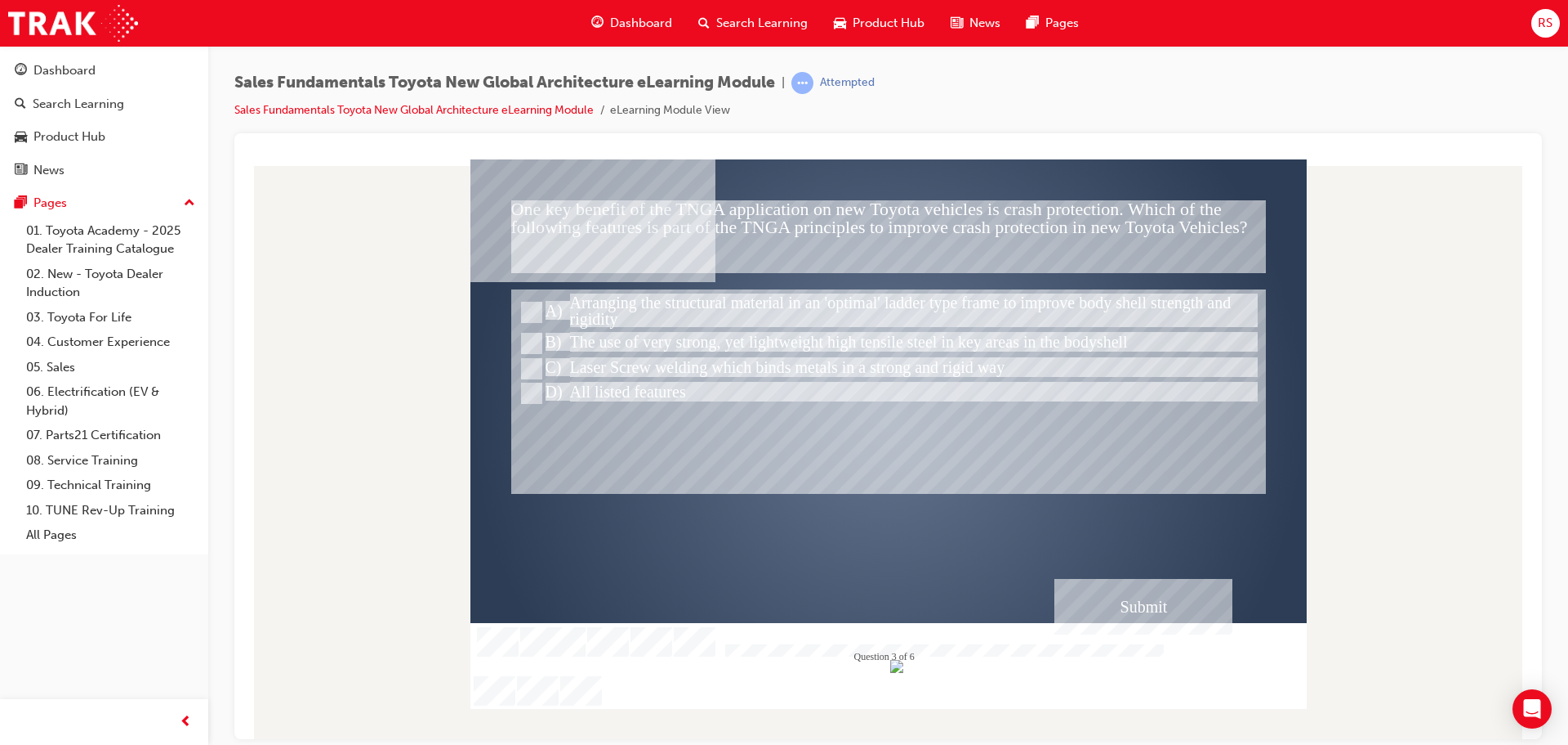
click at [1176, 616] on div "Submit" at bounding box center [1143, 606] width 178 height 56
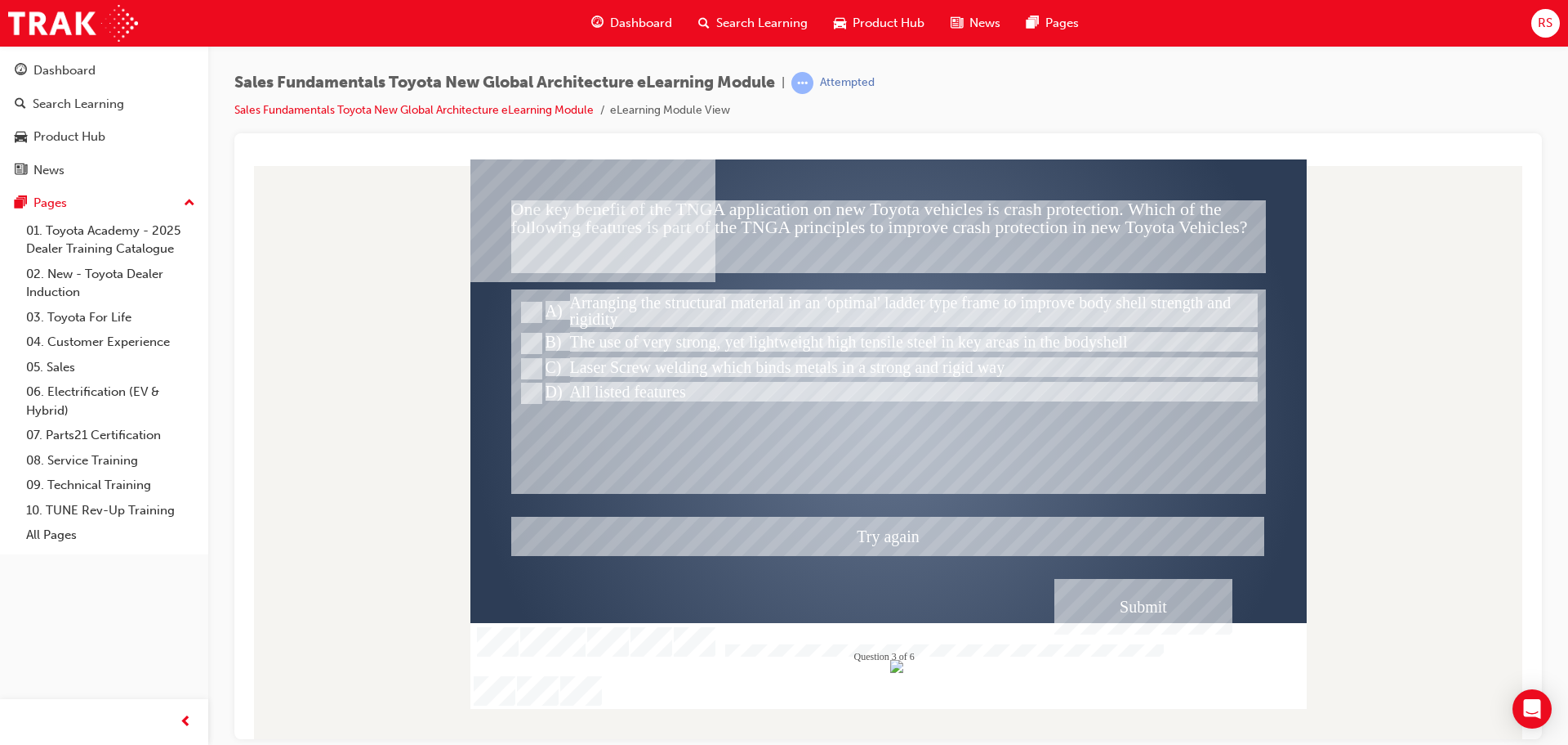
click at [630, 390] on div at bounding box center [889, 433] width 837 height 549
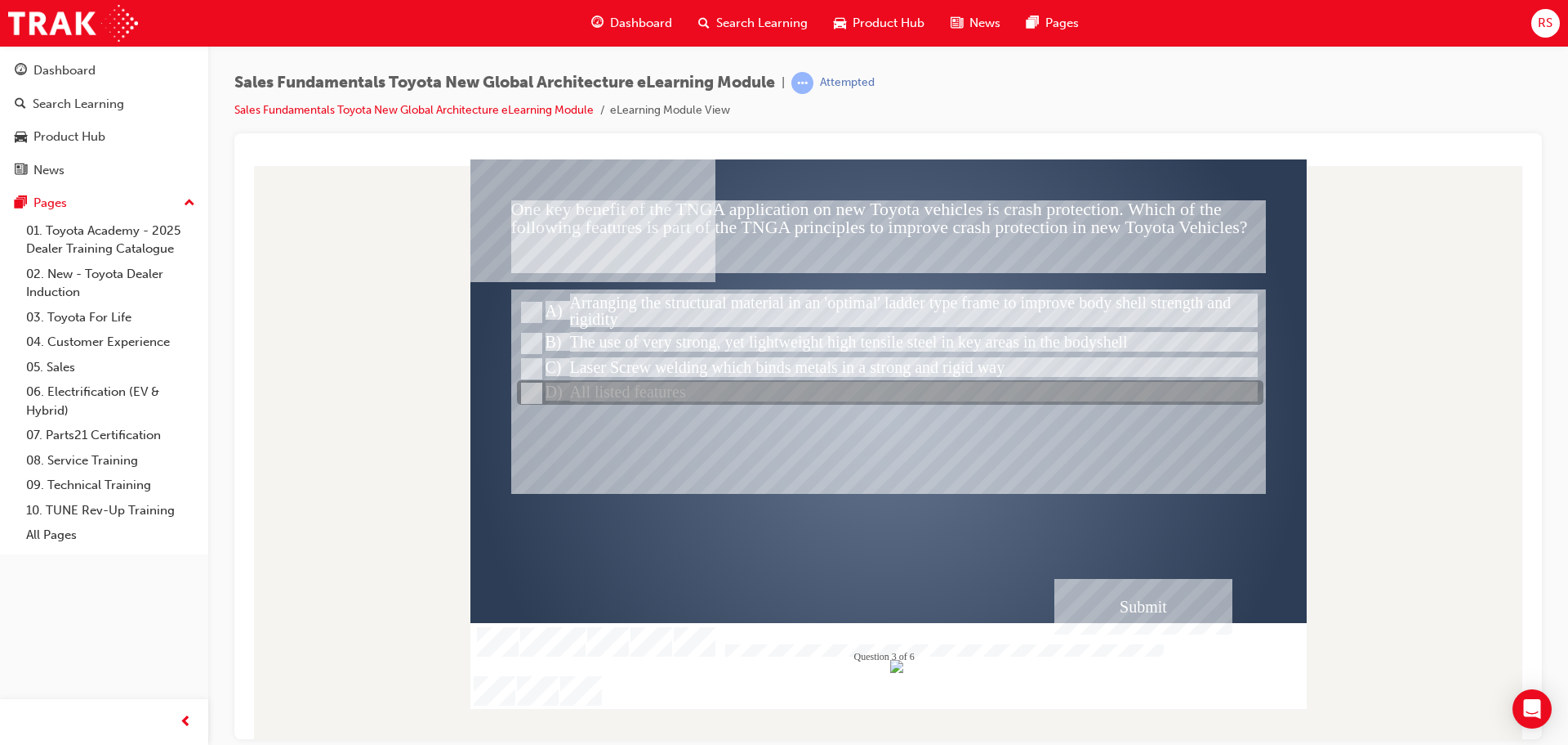
click at [589, 397] on div at bounding box center [890, 393] width 746 height 25
radio input "false"
radio input "true"
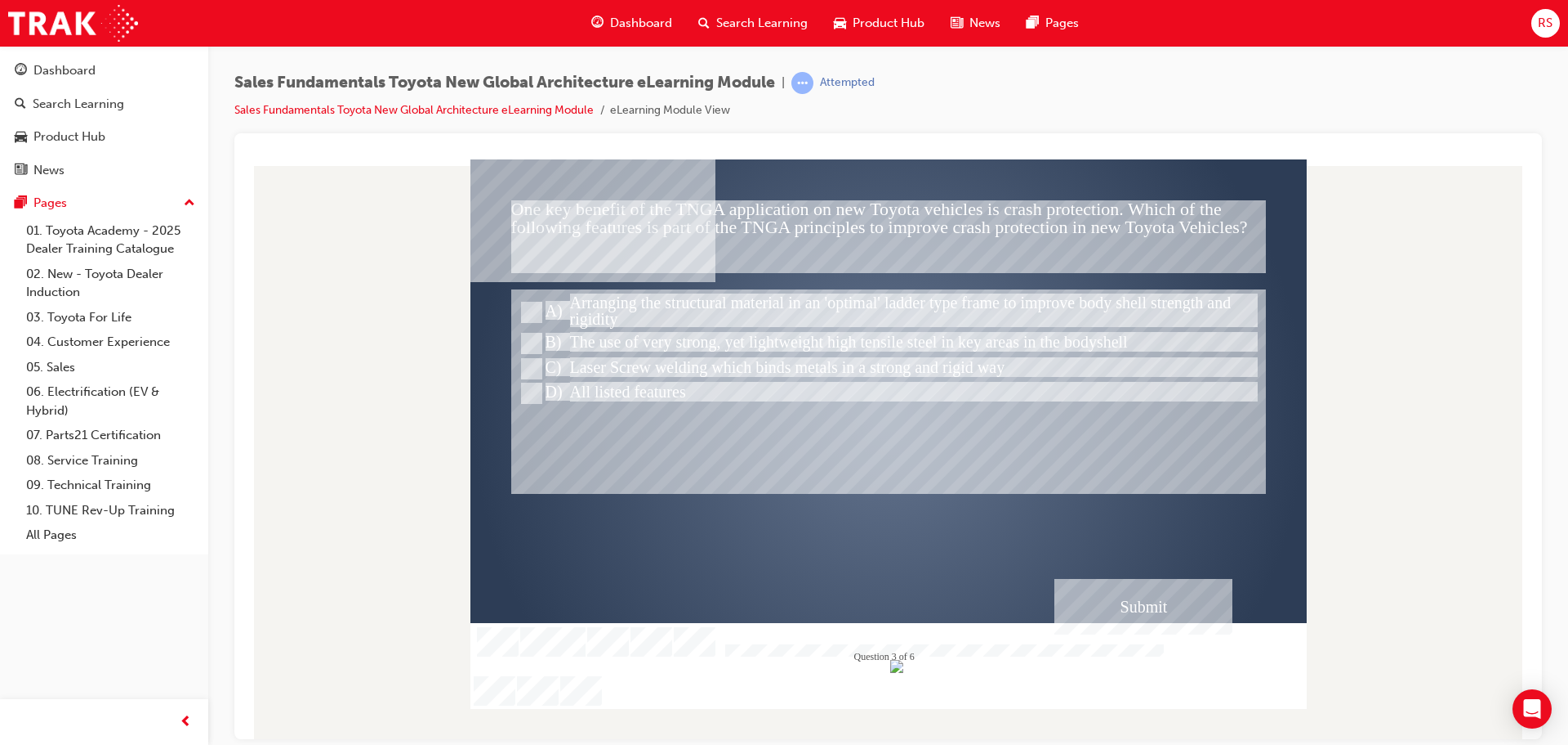
click at [1187, 618] on div "Submit" at bounding box center [1143, 606] width 178 height 56
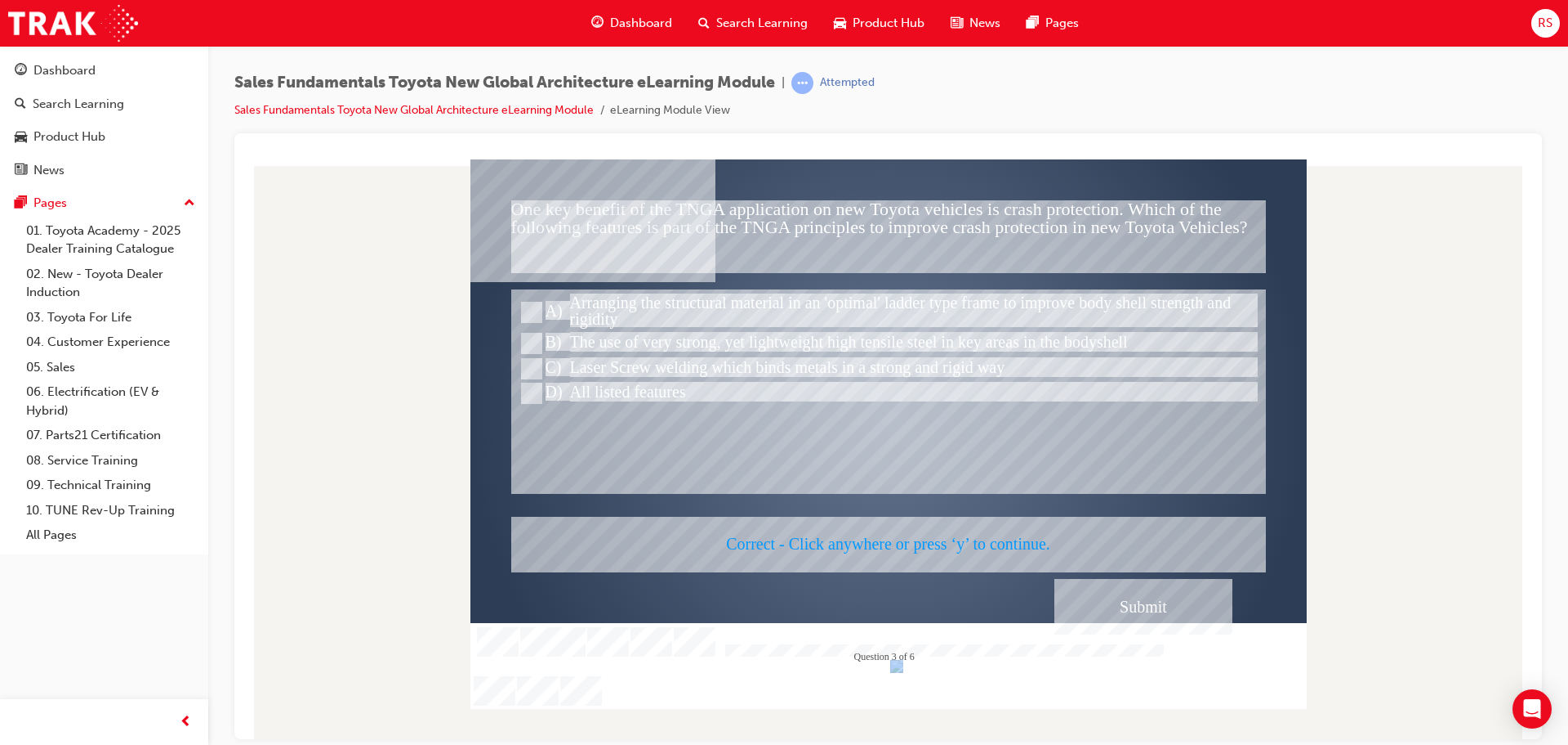
click at [1188, 618] on div at bounding box center [889, 433] width 837 height 549
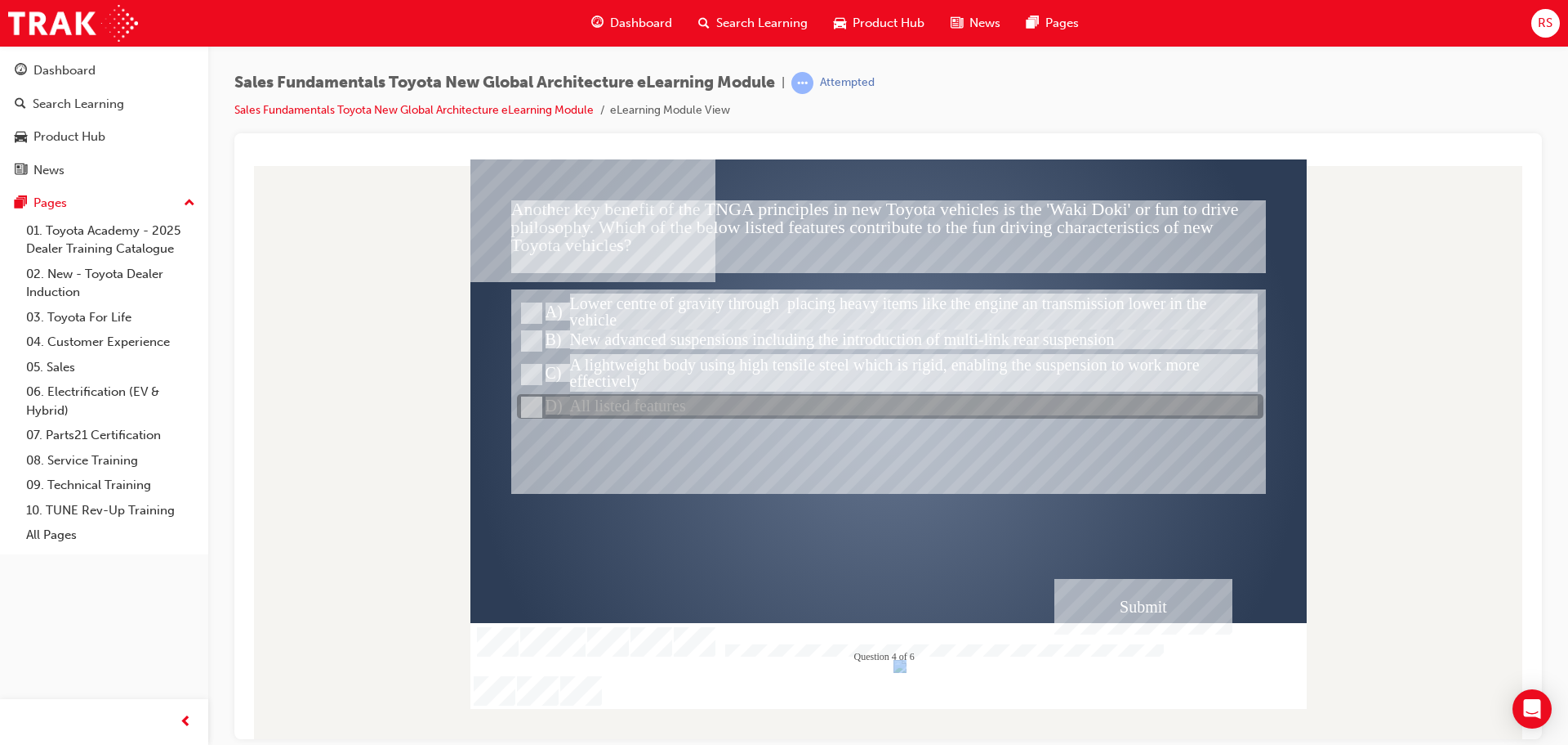
click at [650, 409] on div at bounding box center [890, 407] width 746 height 25
radio input "true"
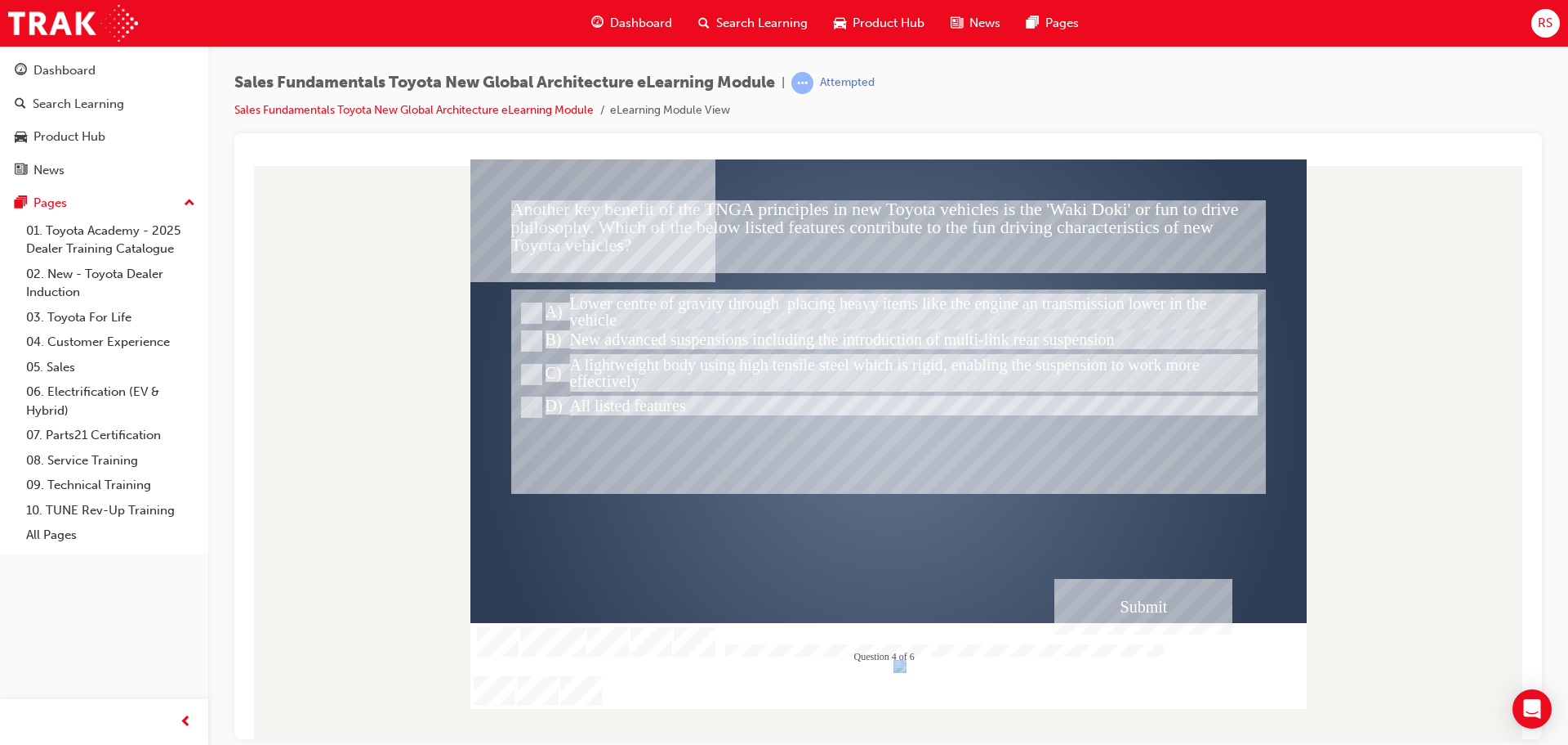
click at [1187, 609] on div "Submit" at bounding box center [1143, 606] width 178 height 56
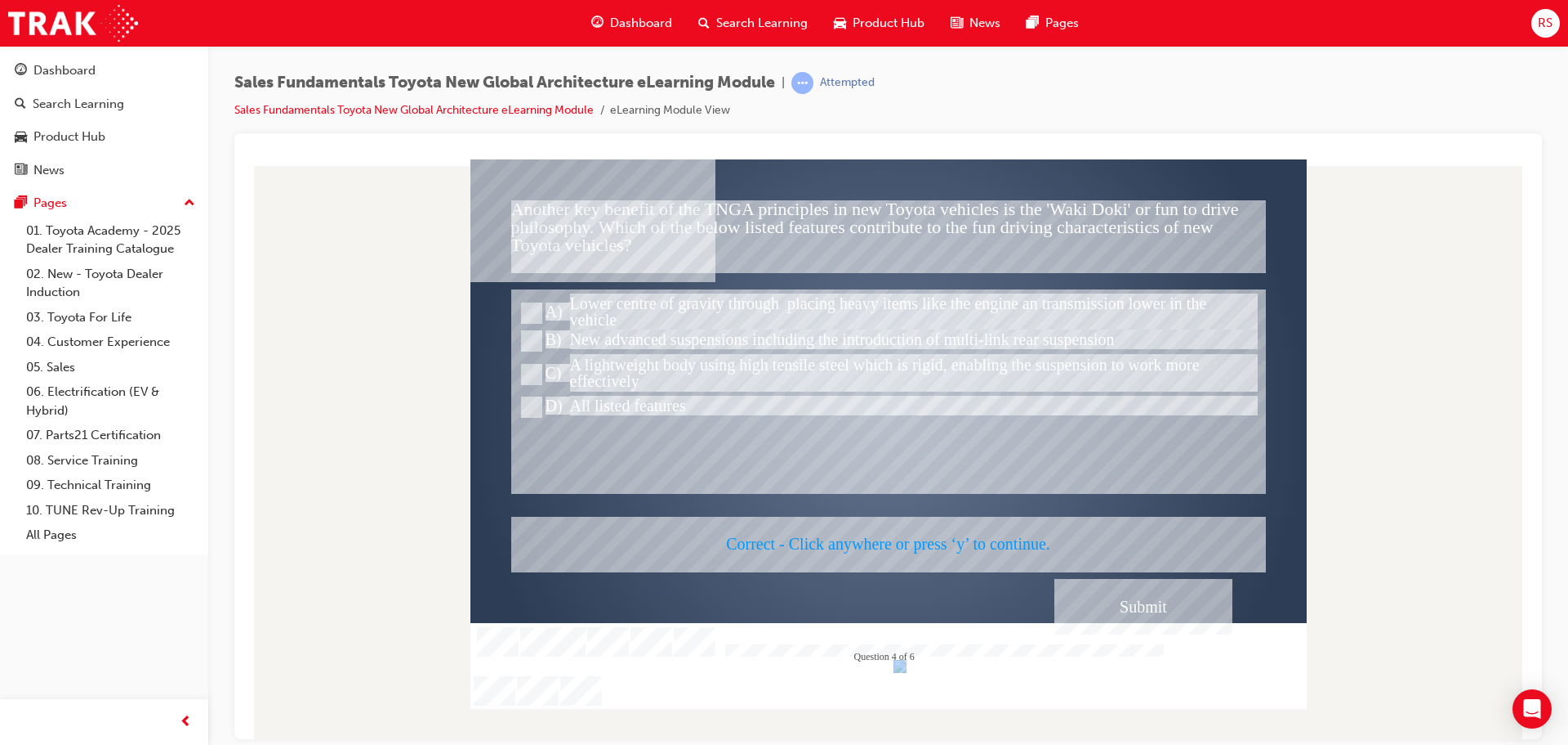
click at [1187, 609] on div at bounding box center [889, 433] width 837 height 549
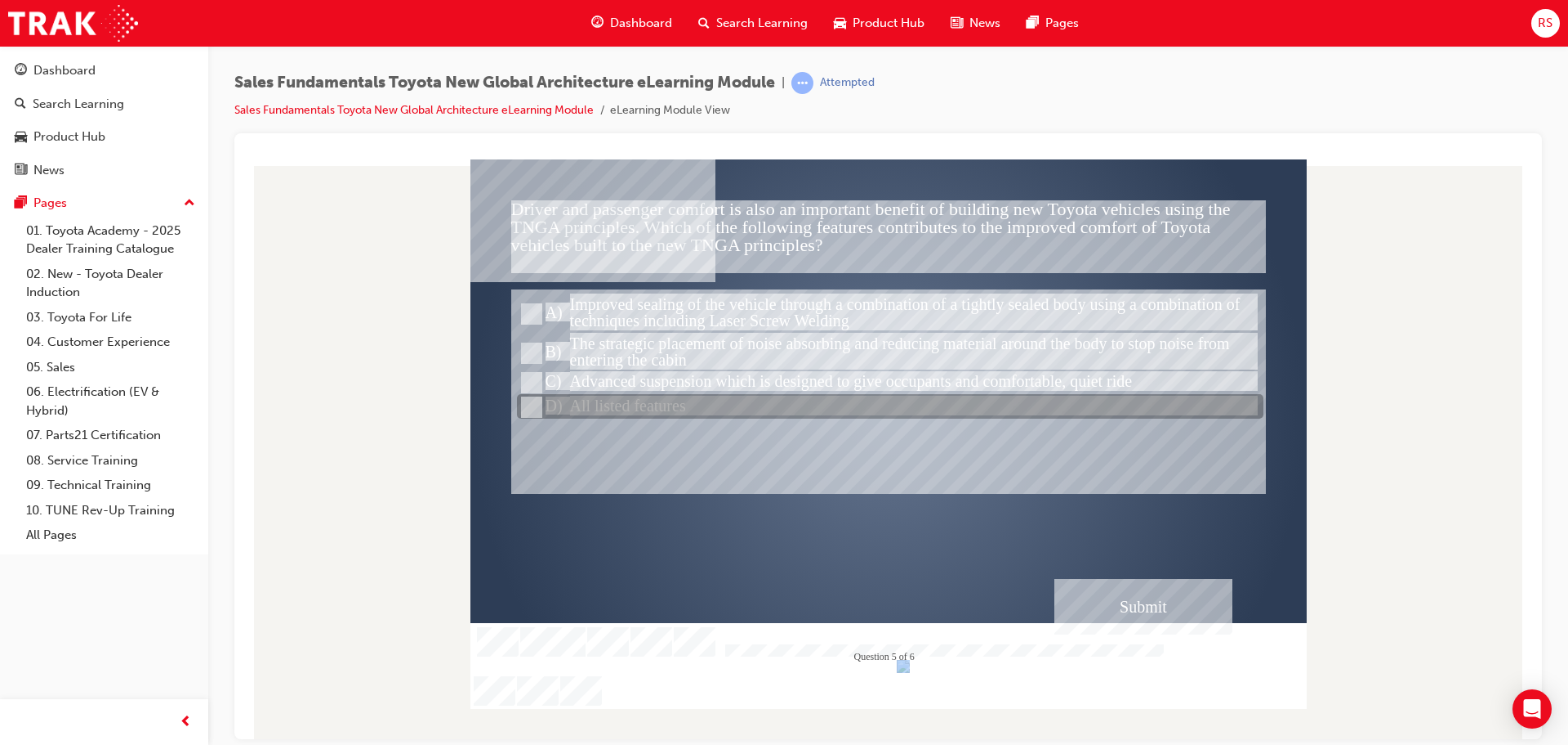
drag, startPoint x: 658, startPoint y: 399, endPoint x: 1104, endPoint y: 566, distance: 476.2
click at [658, 400] on div at bounding box center [890, 407] width 746 height 25
radio input "true"
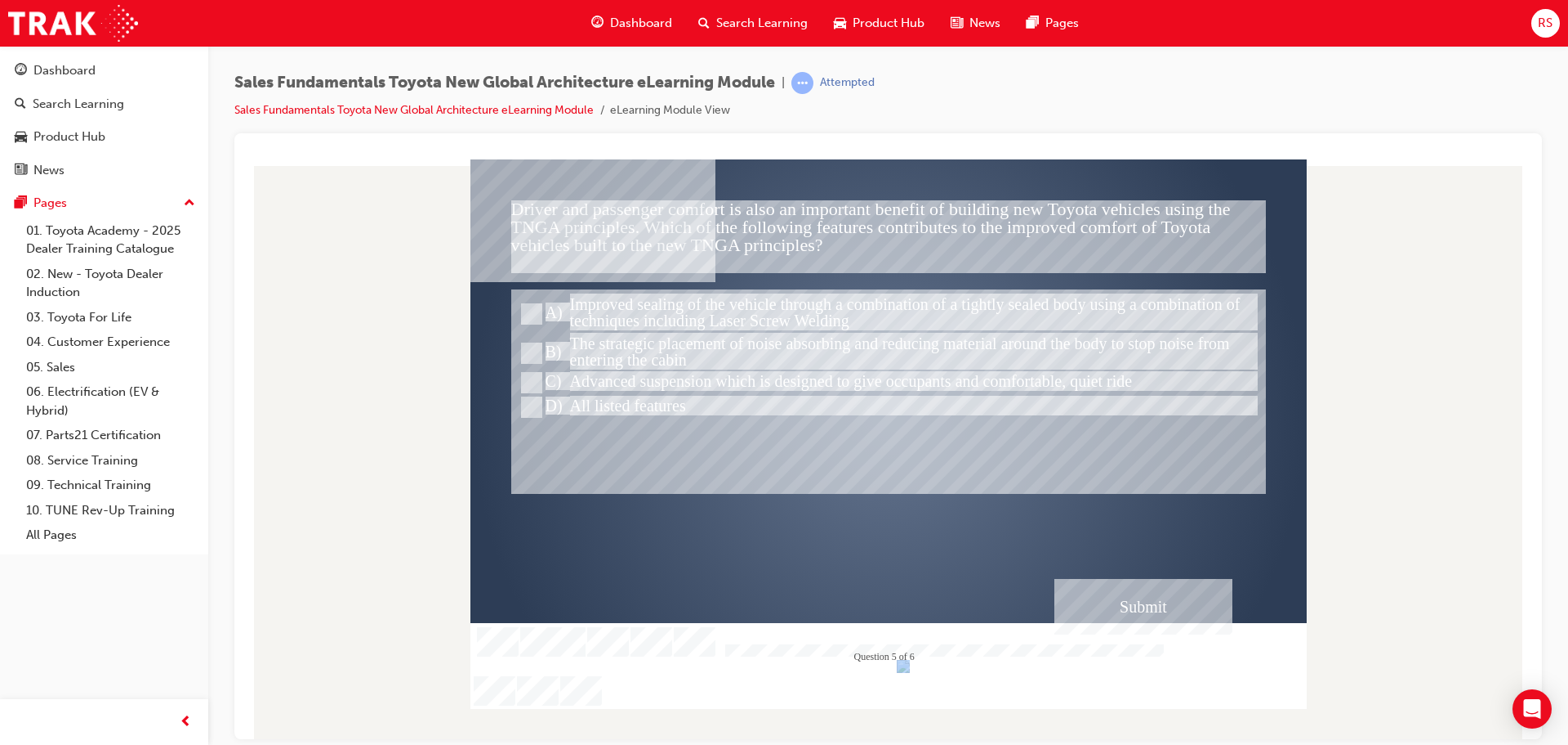
click at [1202, 640] on div at bounding box center [889, 415] width 837 height 471
click at [1155, 603] on div "Submit" at bounding box center [1143, 606] width 178 height 56
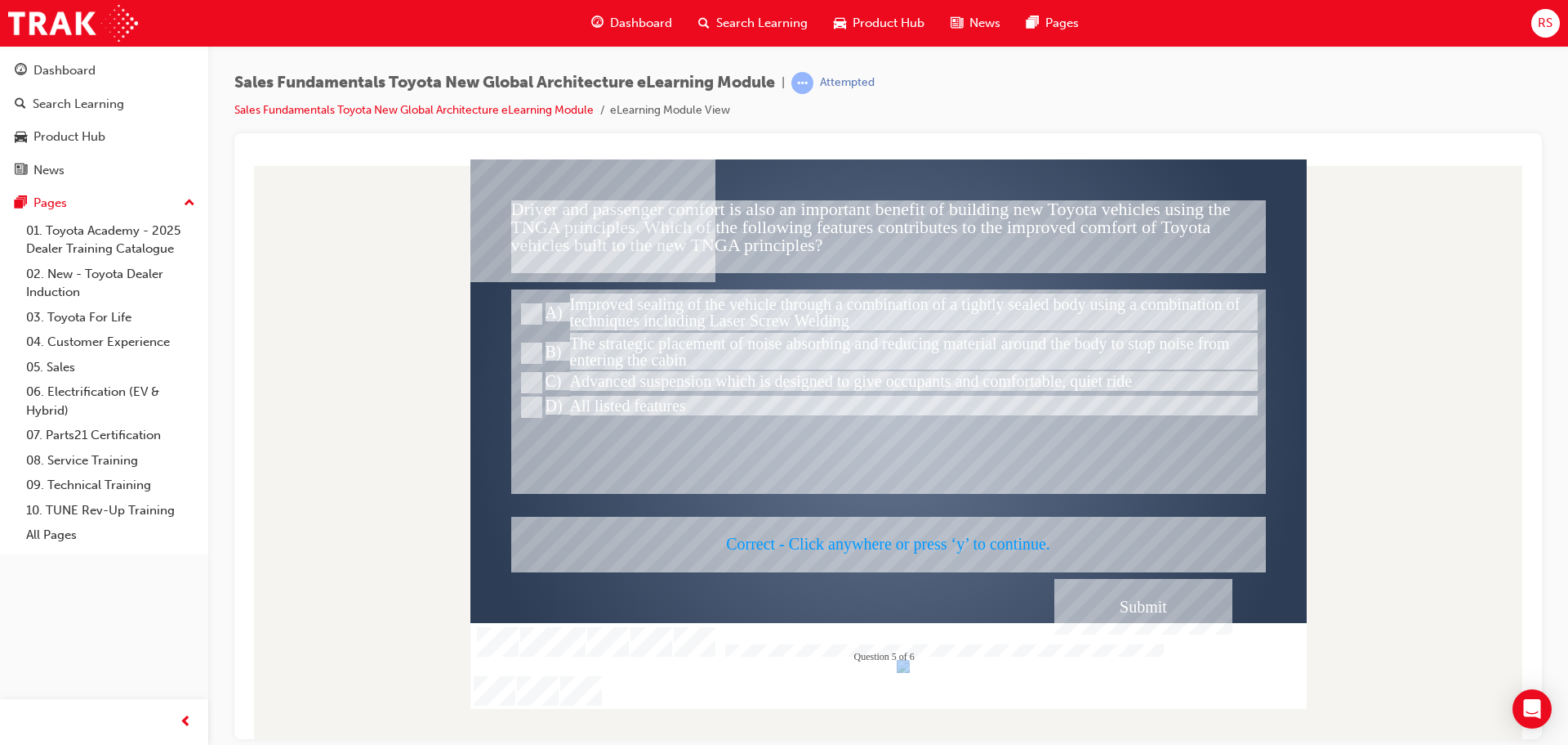
click at [1144, 604] on div at bounding box center [889, 433] width 837 height 549
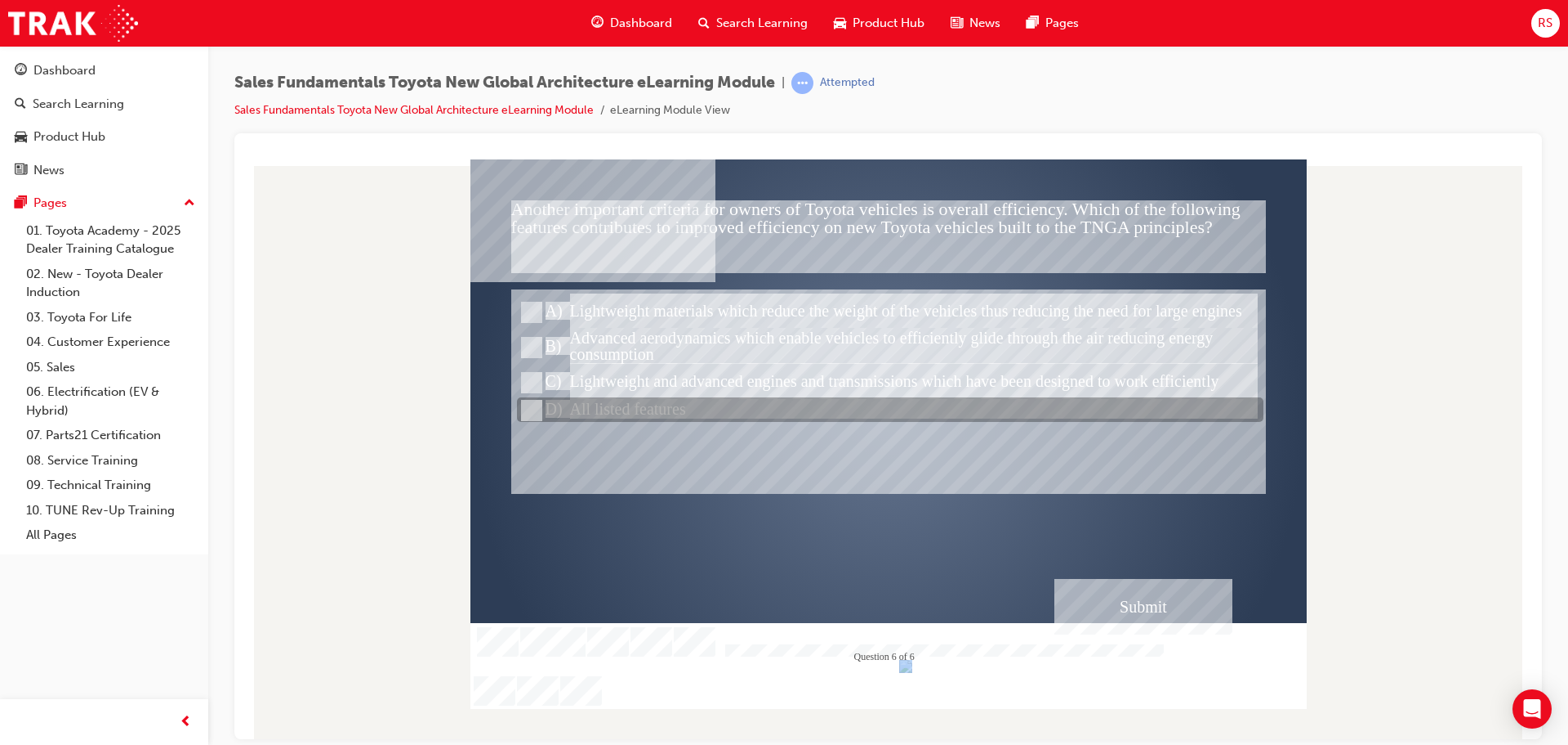
click at [635, 418] on div at bounding box center [890, 411] width 746 height 25
radio input "true"
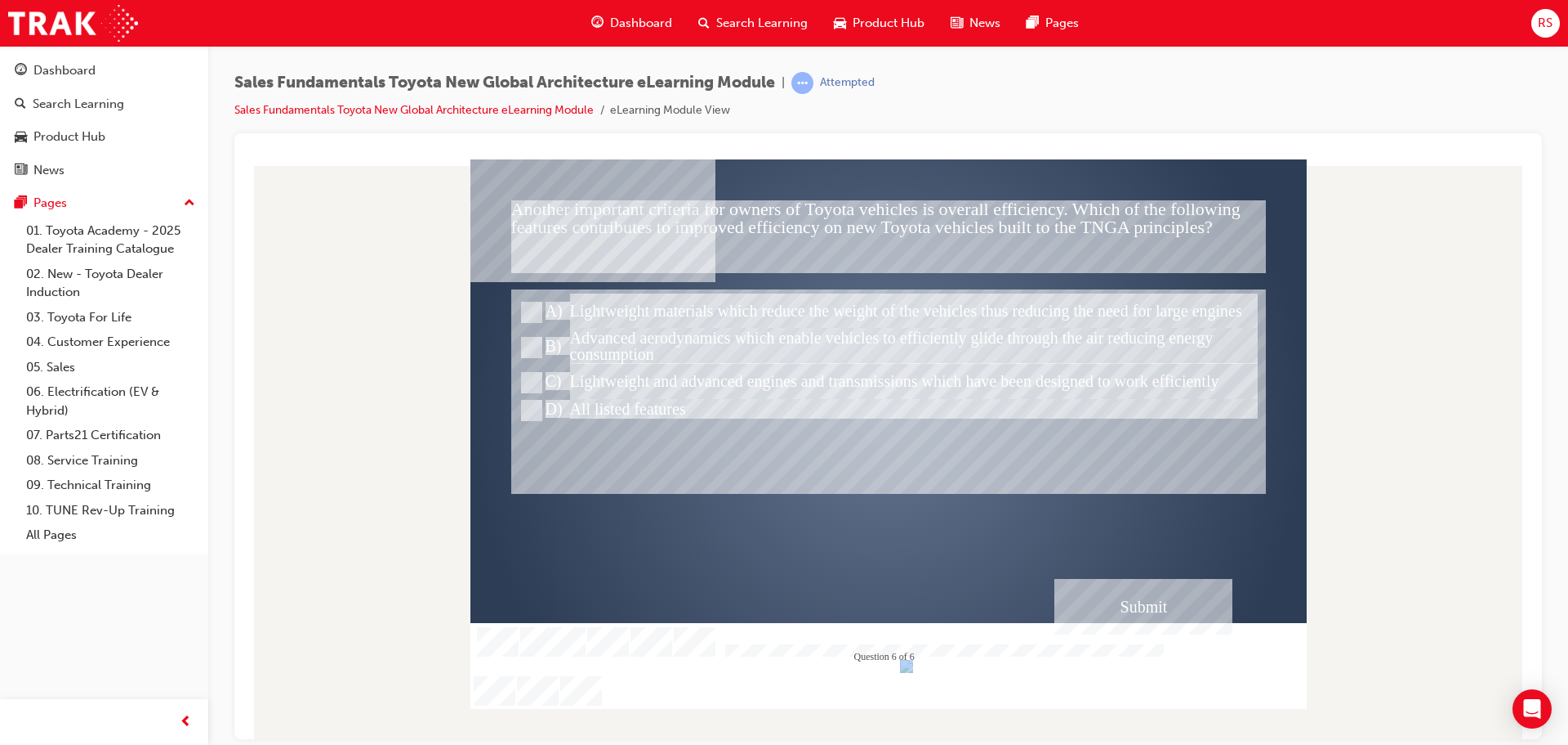
click at [1189, 600] on div "Submit" at bounding box center [1143, 606] width 178 height 56
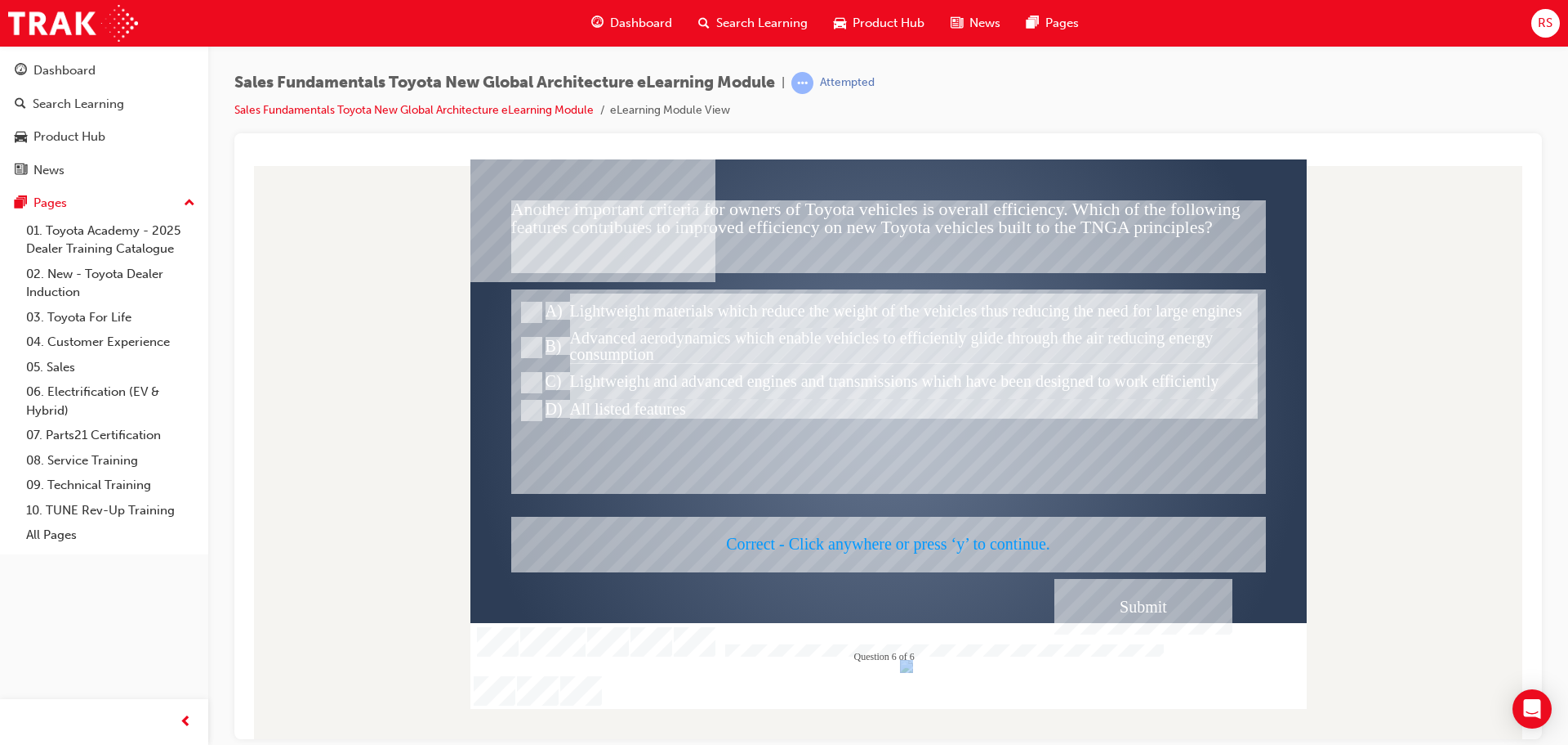
click at [1189, 600] on div at bounding box center [889, 433] width 837 height 549
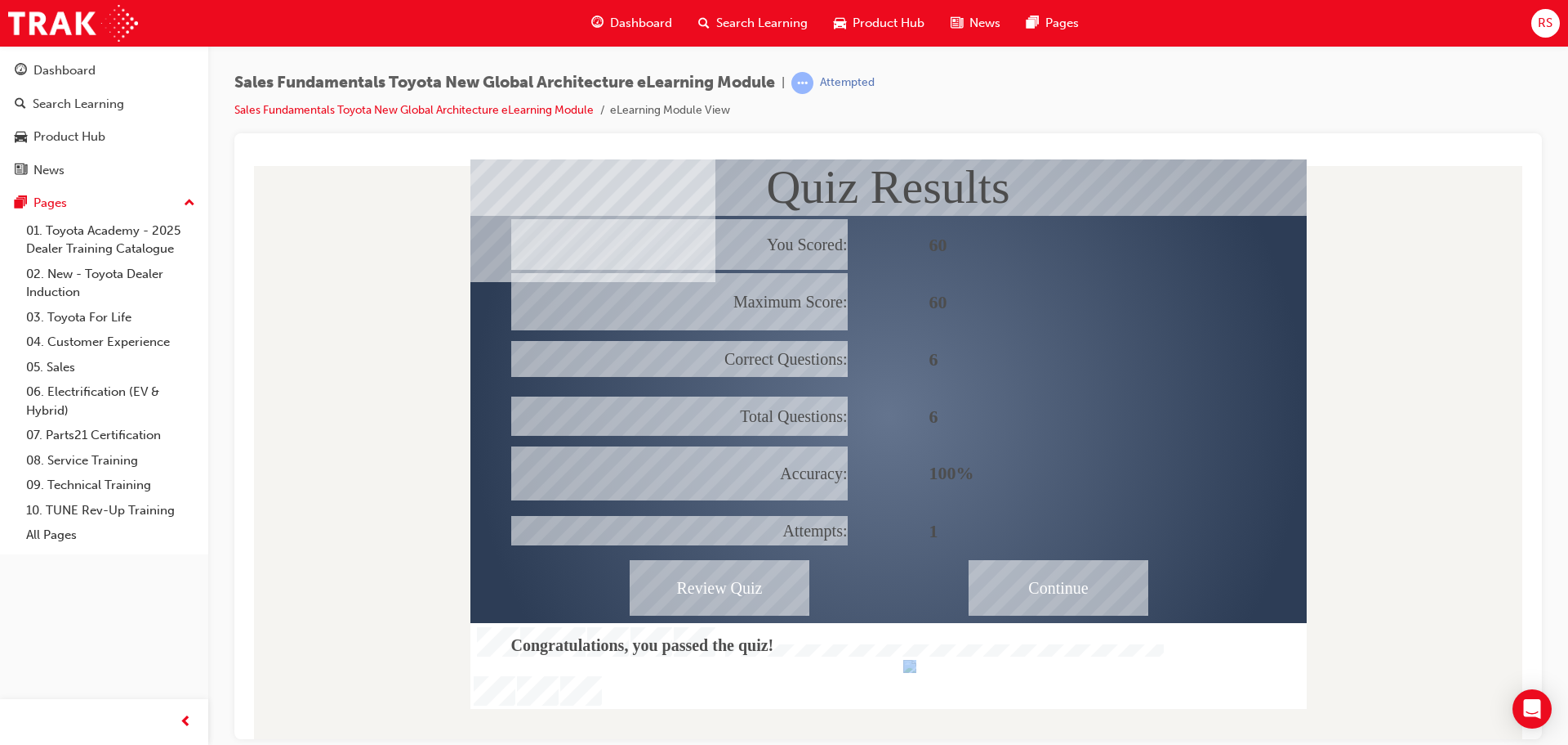
click at [1073, 589] on div "Continue" at bounding box center [1058, 586] width 180 height 56
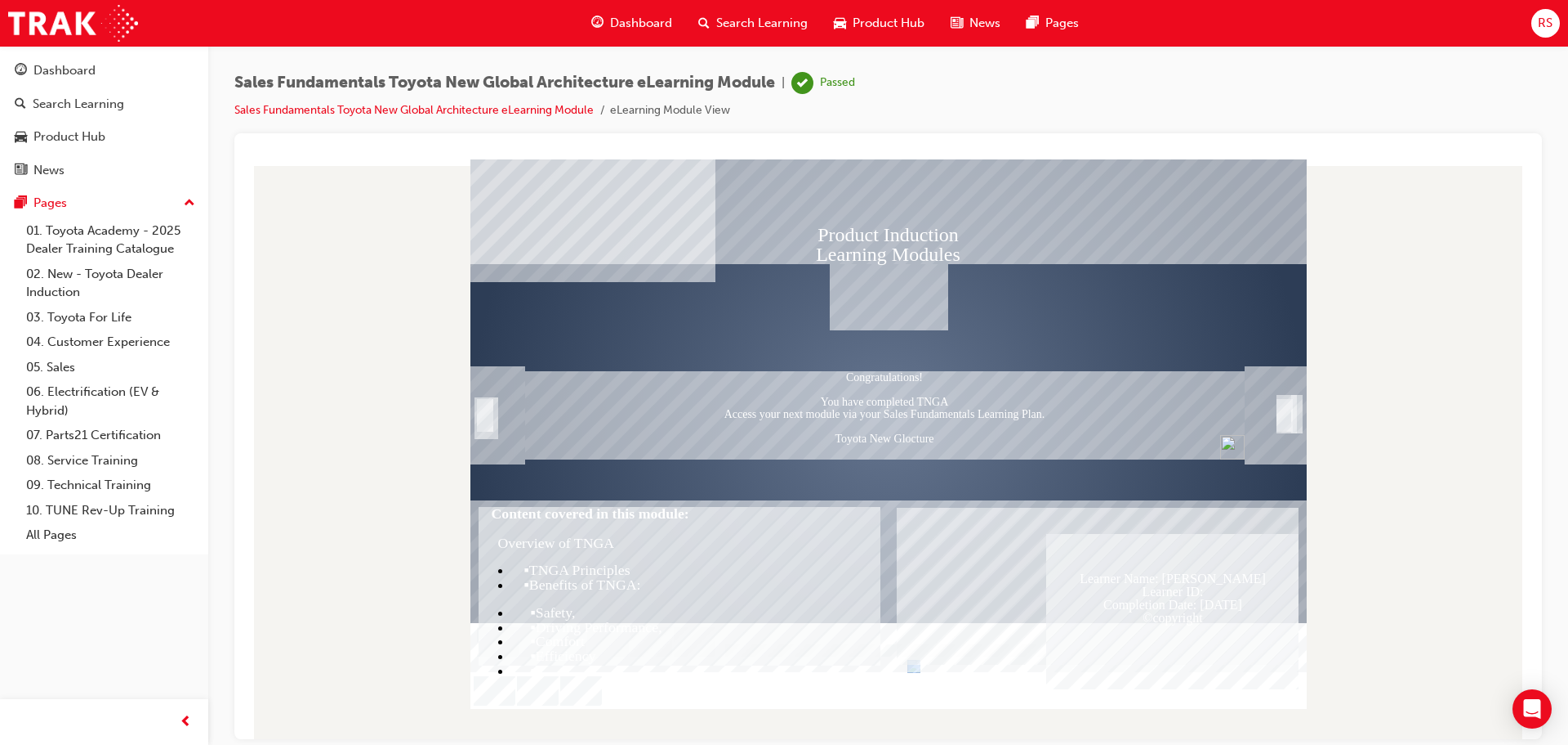
click at [1290, 415] on div "Trigger this button to exit" at bounding box center [1284, 433] width 16 height 35
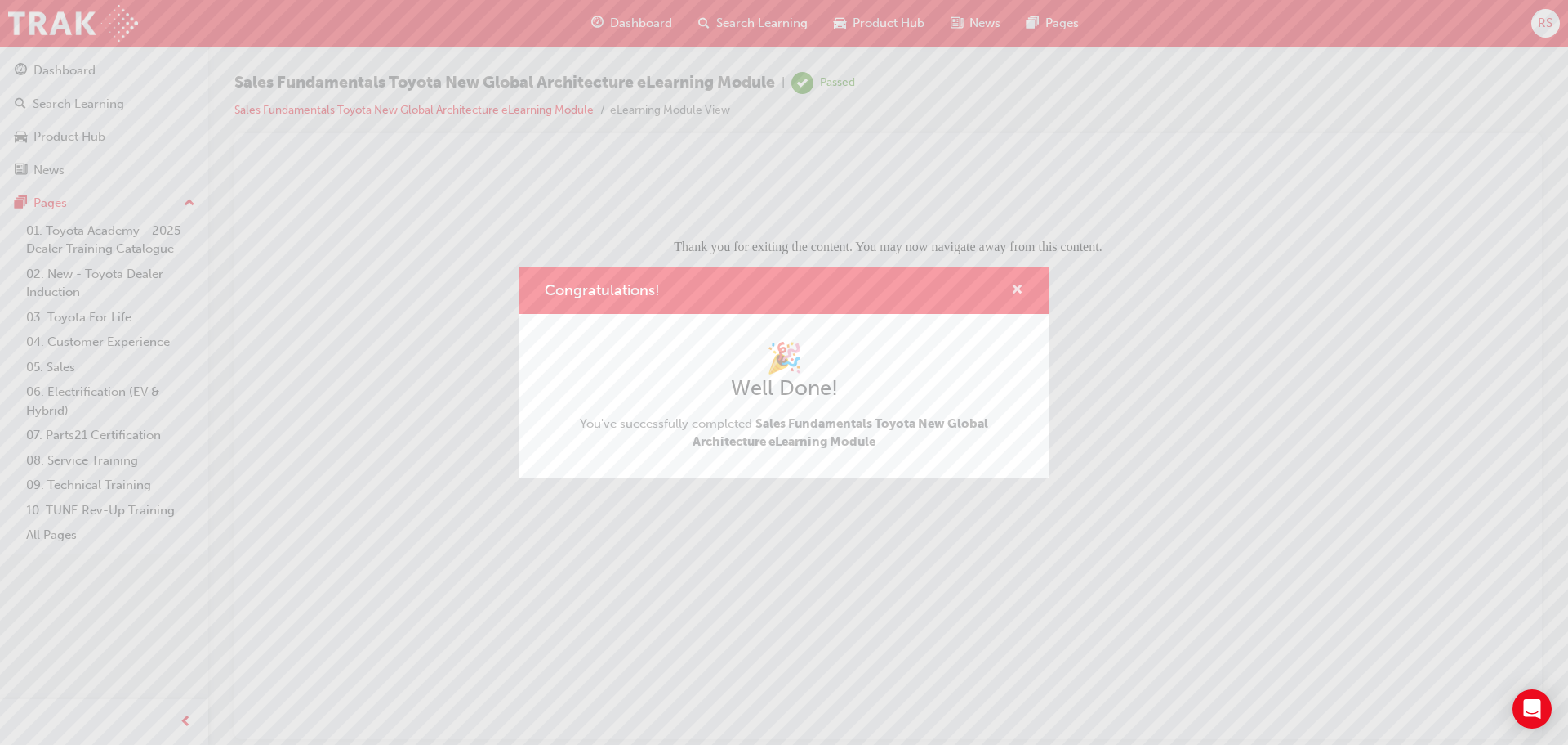
drag, startPoint x: 1016, startPoint y: 287, endPoint x: 602, endPoint y: 25, distance: 489.9
click at [1016, 287] on span "cross-icon" at bounding box center [1018, 291] width 12 height 15
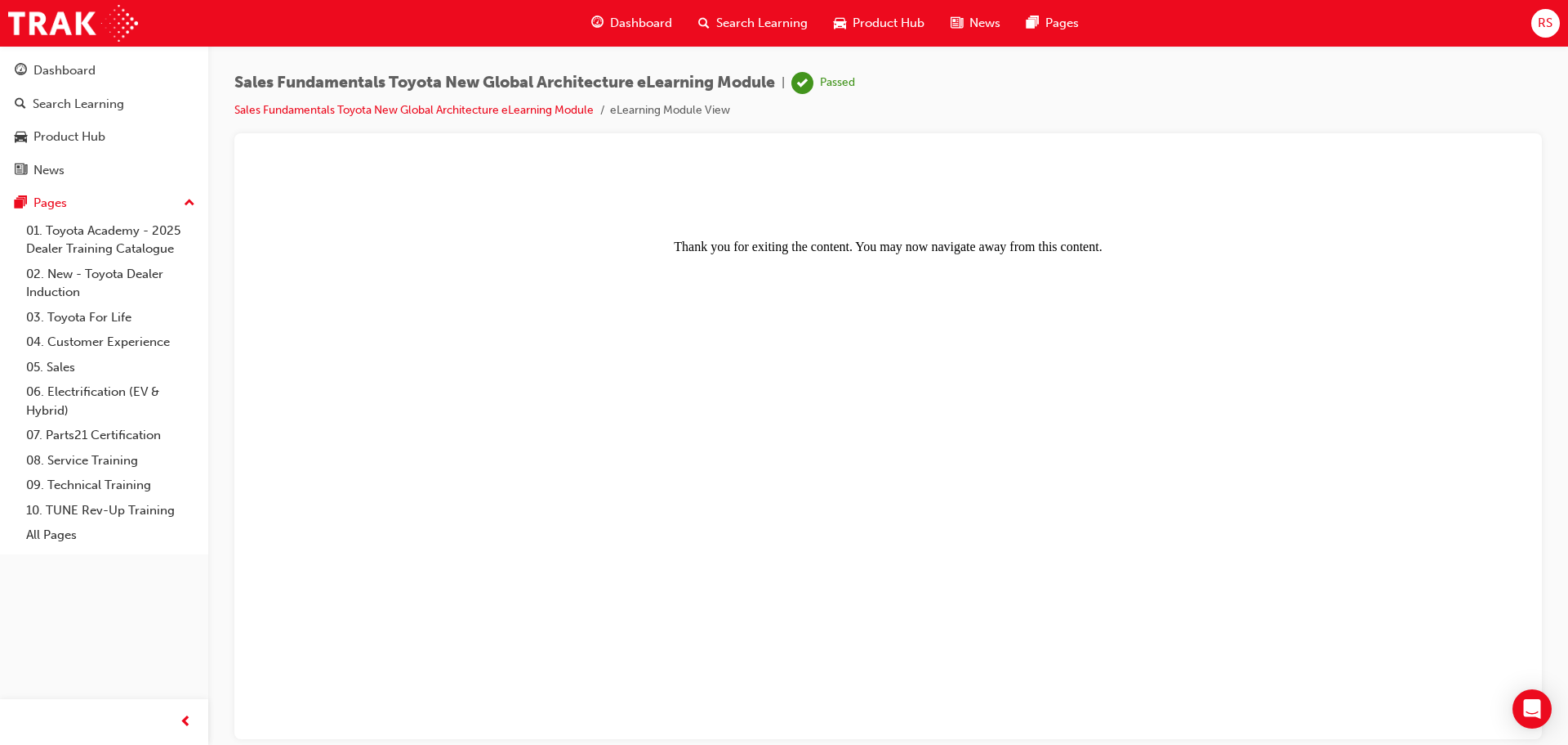
click at [620, 19] on span "Dashboard" at bounding box center [641, 23] width 62 height 19
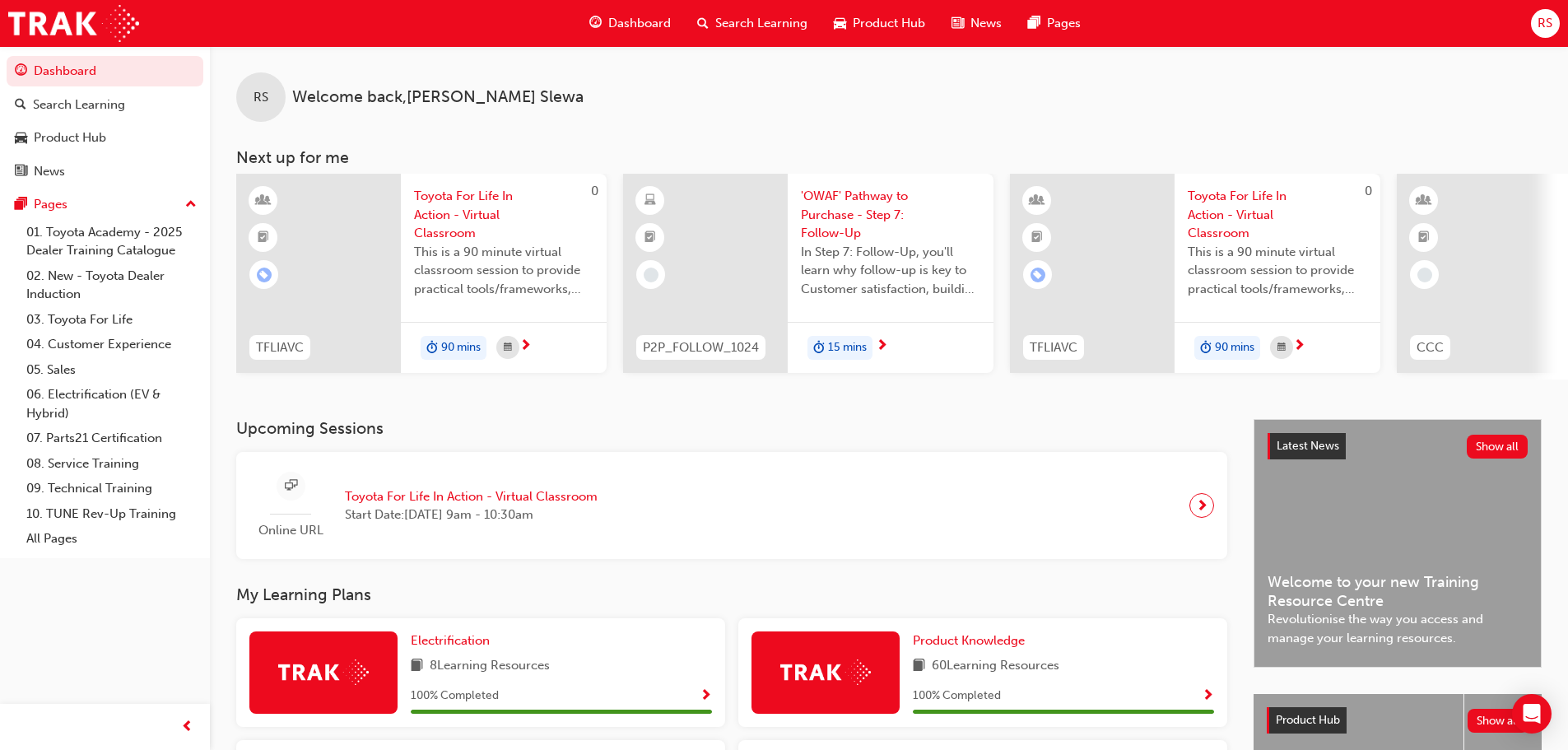
click at [854, 191] on span "'OWAF' Pathway to Purchase - Step 7: Follow-Up" at bounding box center [890, 214] width 179 height 56
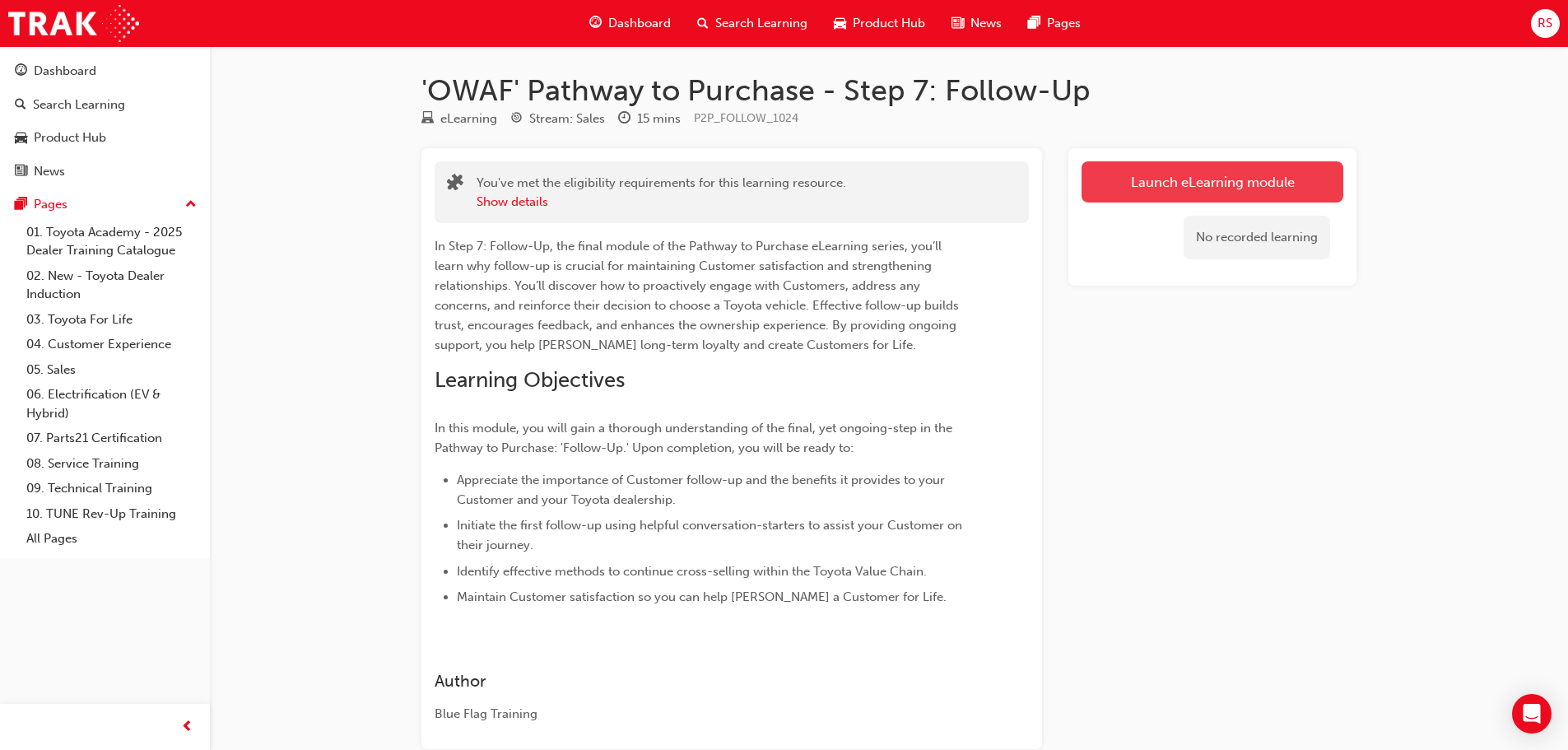
click at [1128, 188] on link "Launch eLearning module" at bounding box center [1212, 182] width 262 height 41
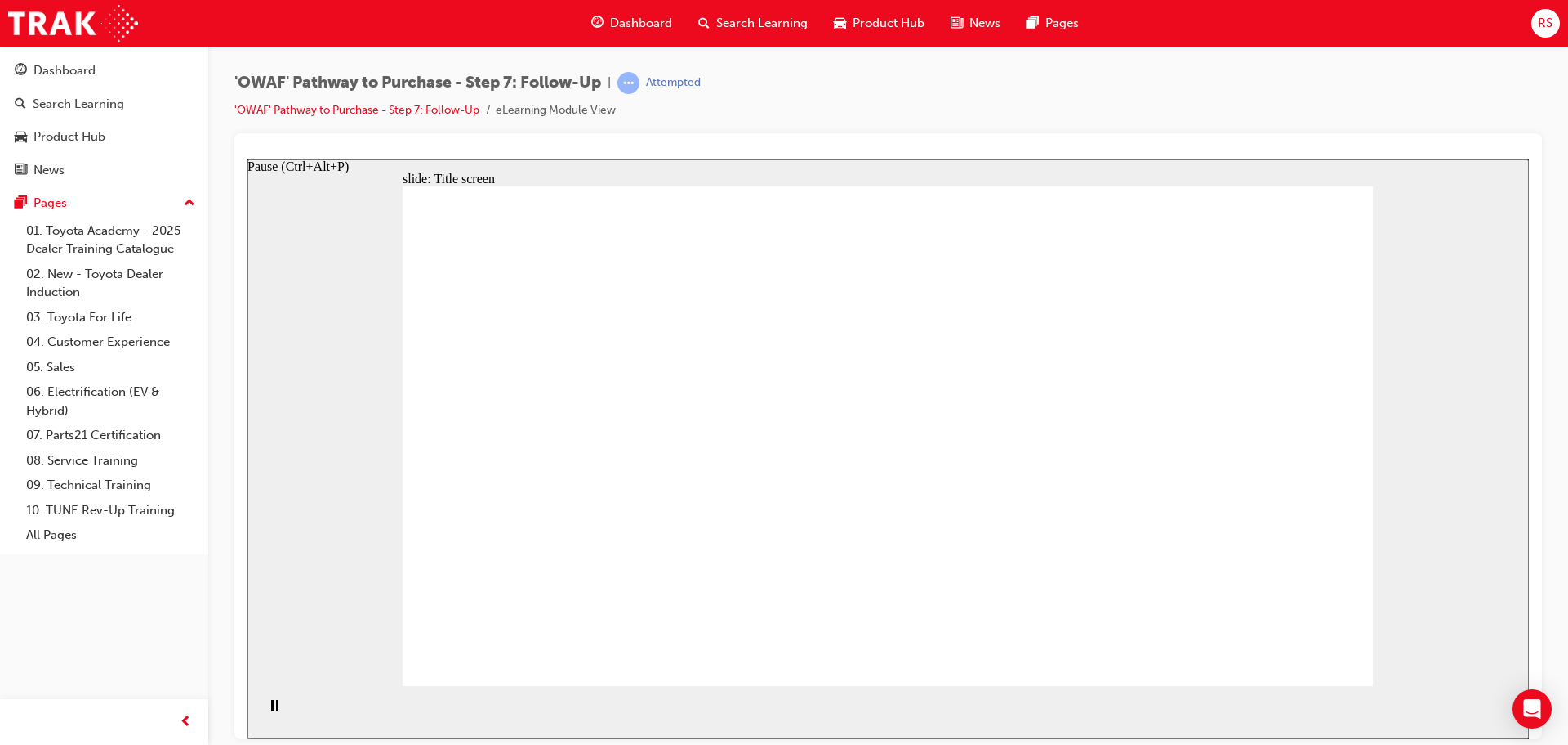
click at [271, 710] on rect "Pause (Ctrl+Alt+P)" at bounding box center [272, 704] width 3 height 12
click at [269, 711] on icon "Play (Ctrl+Alt+P)" at bounding box center [274, 705] width 11 height 12
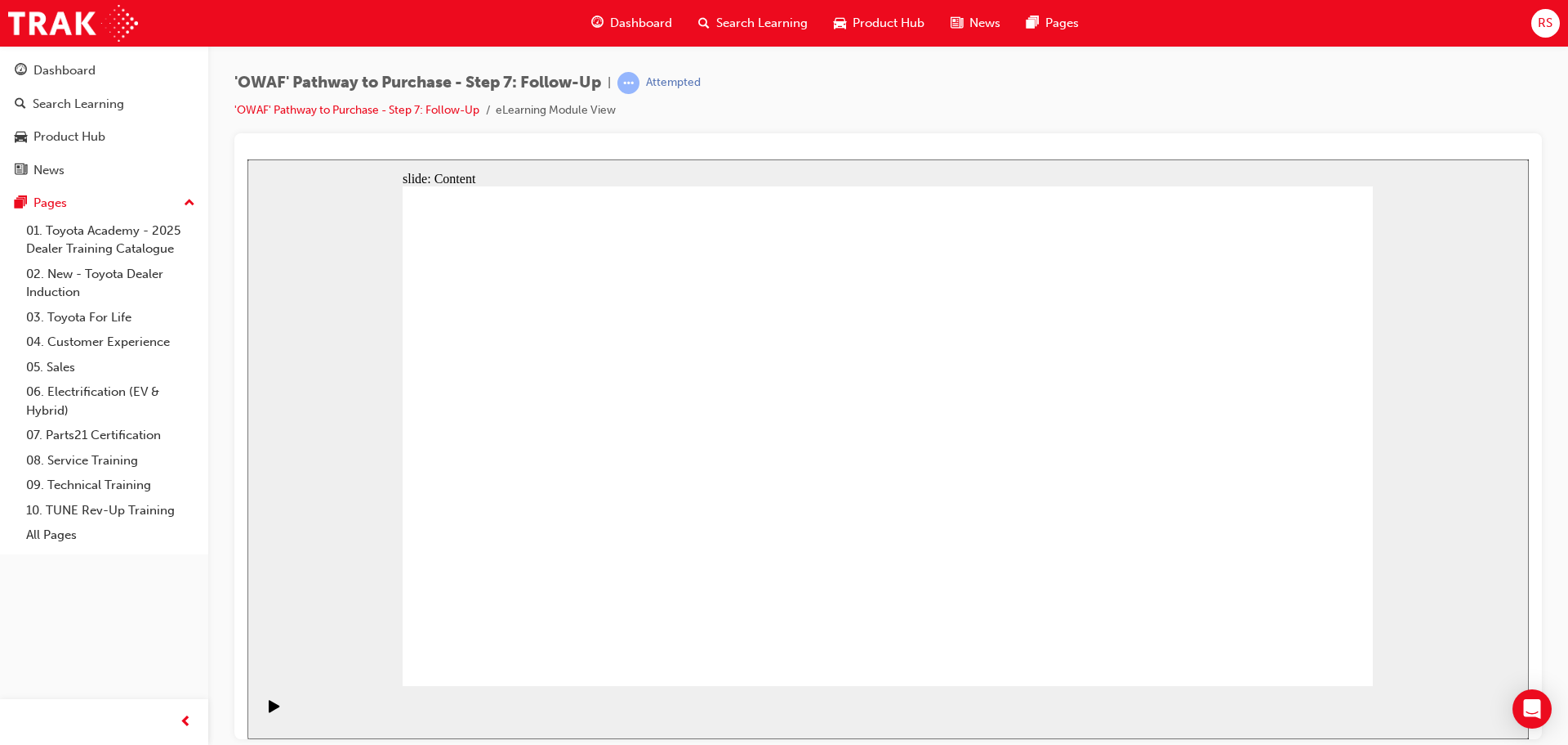
drag, startPoint x: 1067, startPoint y: 342, endPoint x: 1413, endPoint y: 342, distance: 346.0
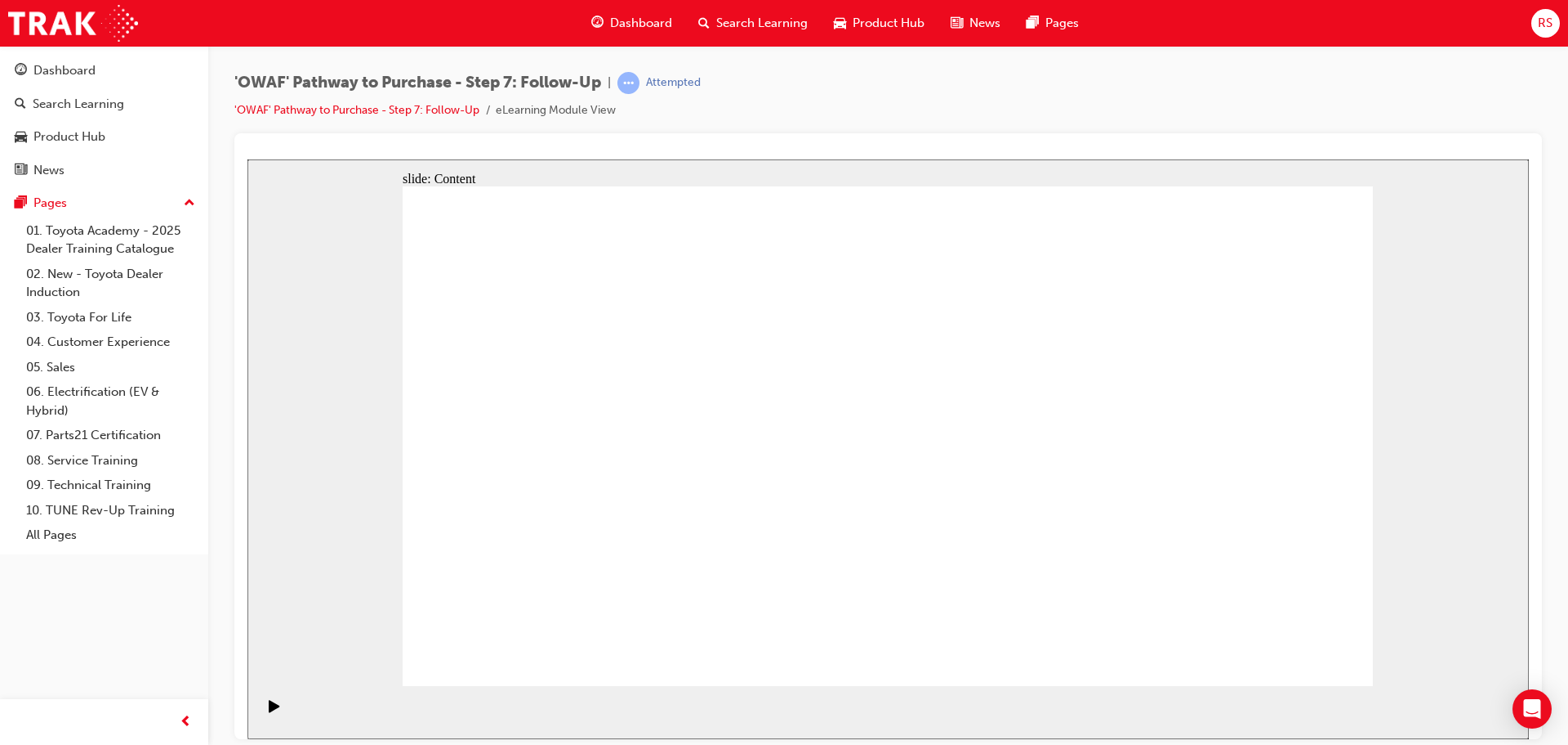
drag, startPoint x: 594, startPoint y: 306, endPoint x: 562, endPoint y: 303, distance: 32.1
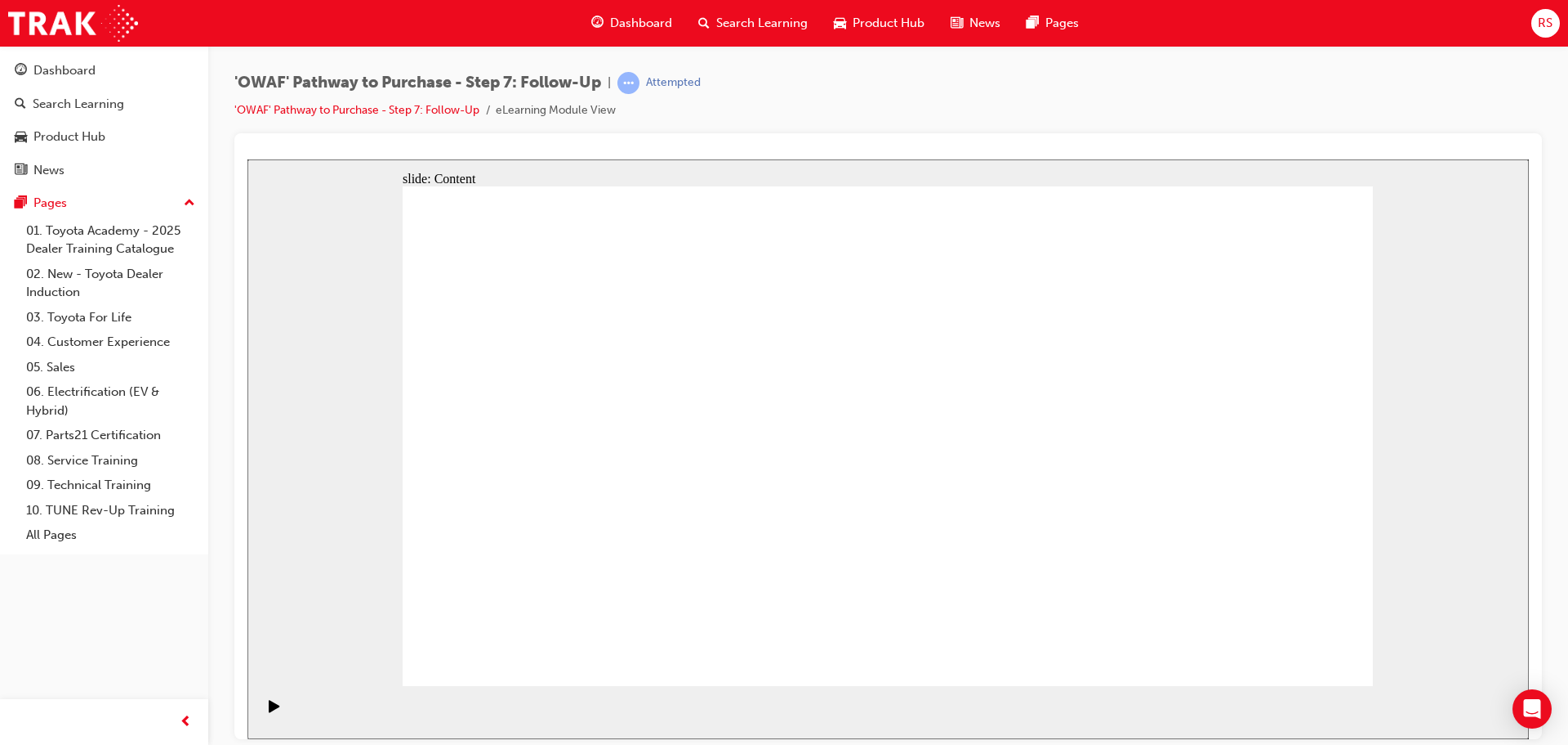
radio input "true"
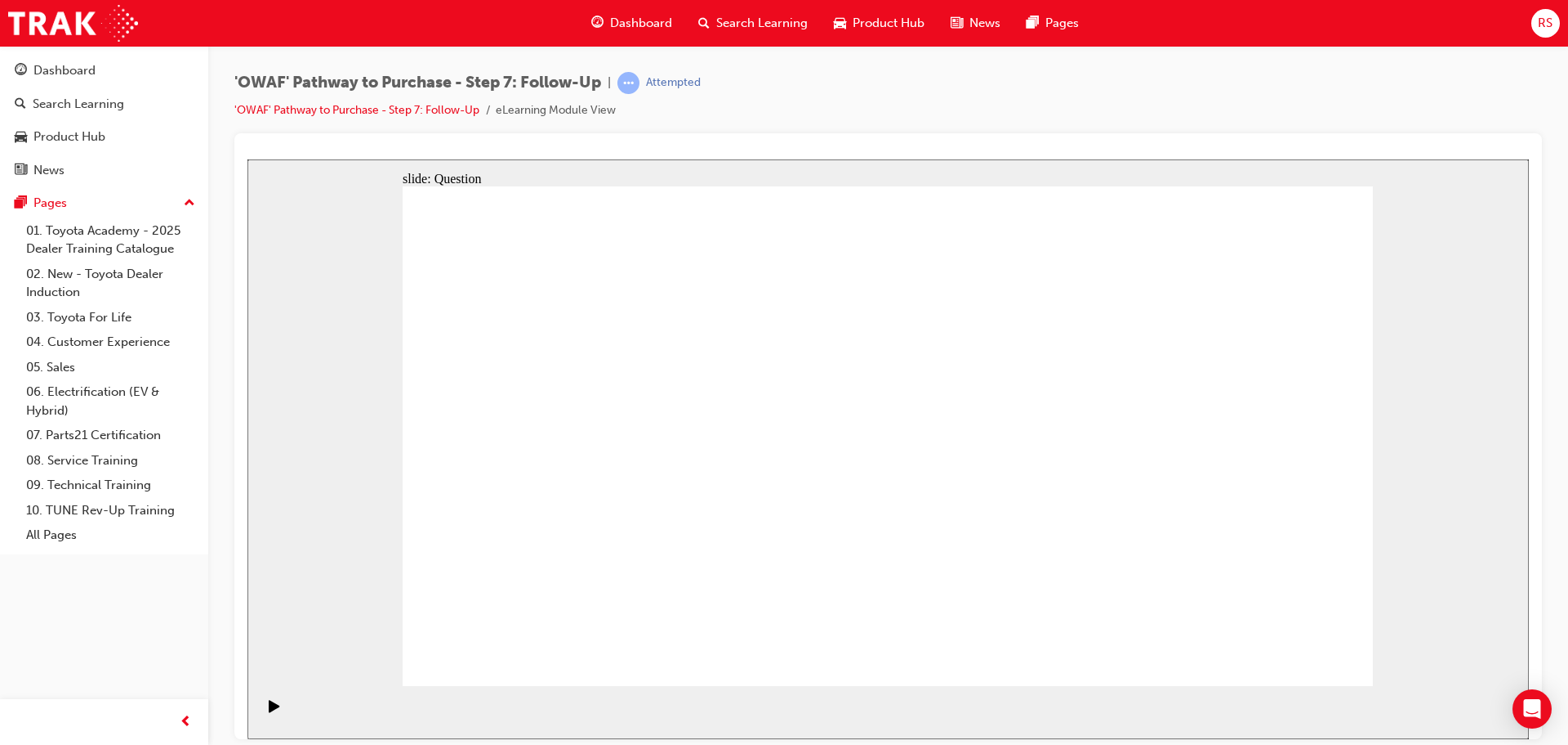
drag, startPoint x: 885, startPoint y: 530, endPoint x: 982, endPoint y: 534, distance: 97.1
radio input "true"
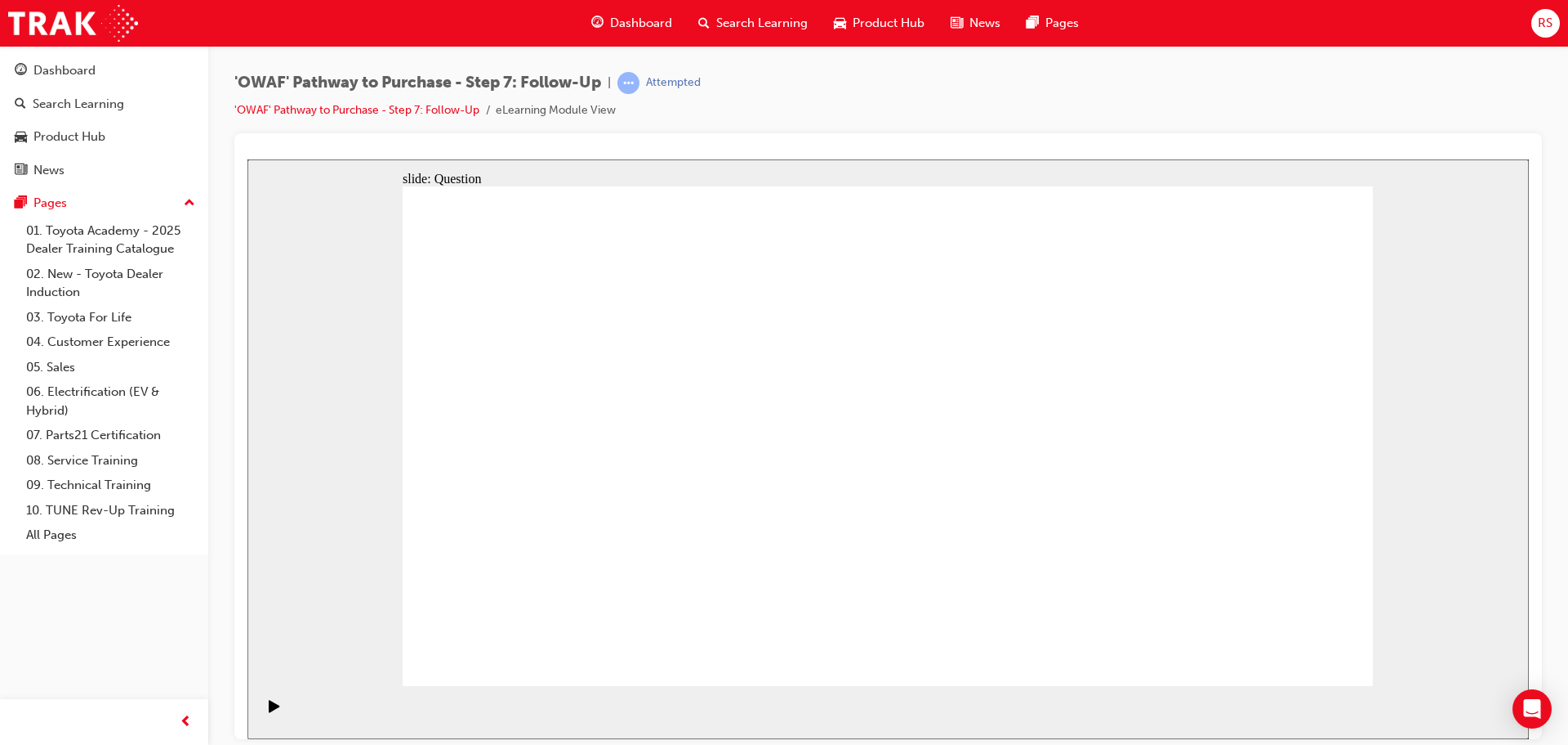
radio input "true"
drag, startPoint x: 714, startPoint y: 620, endPoint x: 883, endPoint y: 387, distance: 287.8
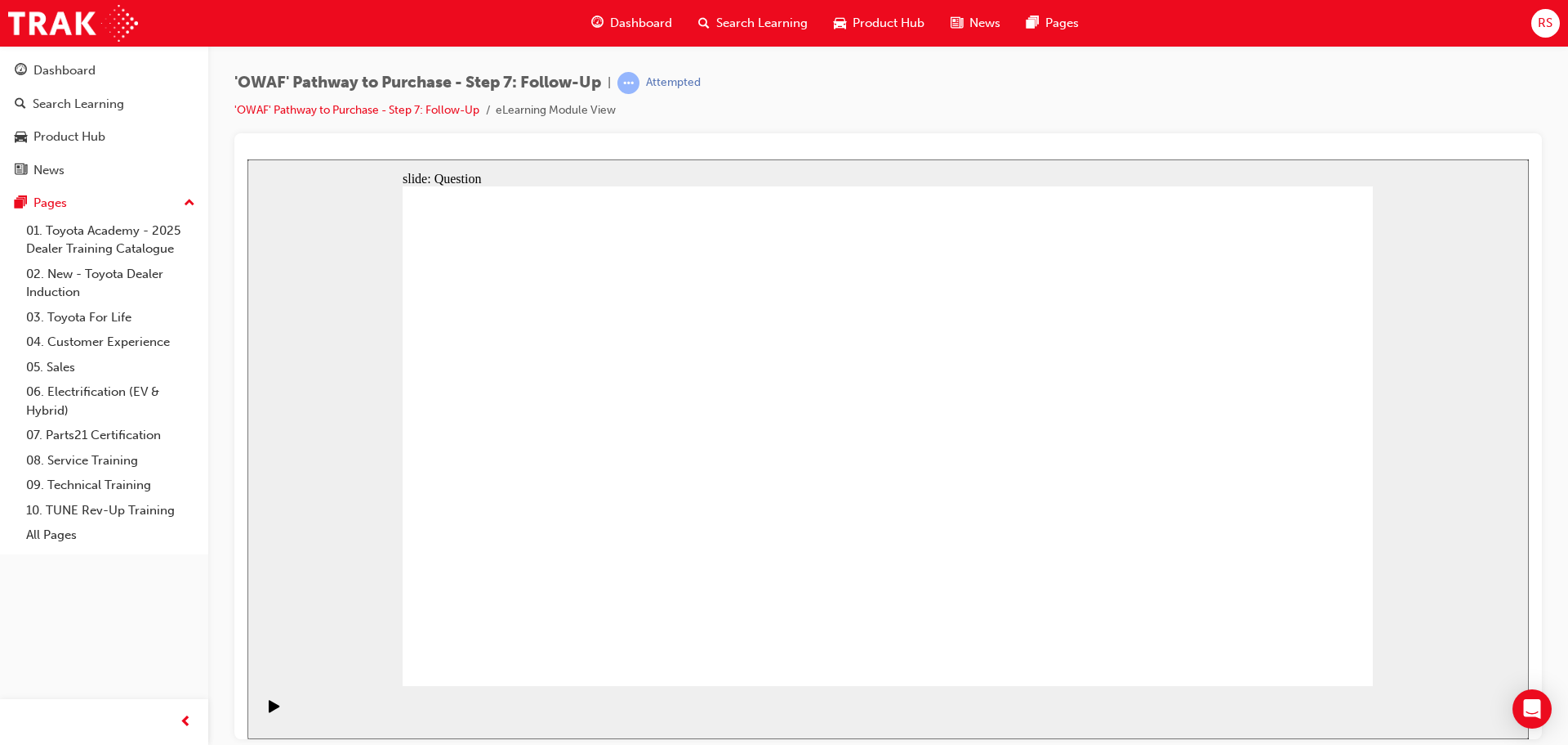
drag, startPoint x: 890, startPoint y: 615, endPoint x: 703, endPoint y: 419, distance: 270.9
drag, startPoint x: 724, startPoint y: 566, endPoint x: 899, endPoint y: 375, distance: 259.0
drag, startPoint x: 1110, startPoint y: 576, endPoint x: 780, endPoint y: 475, distance: 345.1
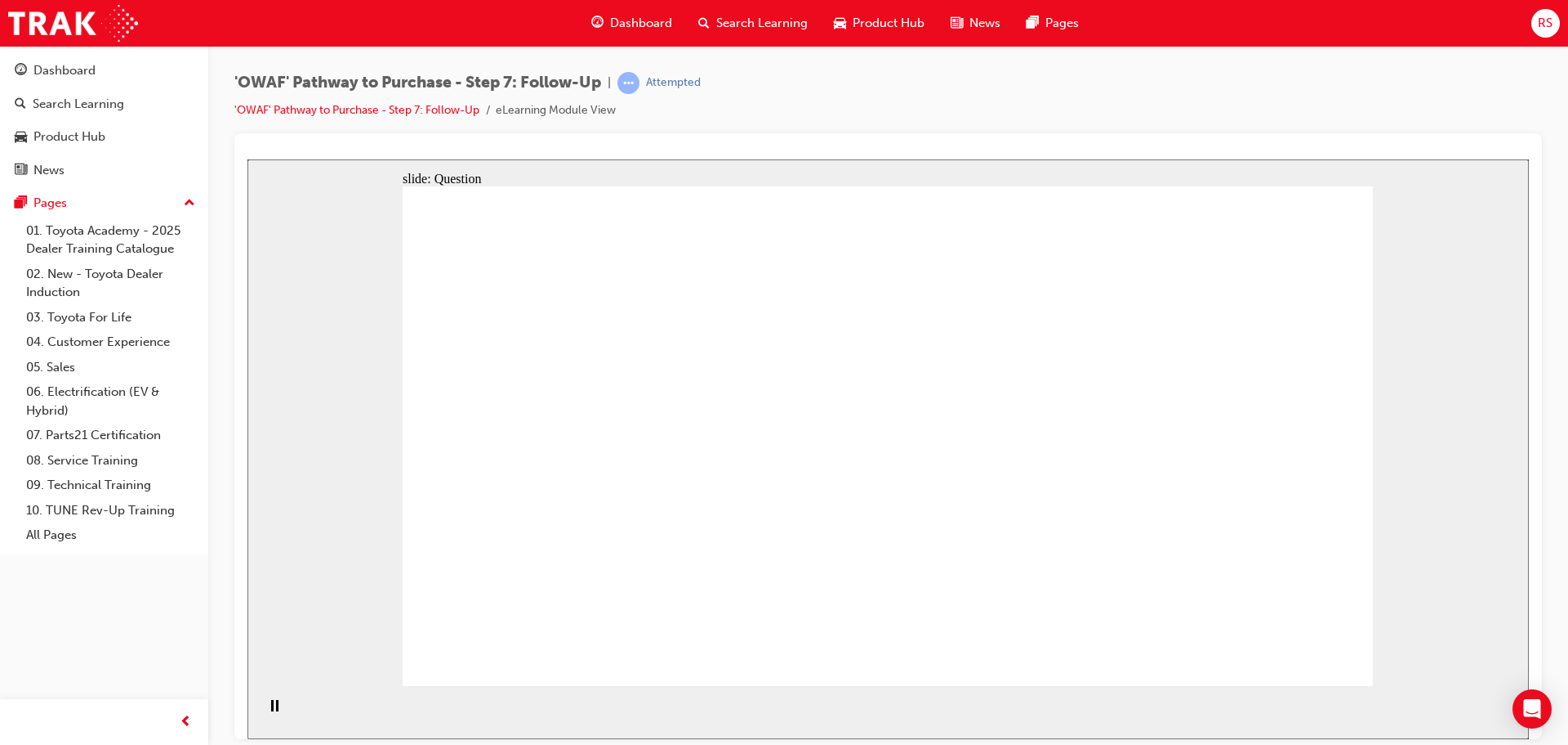
radio input "true"
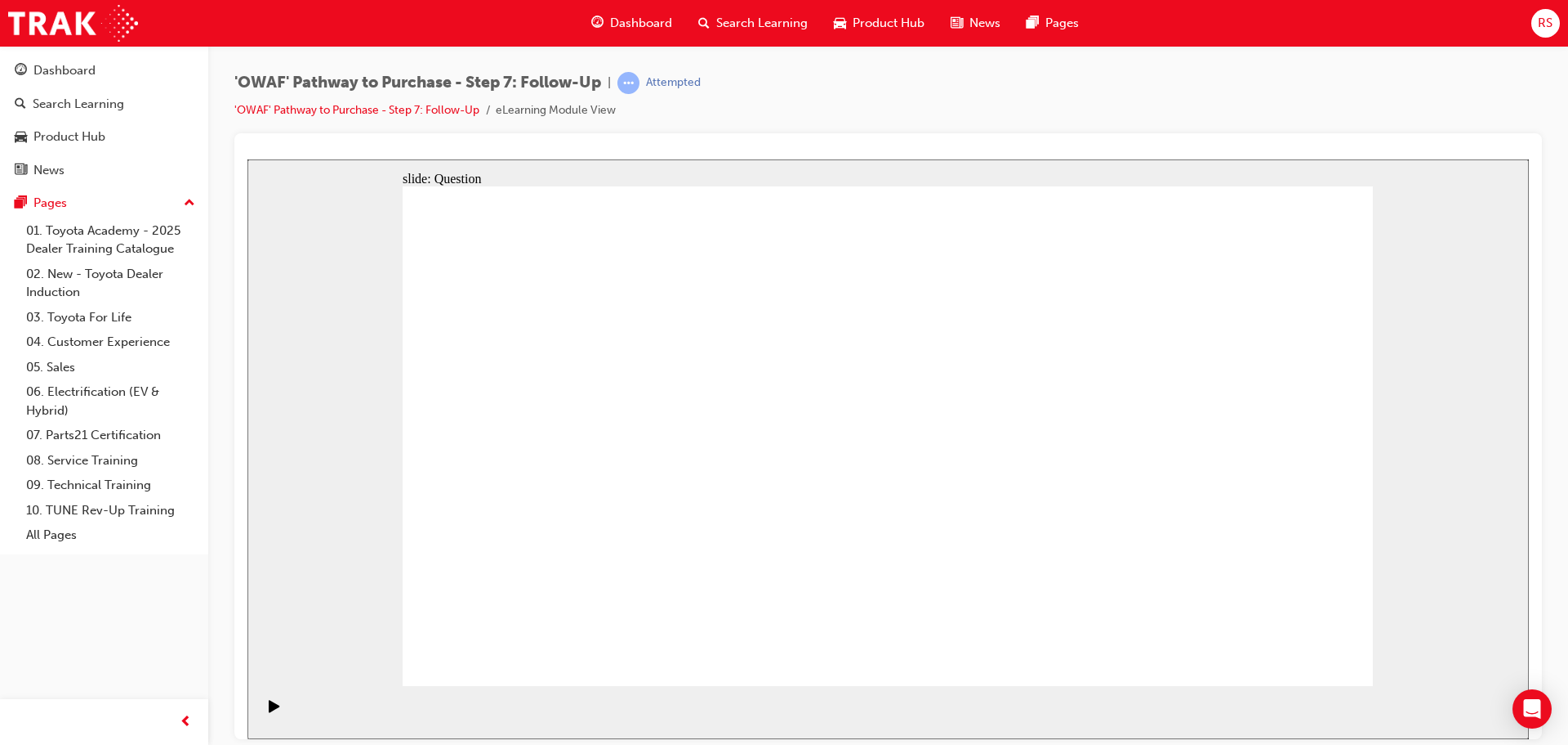
radio input "true"
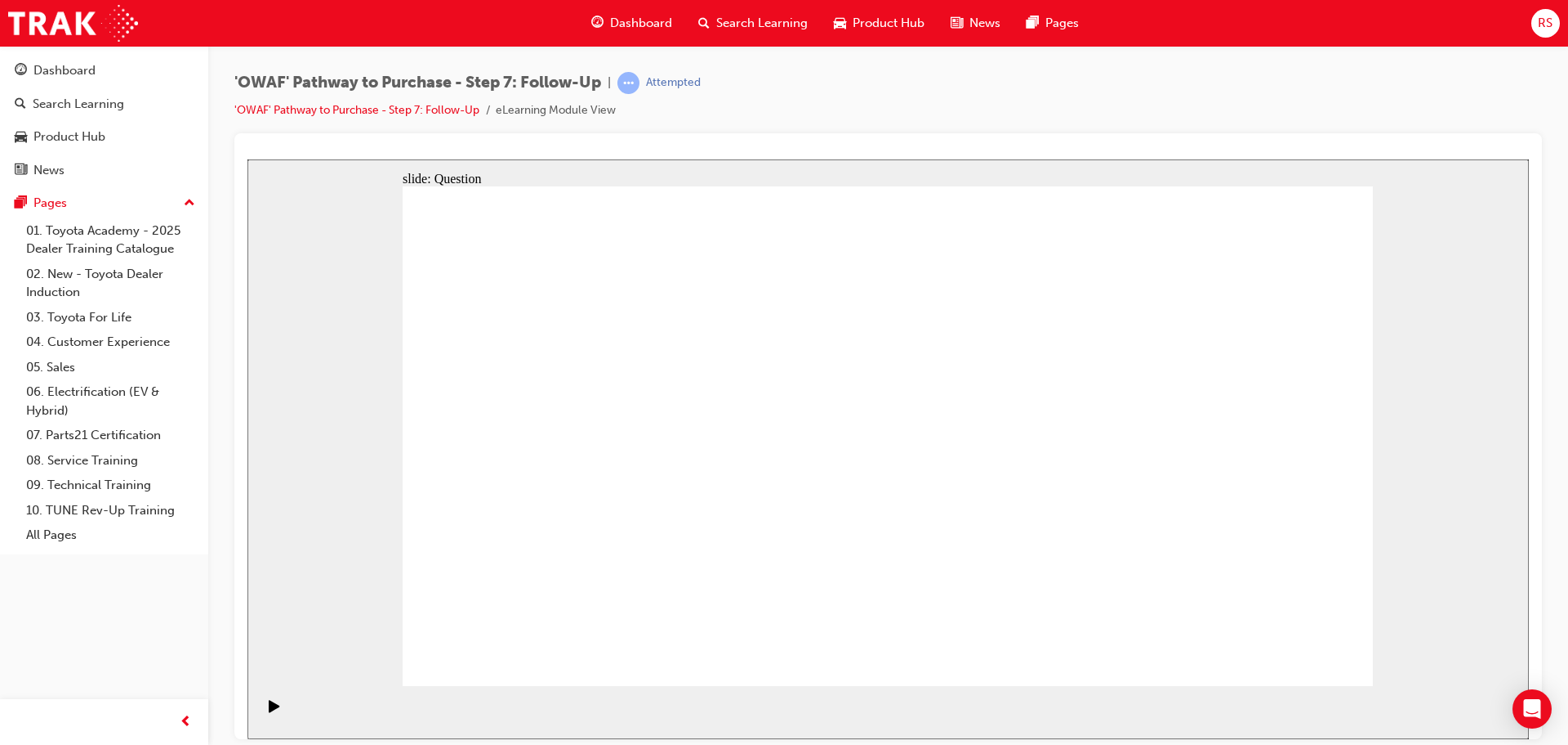
radio input "false"
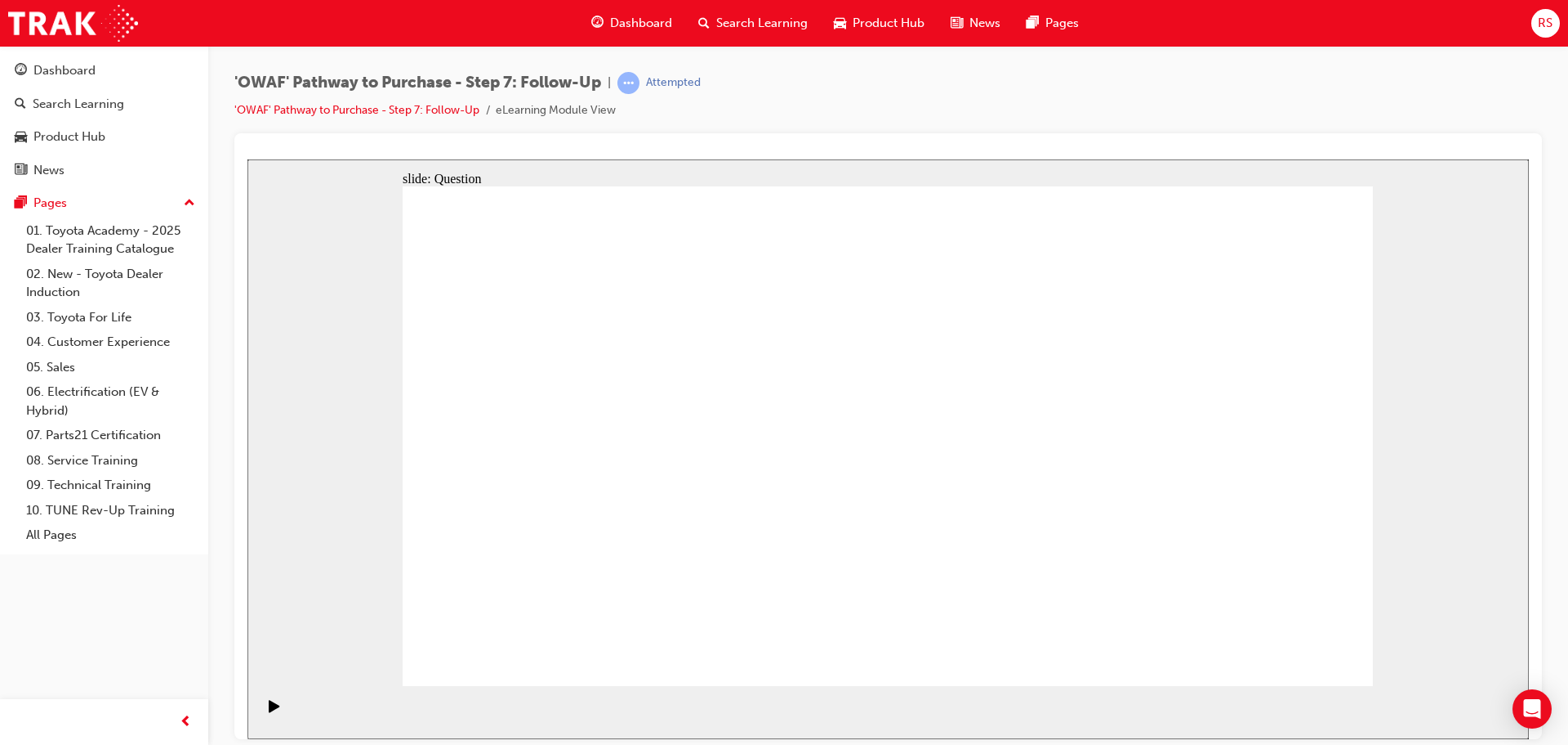
radio input "true"
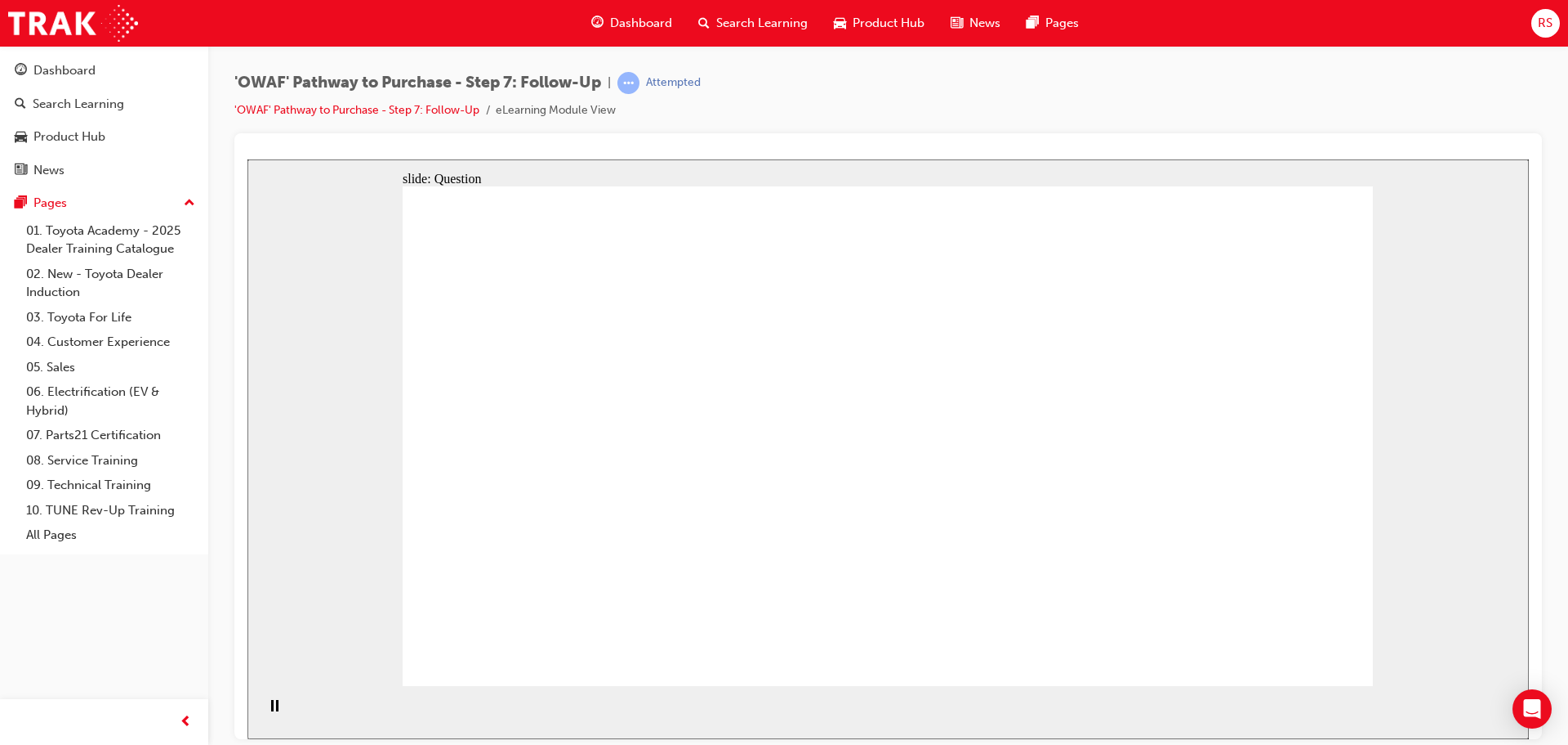
radio input "true"
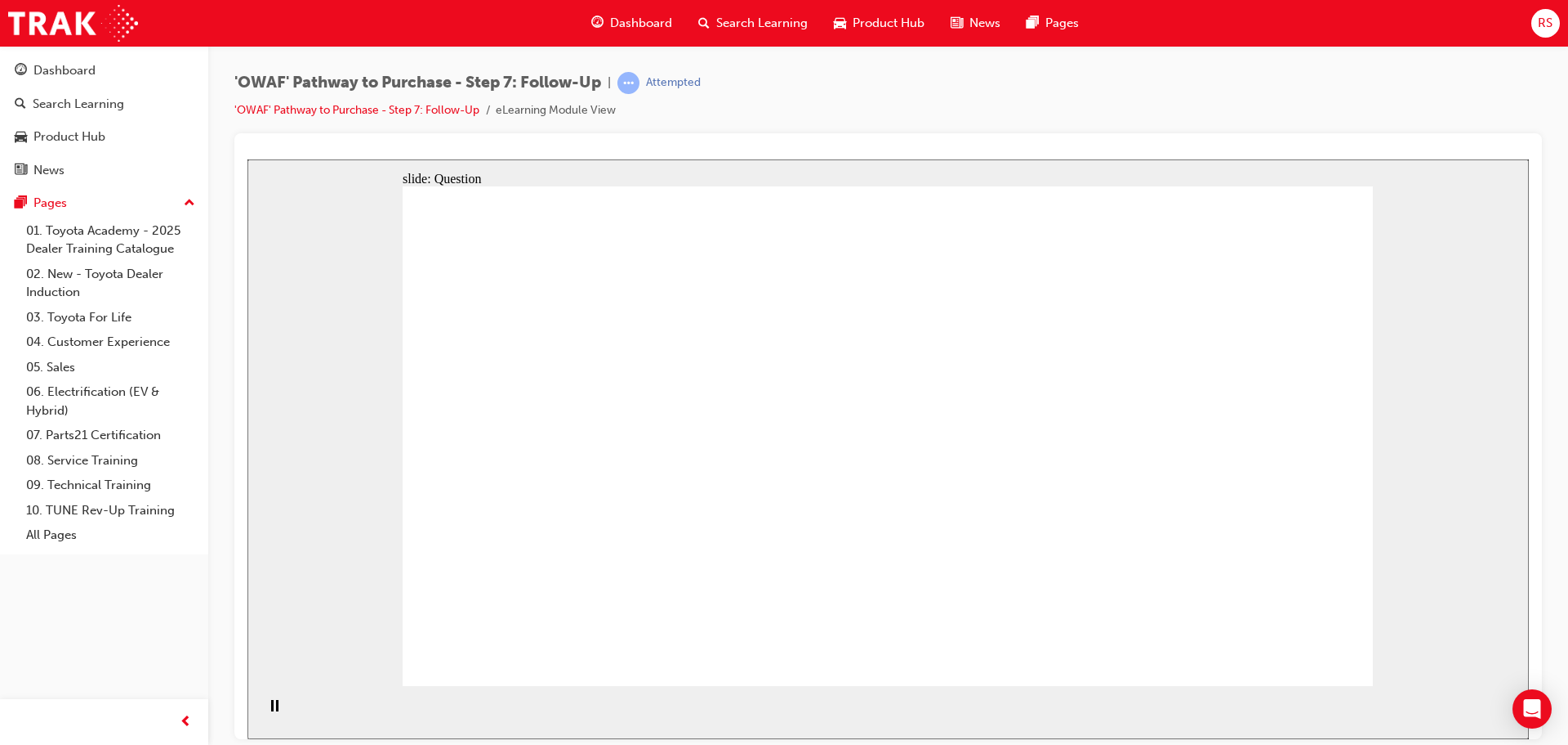
drag, startPoint x: 794, startPoint y: 476, endPoint x: 859, endPoint y: 380, distance: 115.9
drag, startPoint x: 922, startPoint y: 617, endPoint x: 725, endPoint y: 438, distance: 266.2
drag, startPoint x: 965, startPoint y: 568, endPoint x: 865, endPoint y: 552, distance: 101.3
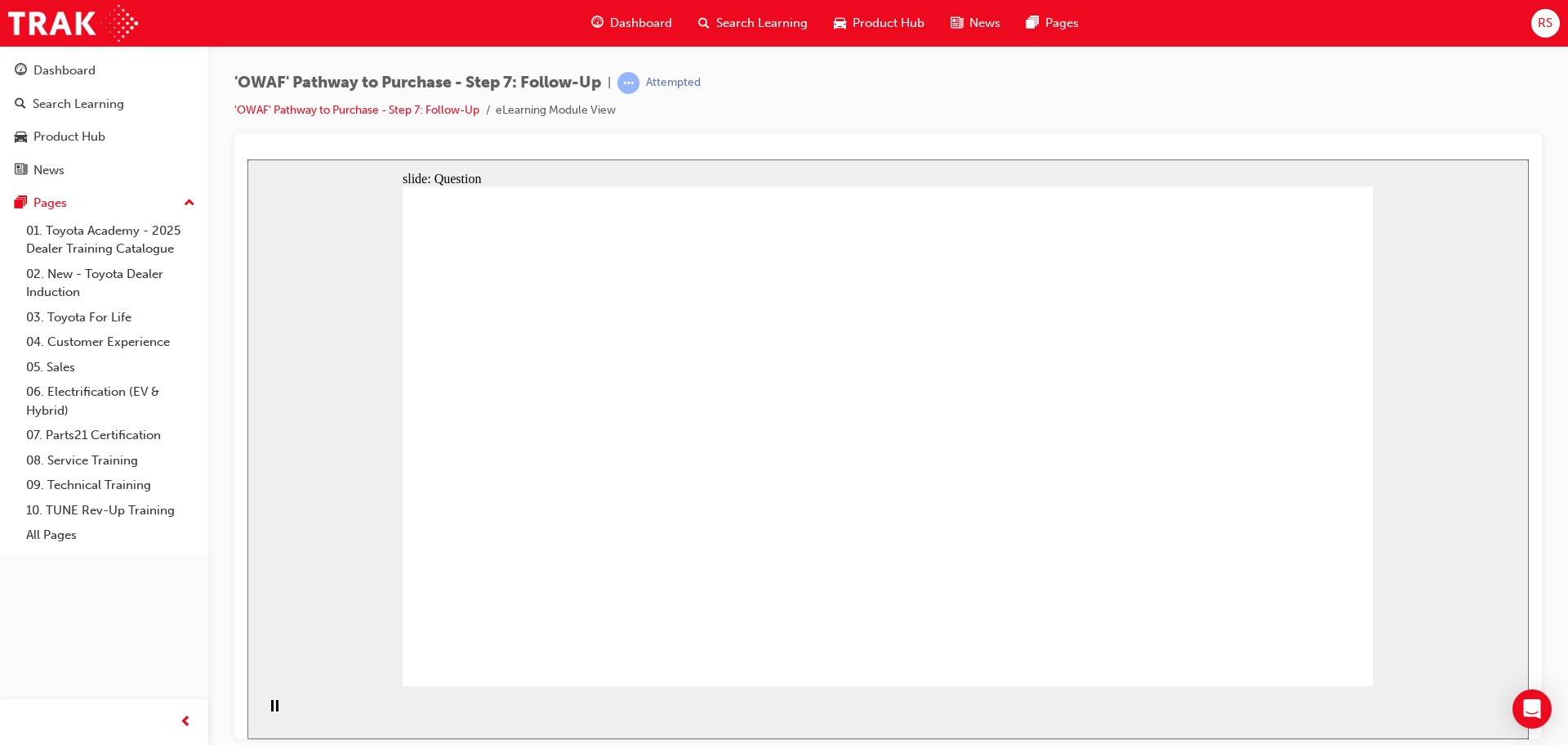
drag, startPoint x: 1124, startPoint y: 403, endPoint x: 1124, endPoint y: 382, distance: 21.0
radio input "true"
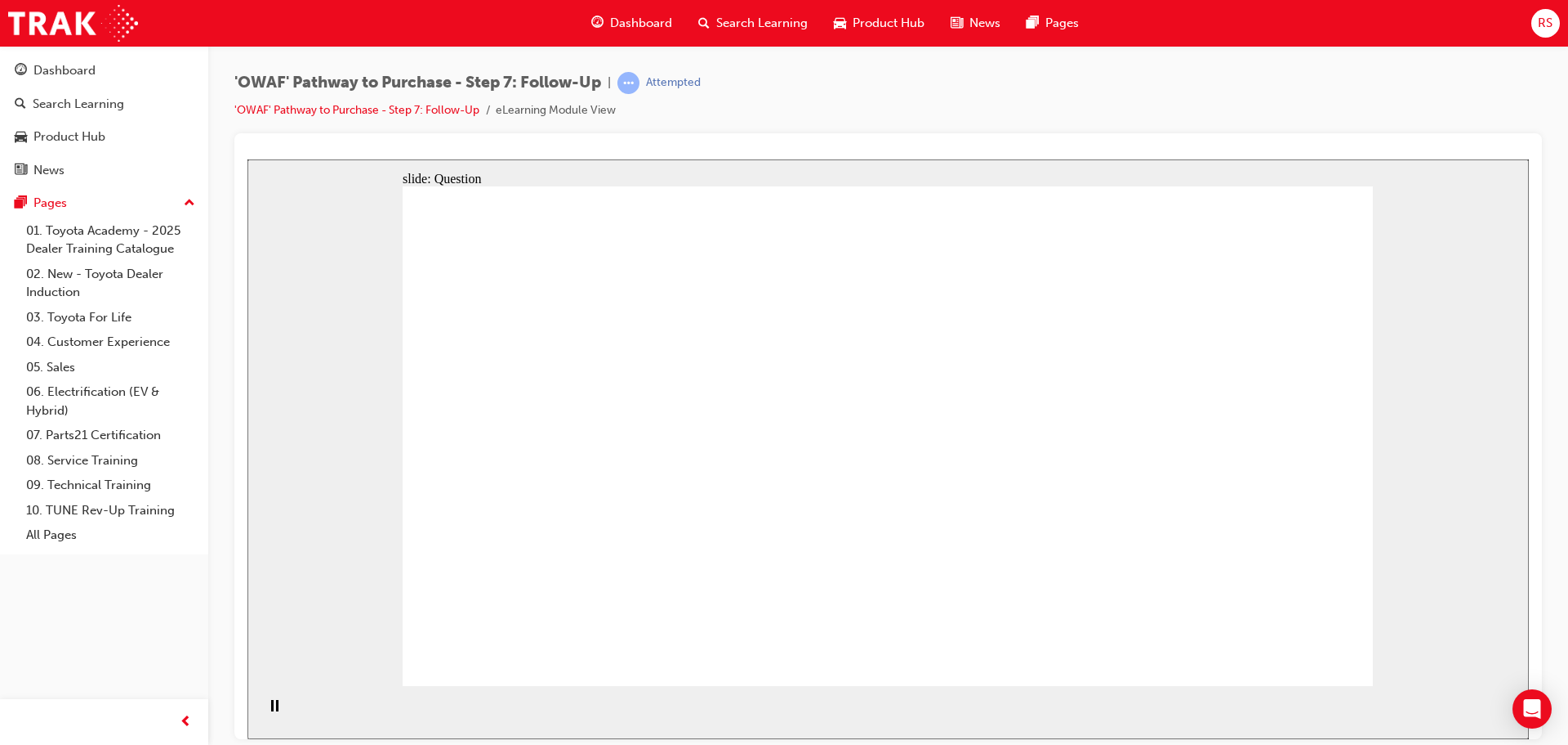
radio input "true"
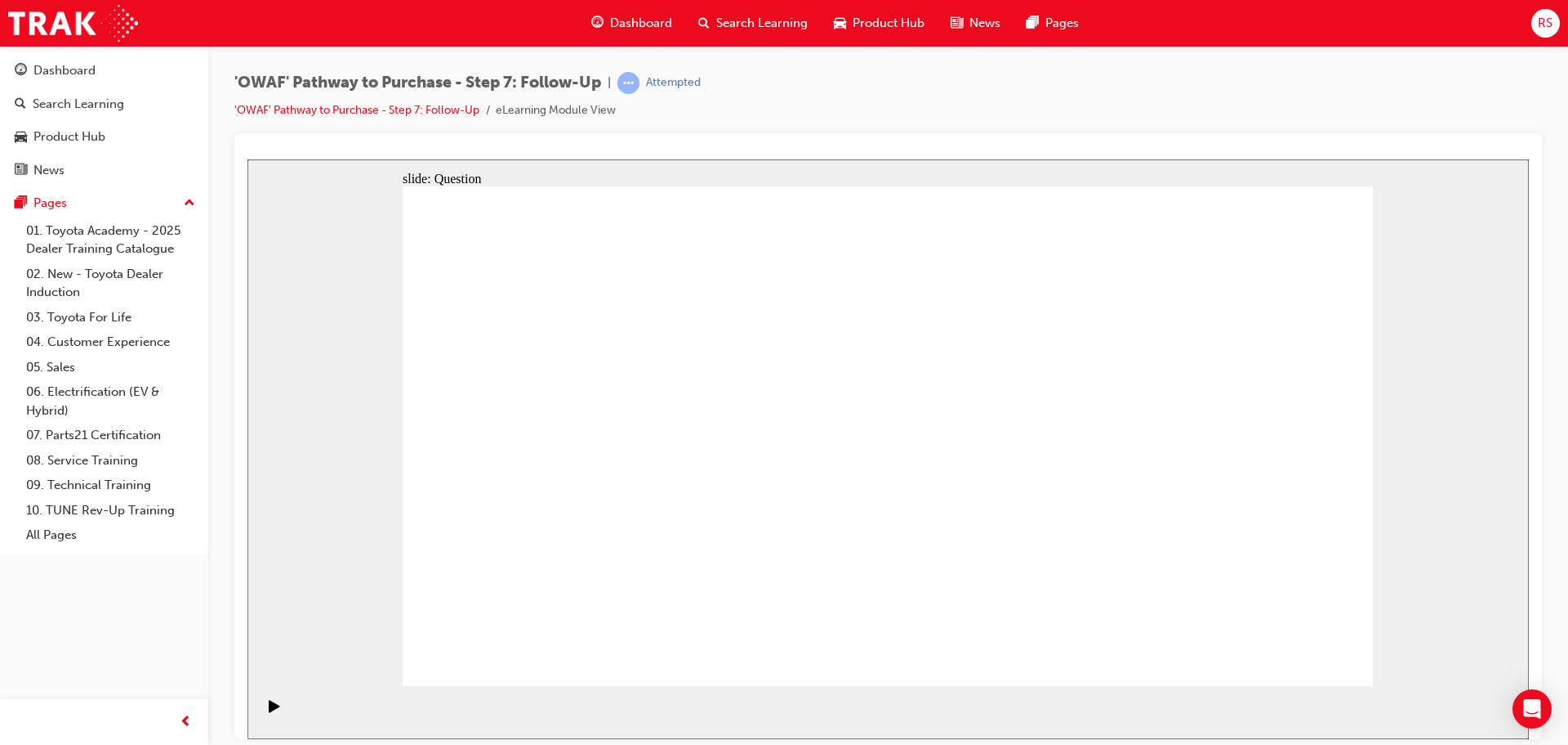
radio input "true"
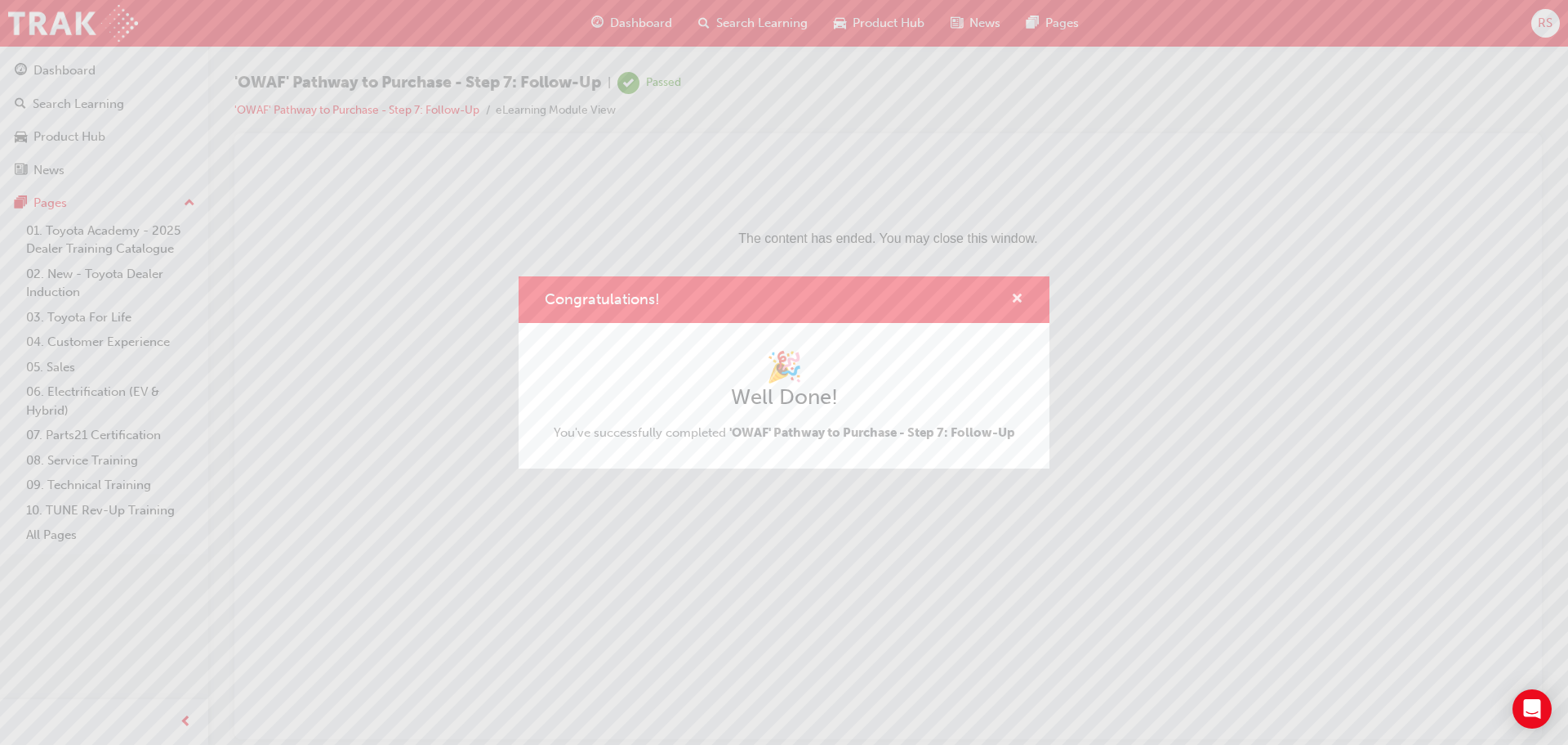
click at [1016, 298] on span "cross-icon" at bounding box center [1018, 300] width 12 height 15
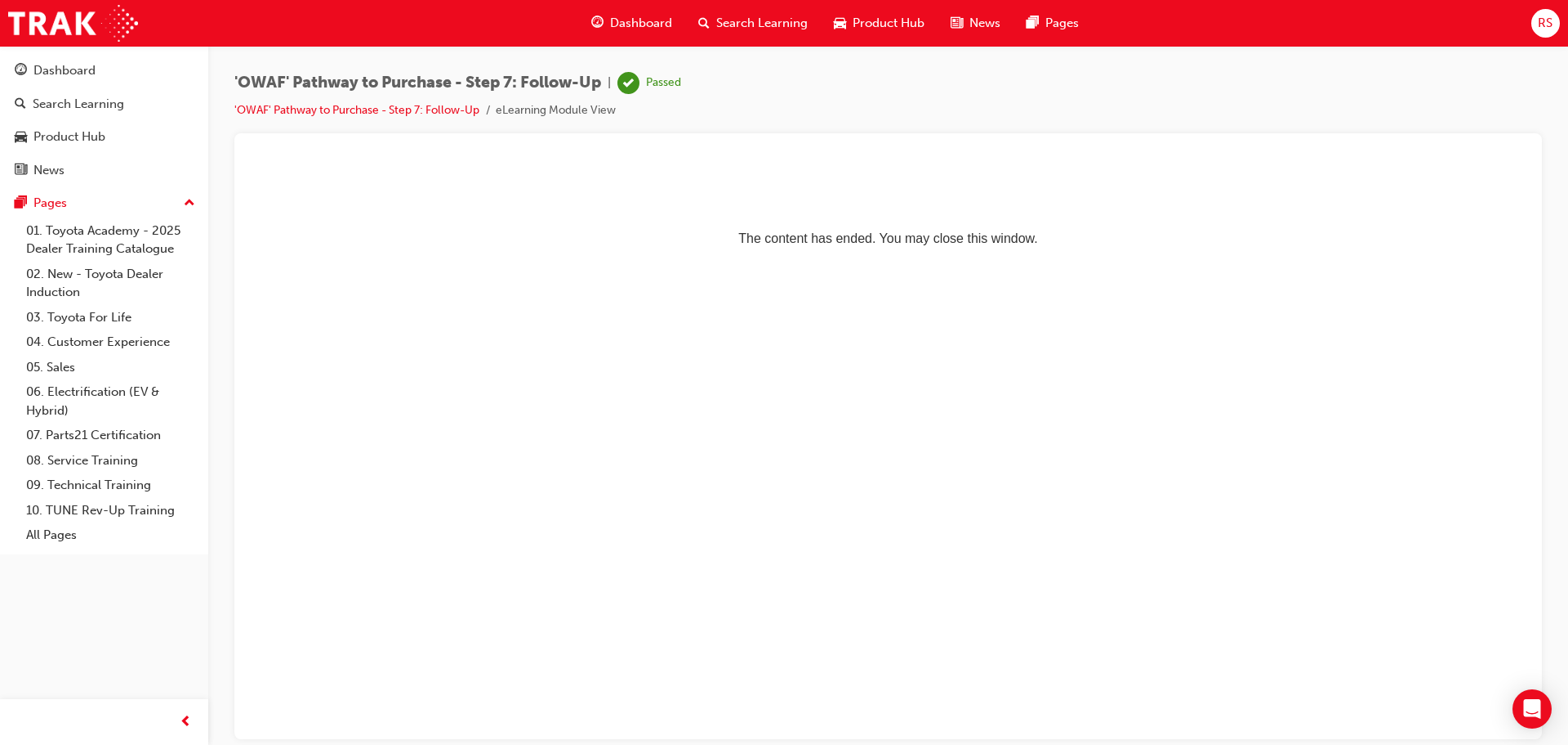
click at [643, 21] on span "Dashboard" at bounding box center [641, 23] width 62 height 19
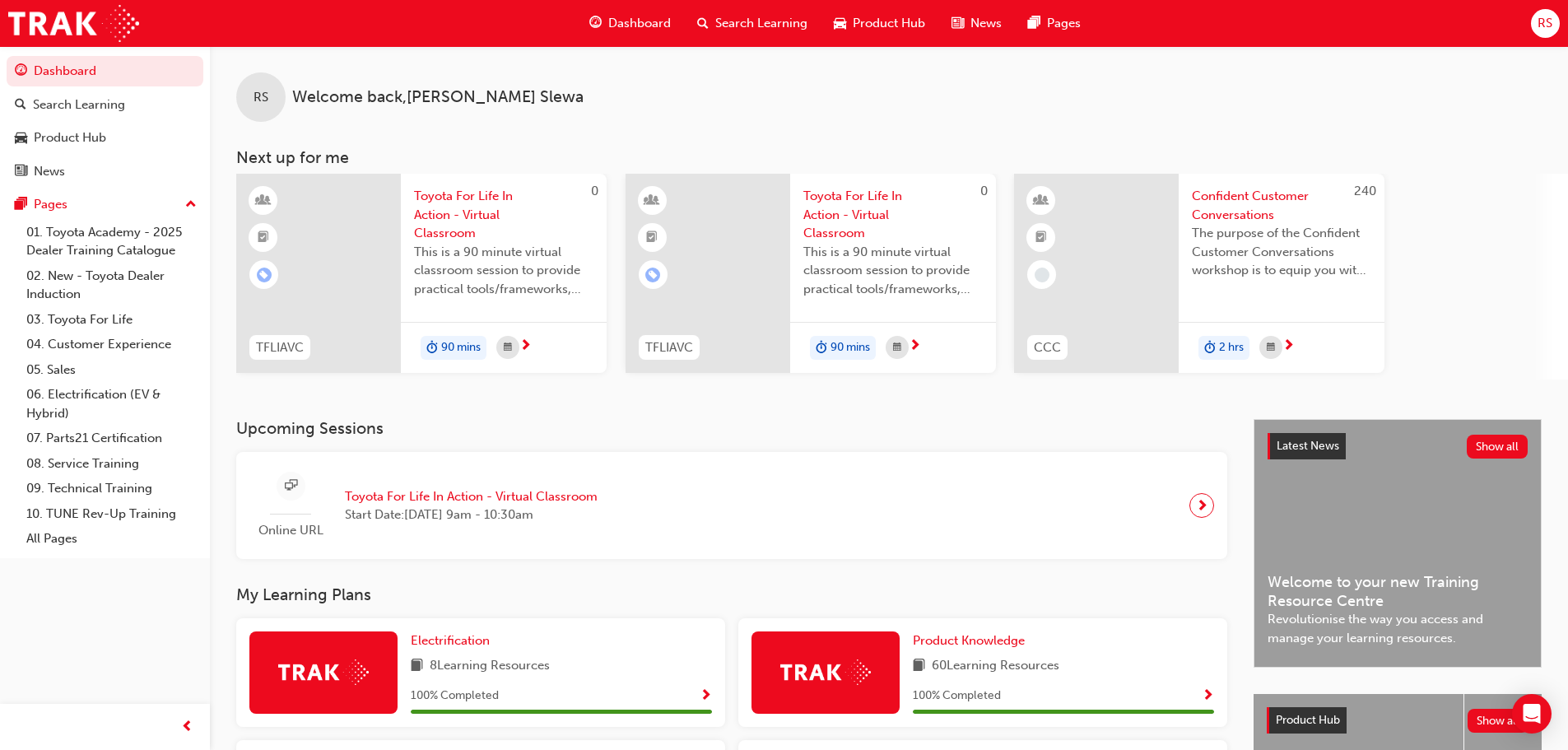
click at [1210, 213] on span "Confident Customer Conversations" at bounding box center [1280, 204] width 179 height 37
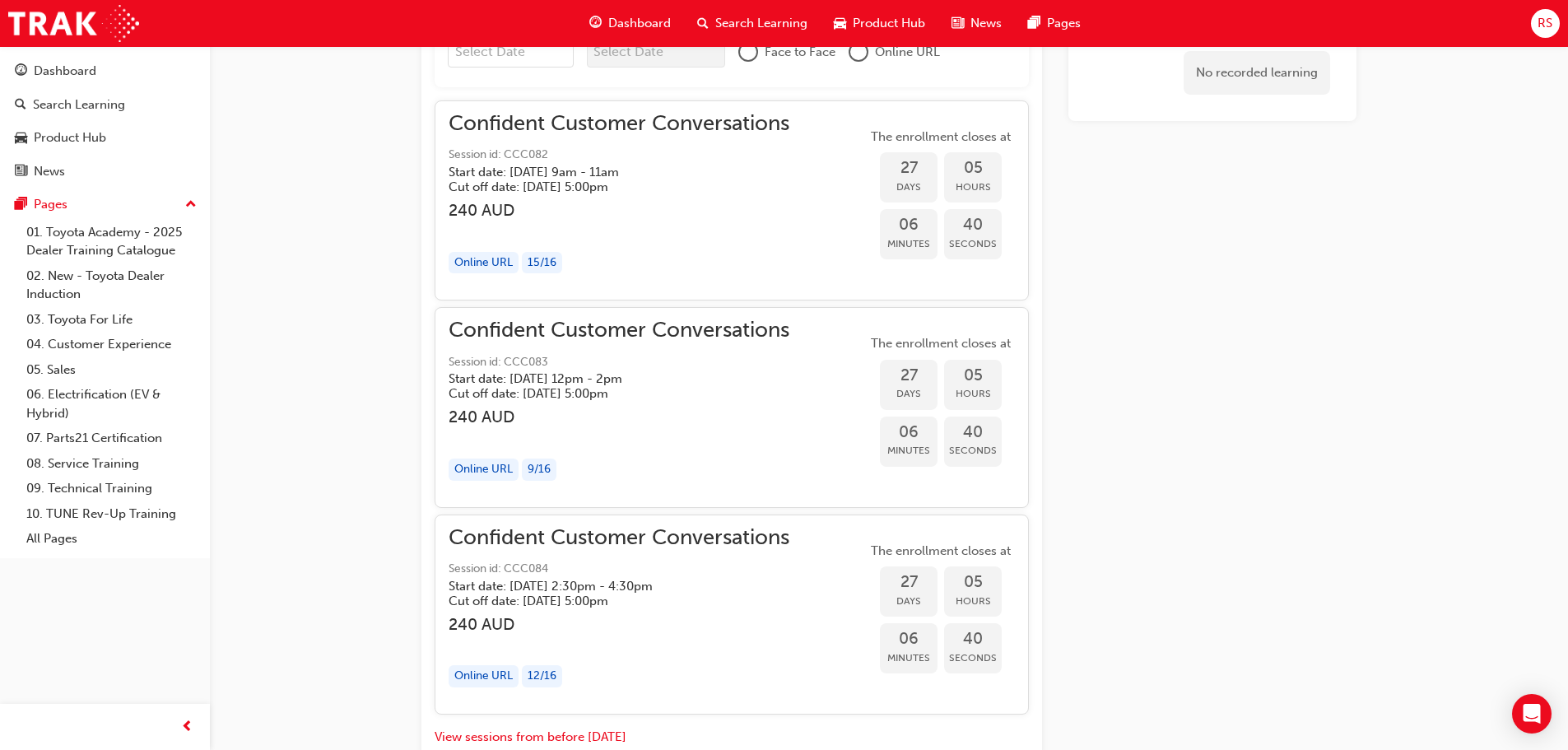
scroll to position [1335, 0]
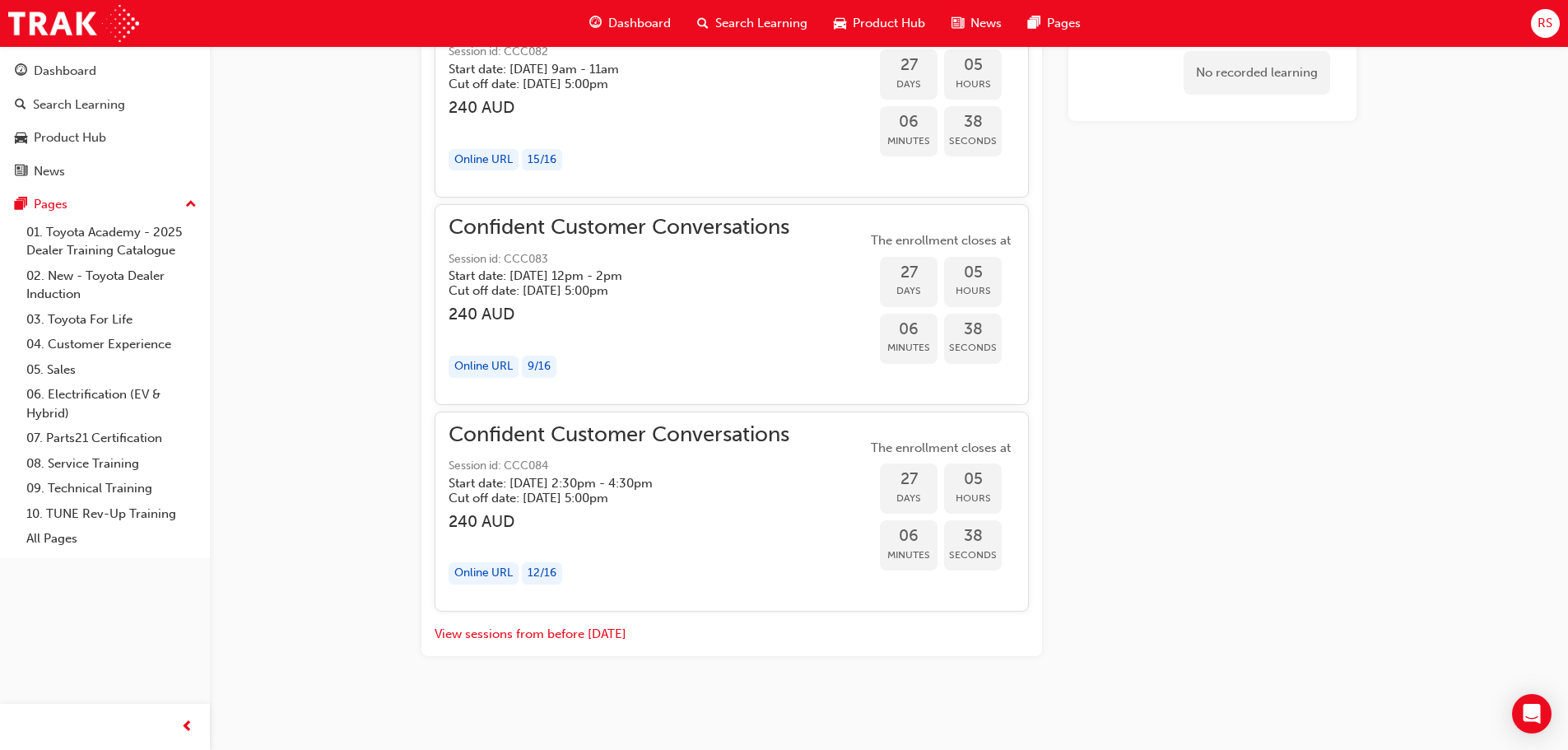
click at [605, 25] on div "Dashboard" at bounding box center [630, 23] width 108 height 34
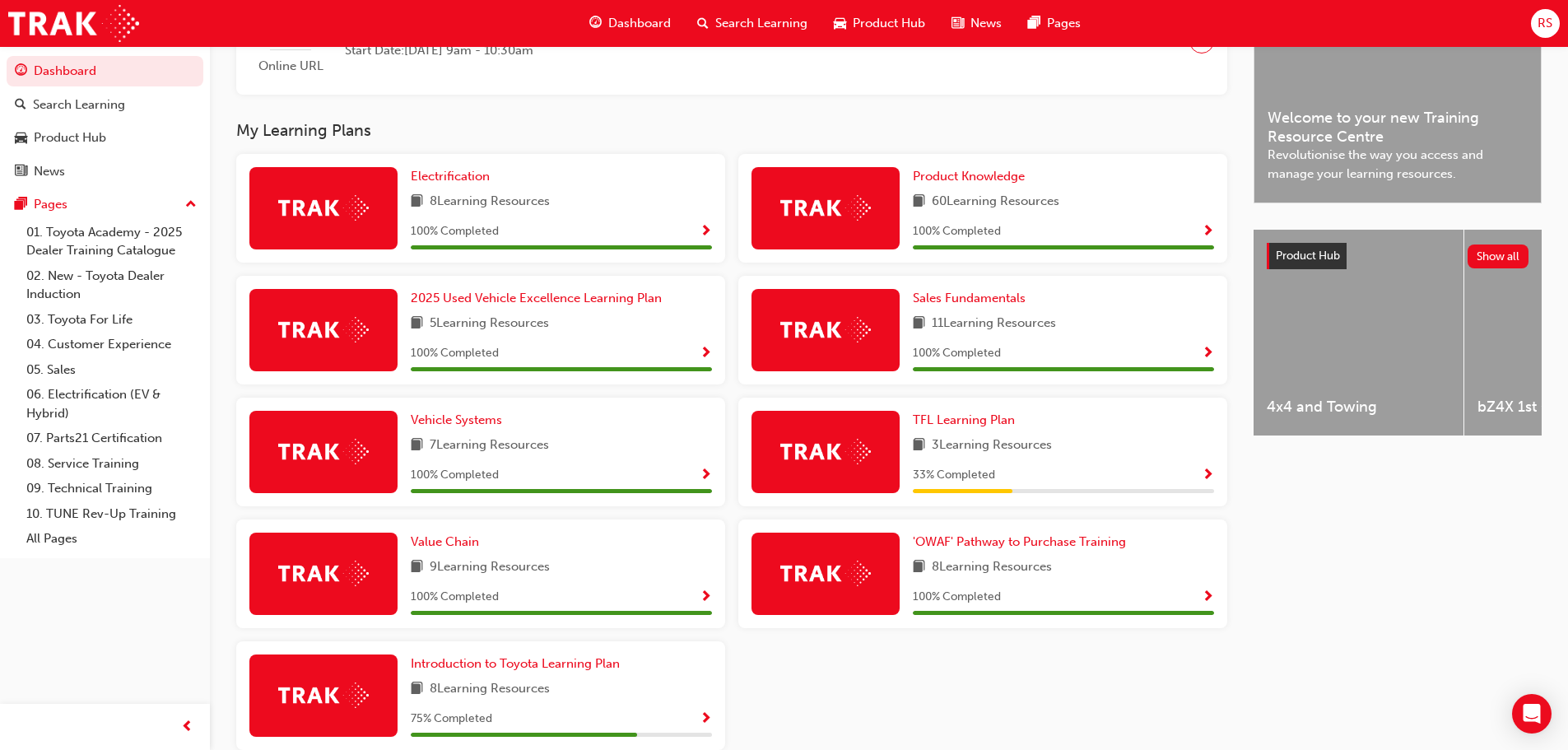
scroll to position [545, 0]
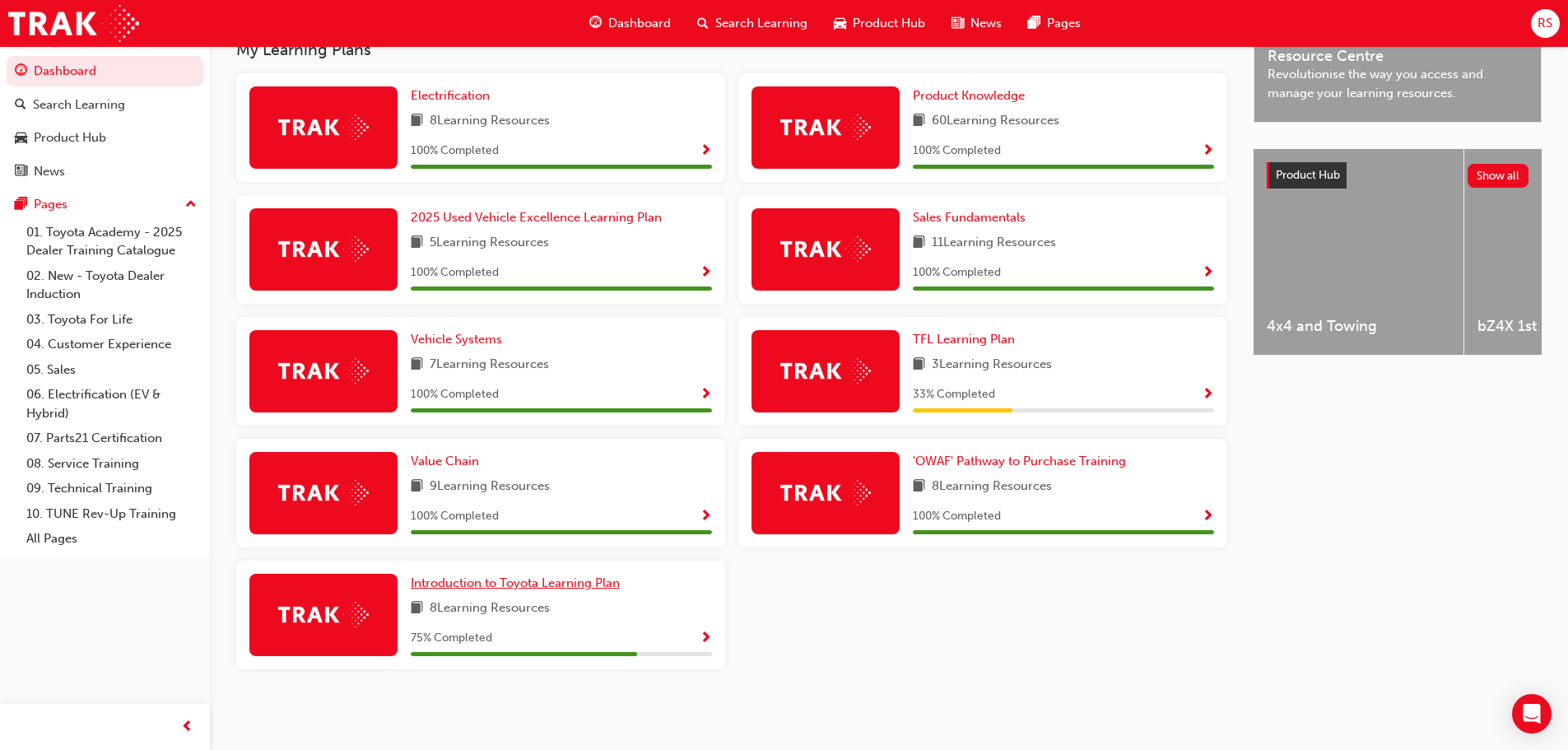
click at [512, 585] on span "Introduction to Toyota Learning Plan" at bounding box center [515, 582] width 209 height 15
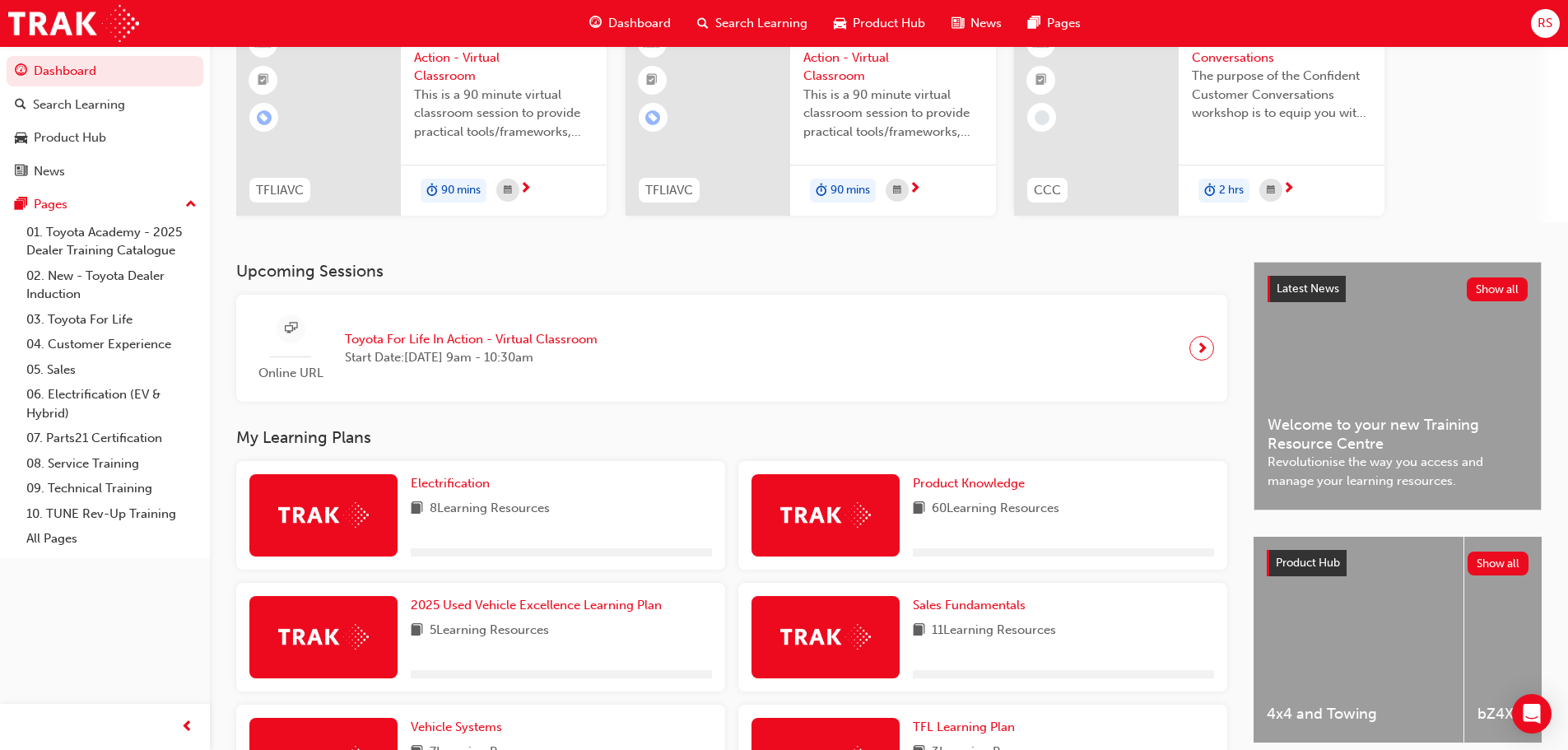
scroll to position [412, 0]
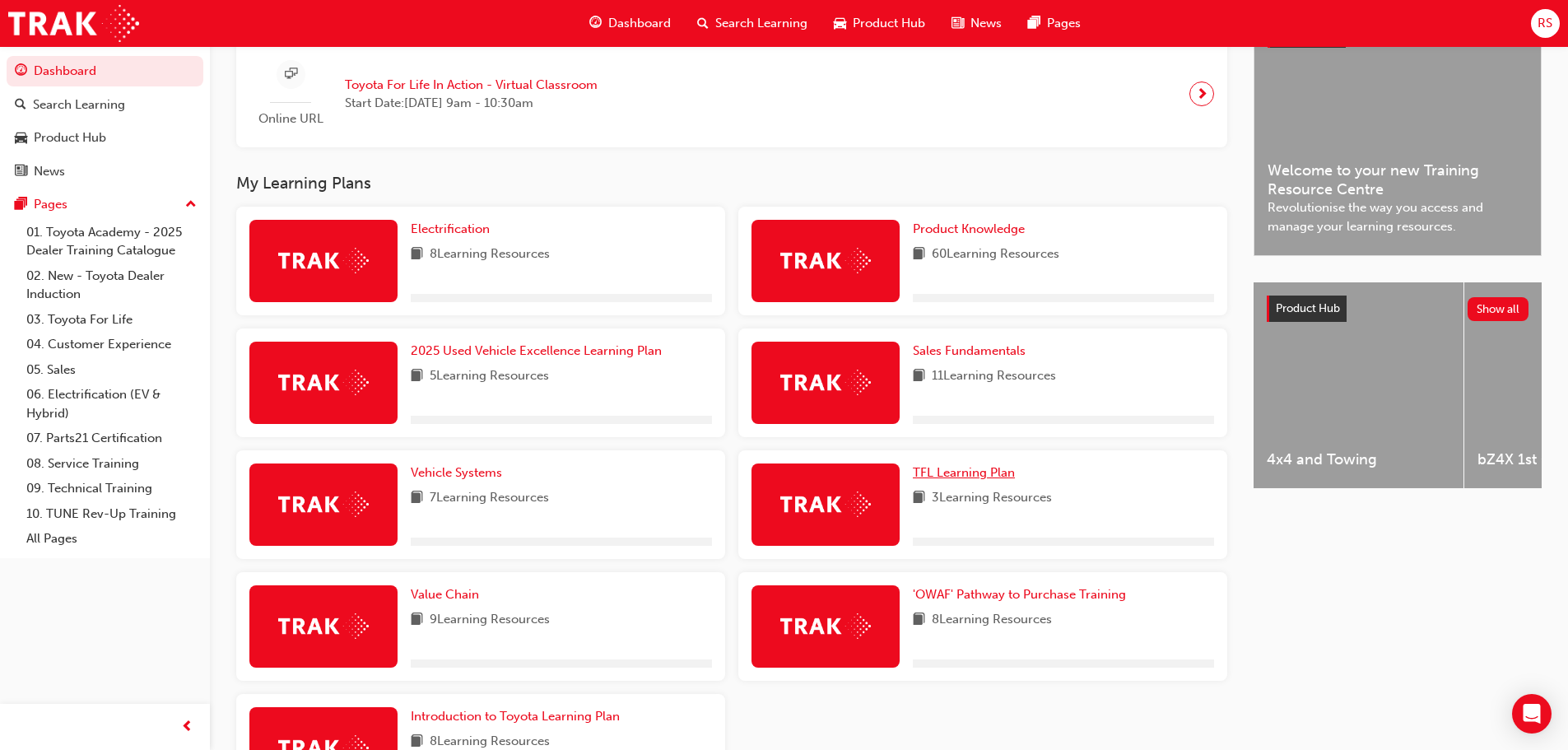
click at [988, 471] on span "TFL Learning Plan" at bounding box center [963, 472] width 102 height 15
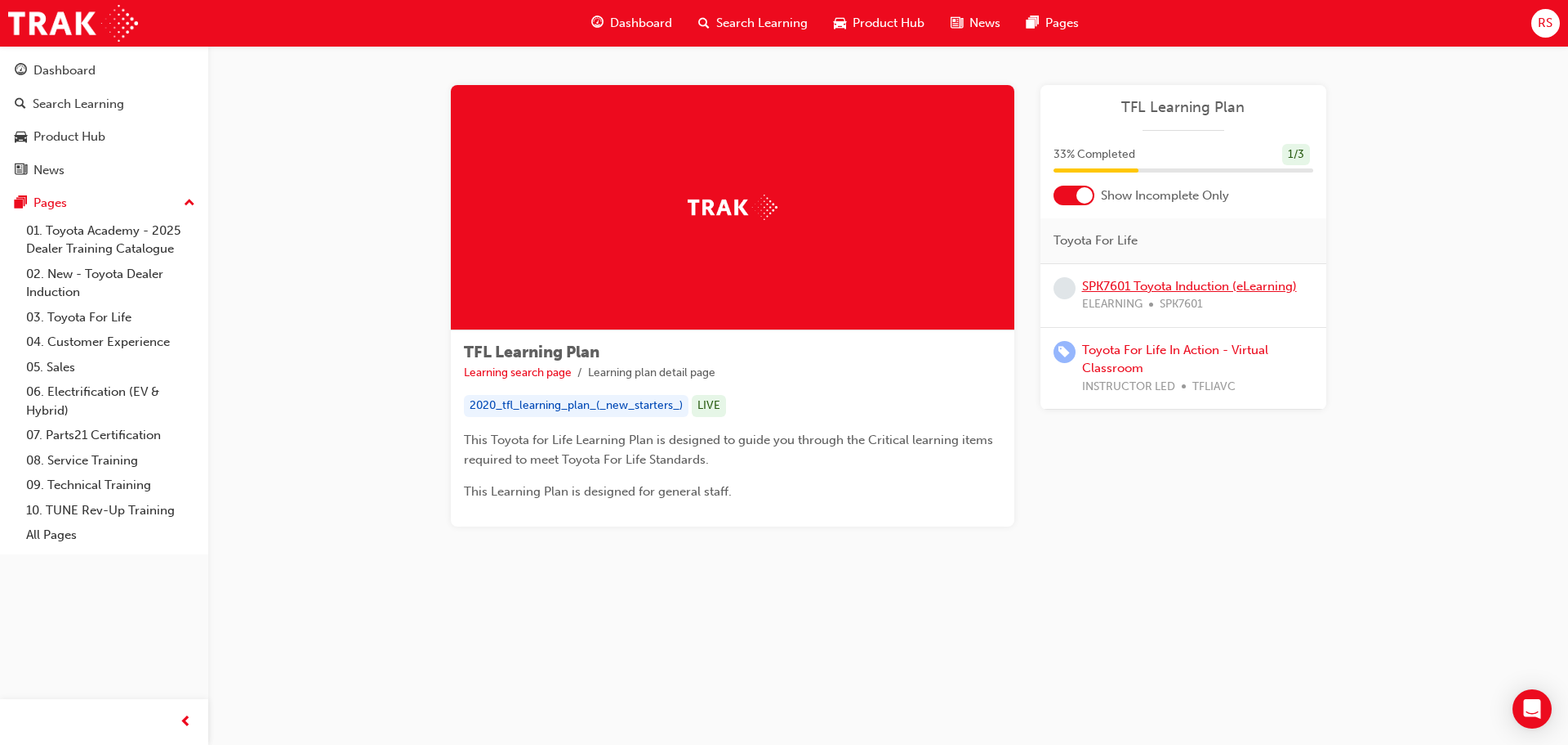
click at [1229, 287] on link "SPK7601 Toyota Induction (eLearning)" at bounding box center [1190, 286] width 215 height 15
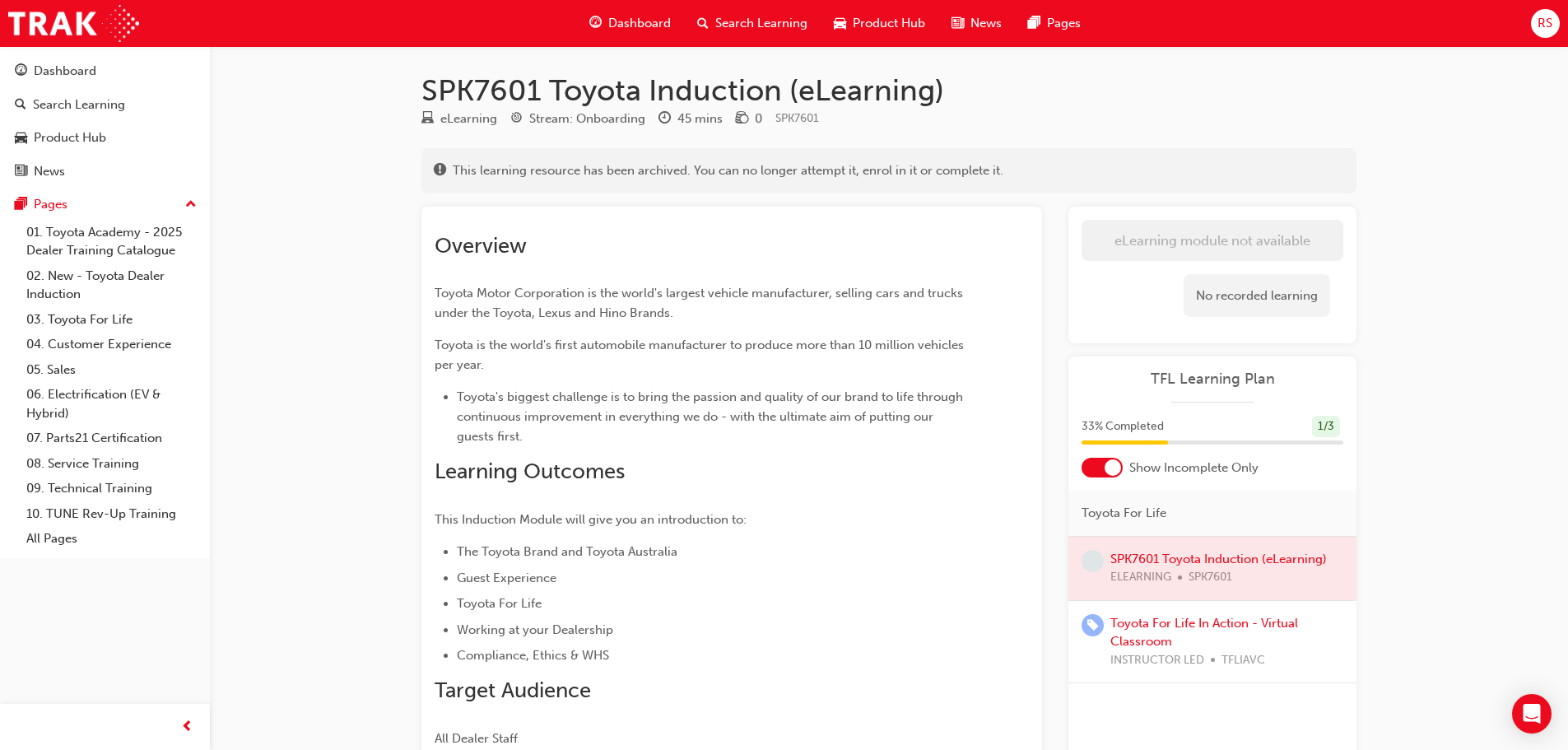
click at [1113, 484] on div "TFL Learning Plan 33 % Completed 1 / 3 Show Incomplete Only Toyota For Life SPK…" at bounding box center [1212, 588] width 288 height 463
click at [1116, 473] on div at bounding box center [1113, 467] width 16 height 16
click at [1097, 464] on div at bounding box center [1091, 467] width 16 height 16
click at [1241, 310] on div "No recorded learning" at bounding box center [1256, 296] width 146 height 44
click at [617, 94] on h1 "SPK7601 Toyota Induction (eLearning)" at bounding box center [888, 90] width 935 height 37
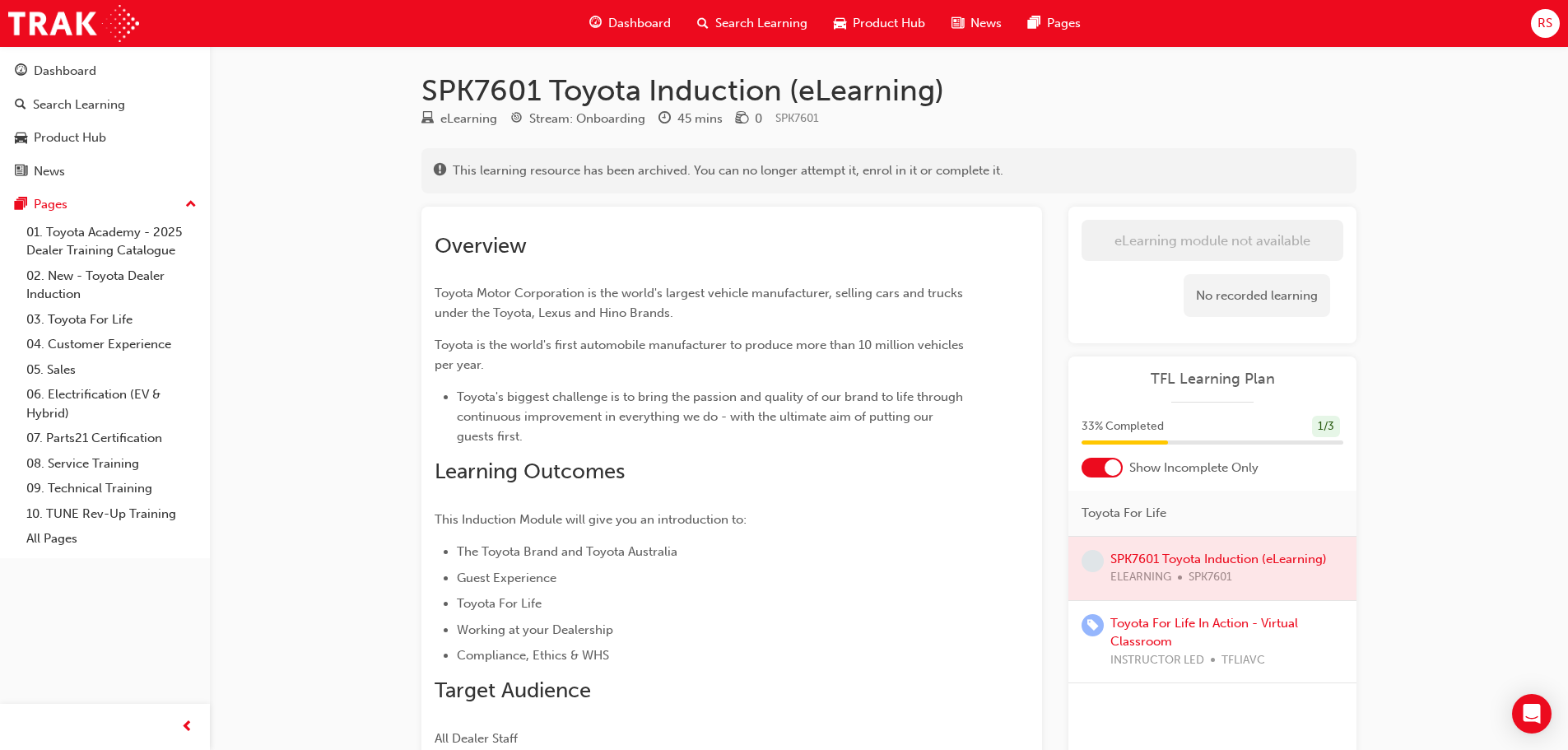
click at [643, 179] on span "This learning resource has been archived. You can no longer attempt it, enrol i…" at bounding box center [728, 171] width 551 height 19
click at [630, 184] on div "This learning resource has been archived. You can no longer attempt it, enrol i…" at bounding box center [888, 171] width 935 height 46
click at [608, 22] on span "Dashboard" at bounding box center [639, 23] width 63 height 19
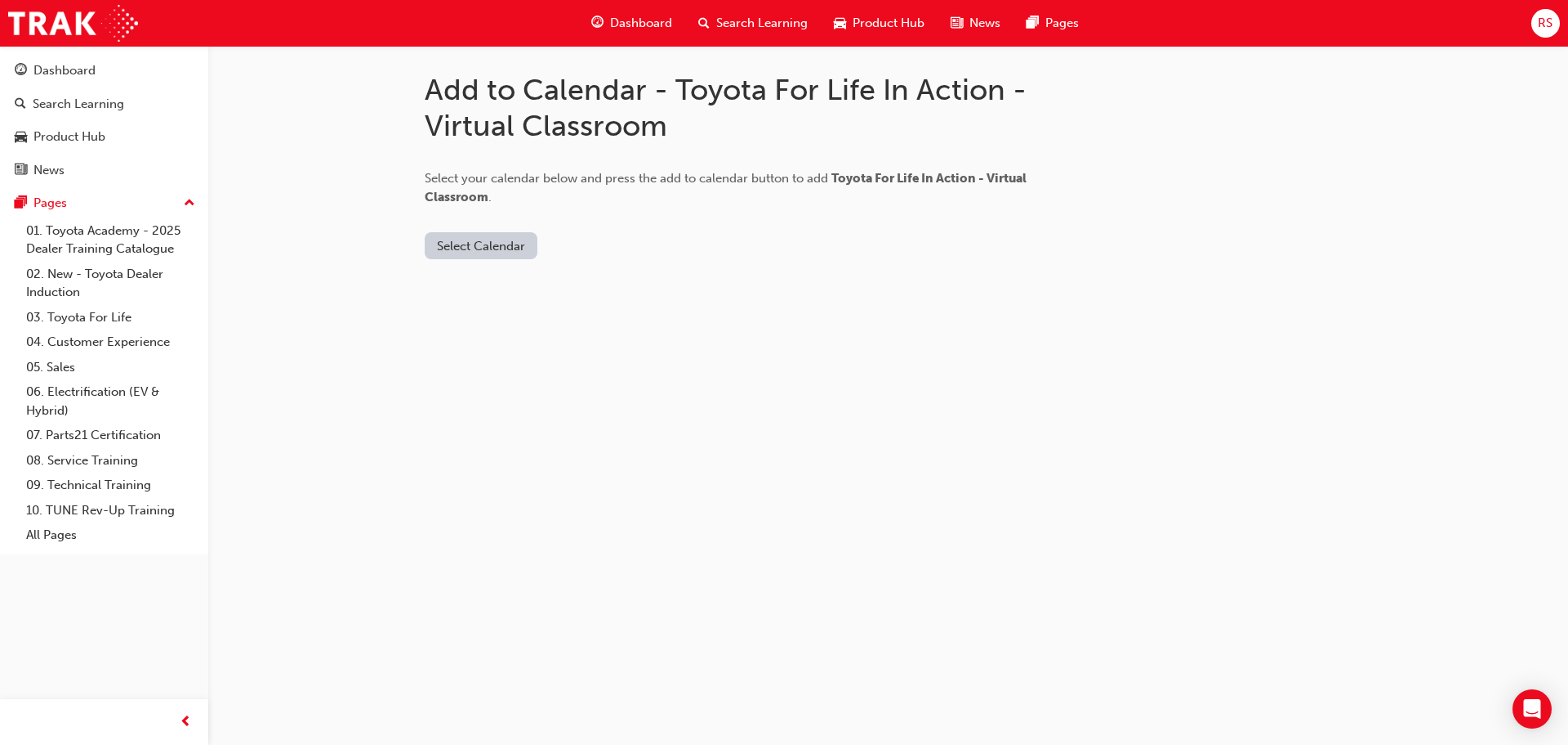
click at [496, 250] on button "Select Calendar" at bounding box center [480, 246] width 113 height 27
click at [486, 276] on div "Outlook.com" at bounding box center [482, 285] width 99 height 19
click at [589, 254] on button "Add to Calendar" at bounding box center [619, 246] width 116 height 27
click at [465, 254] on button "Outlook.com" at bounding box center [486, 246] width 123 height 27
